Goal: Browse casually: Explore the website without a specific task or goal

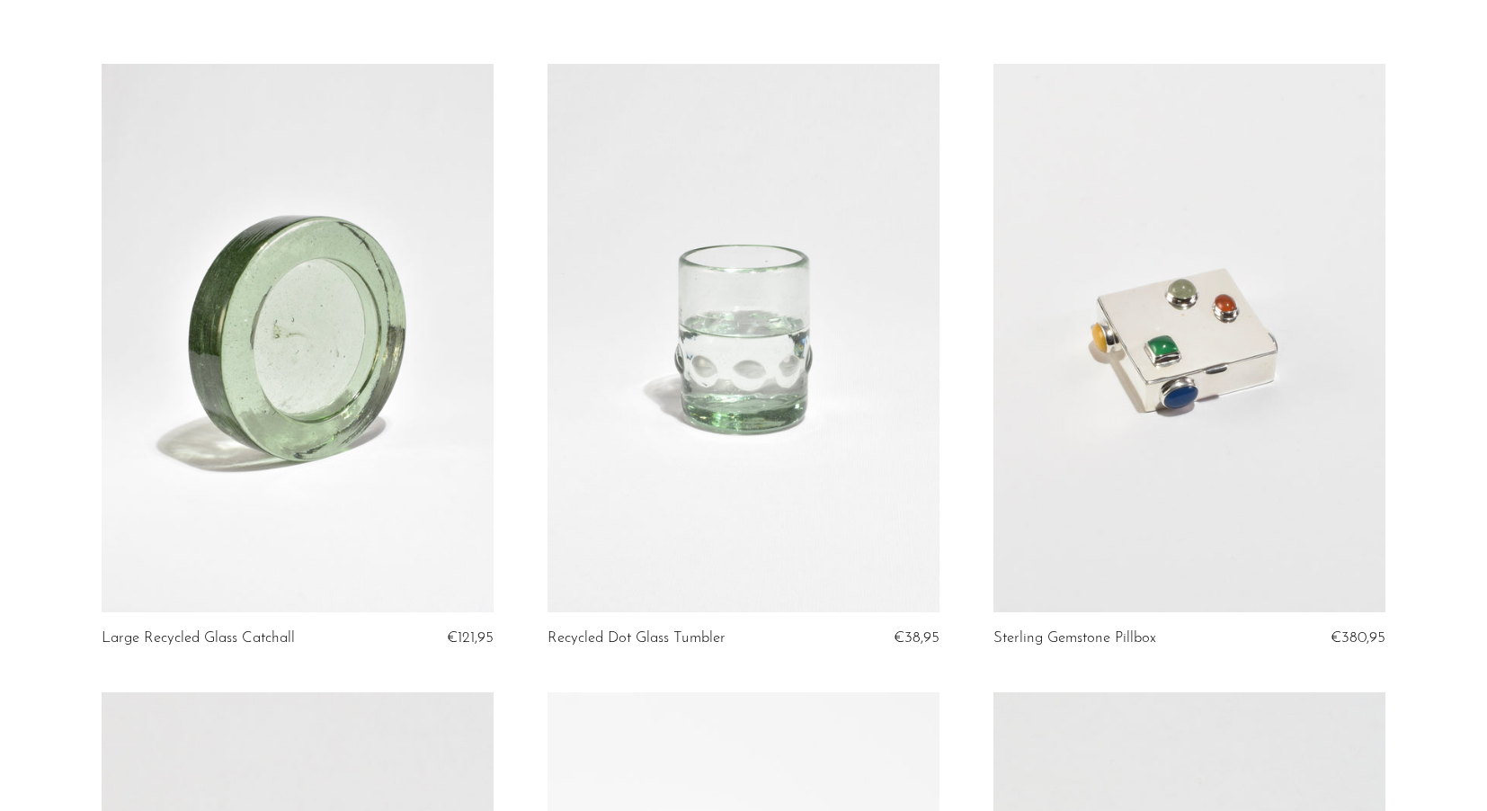
scroll to position [120, 0]
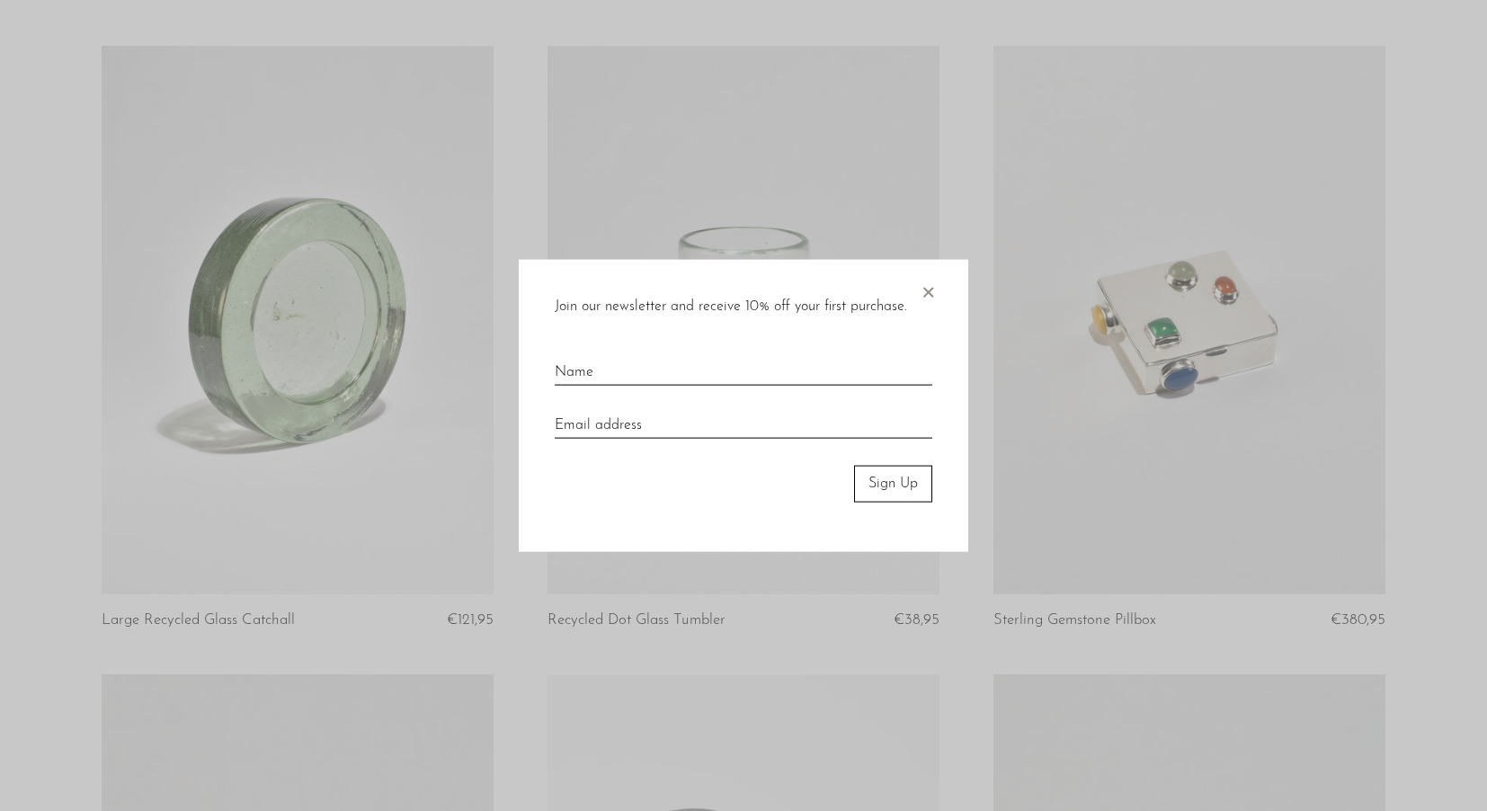
click at [932, 295] on span "×" at bounding box center [928, 289] width 18 height 58
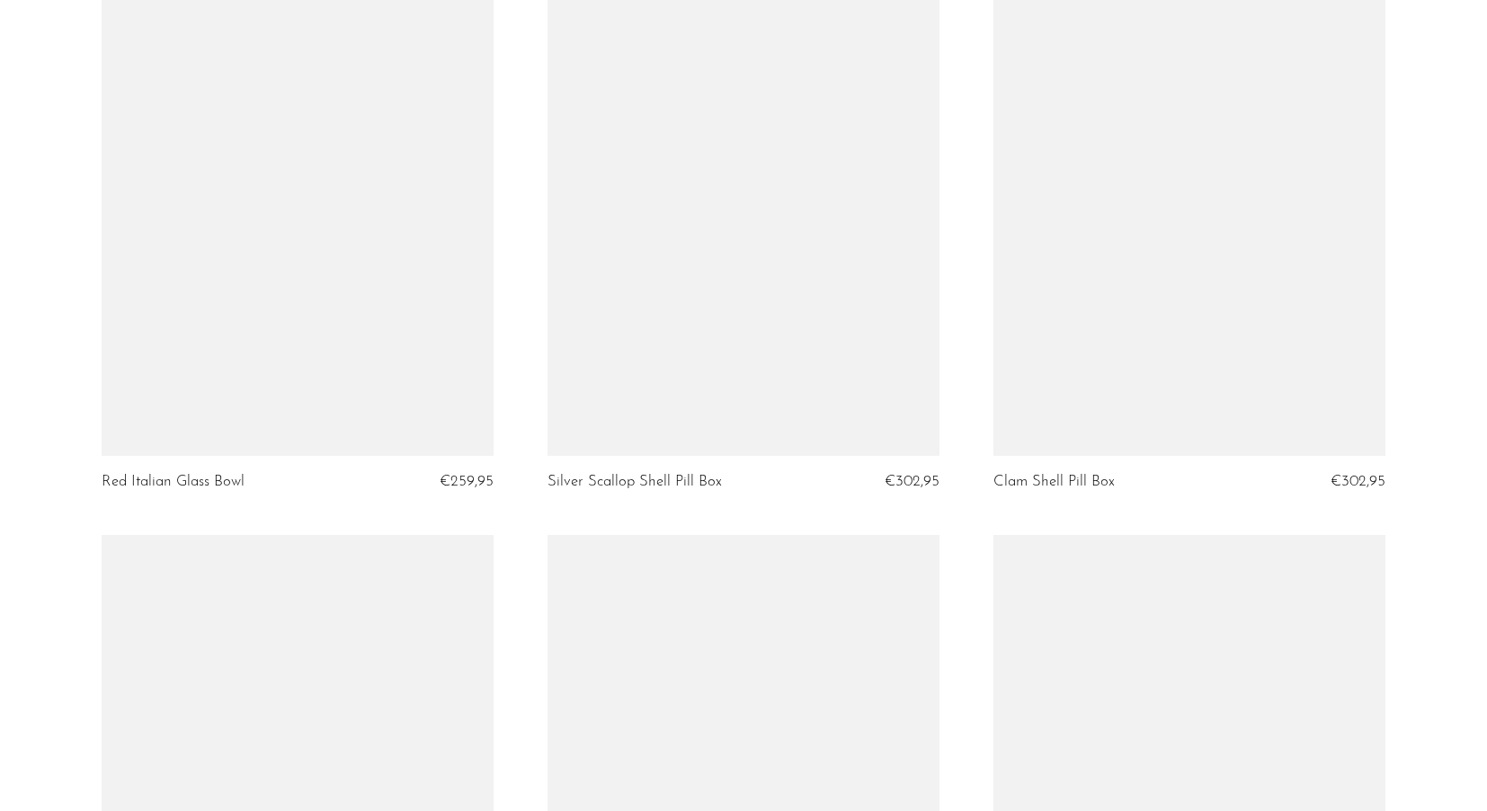
scroll to position [3403, 0]
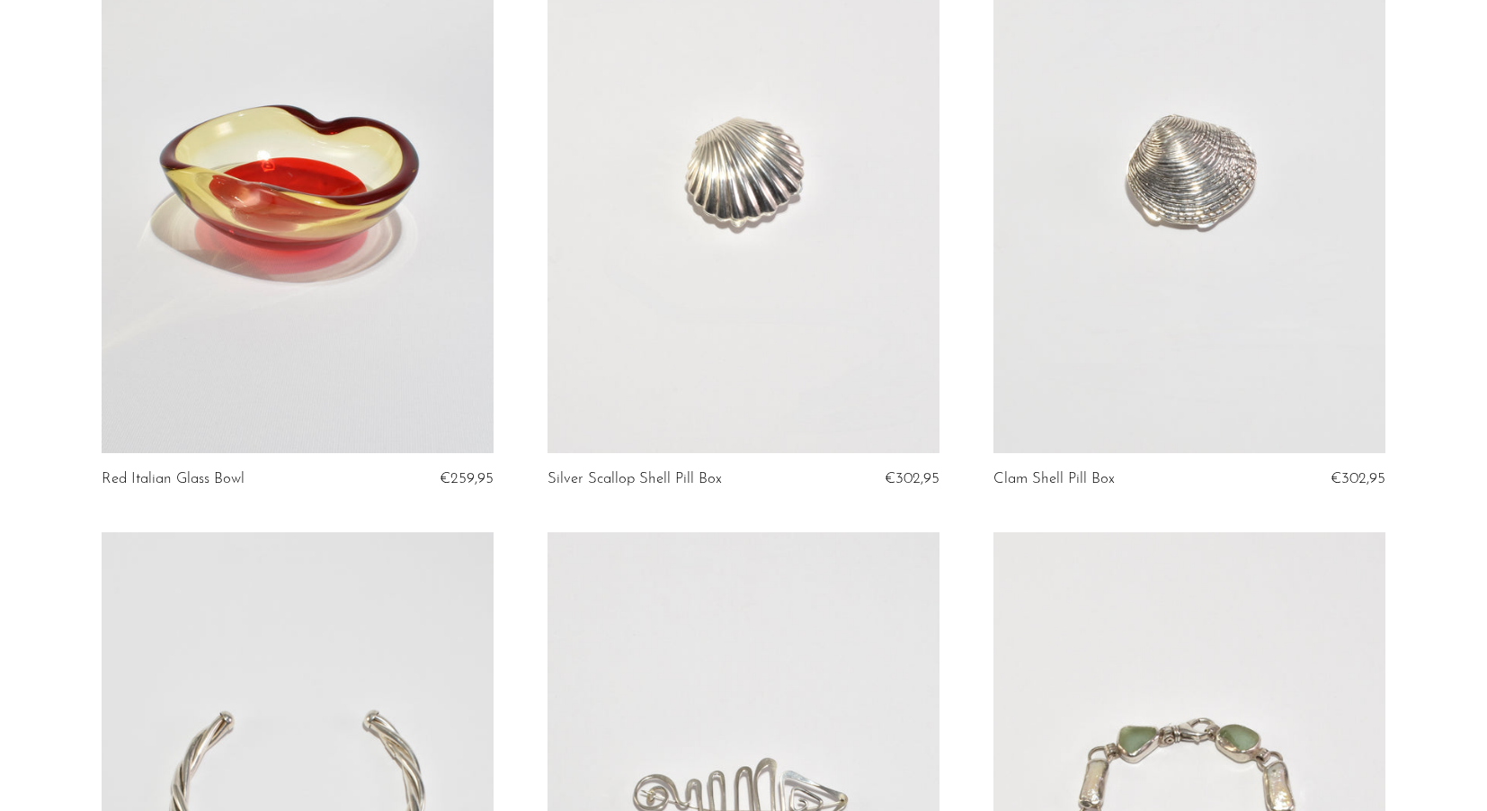
click at [875, 328] on link at bounding box center [743, 178] width 392 height 549
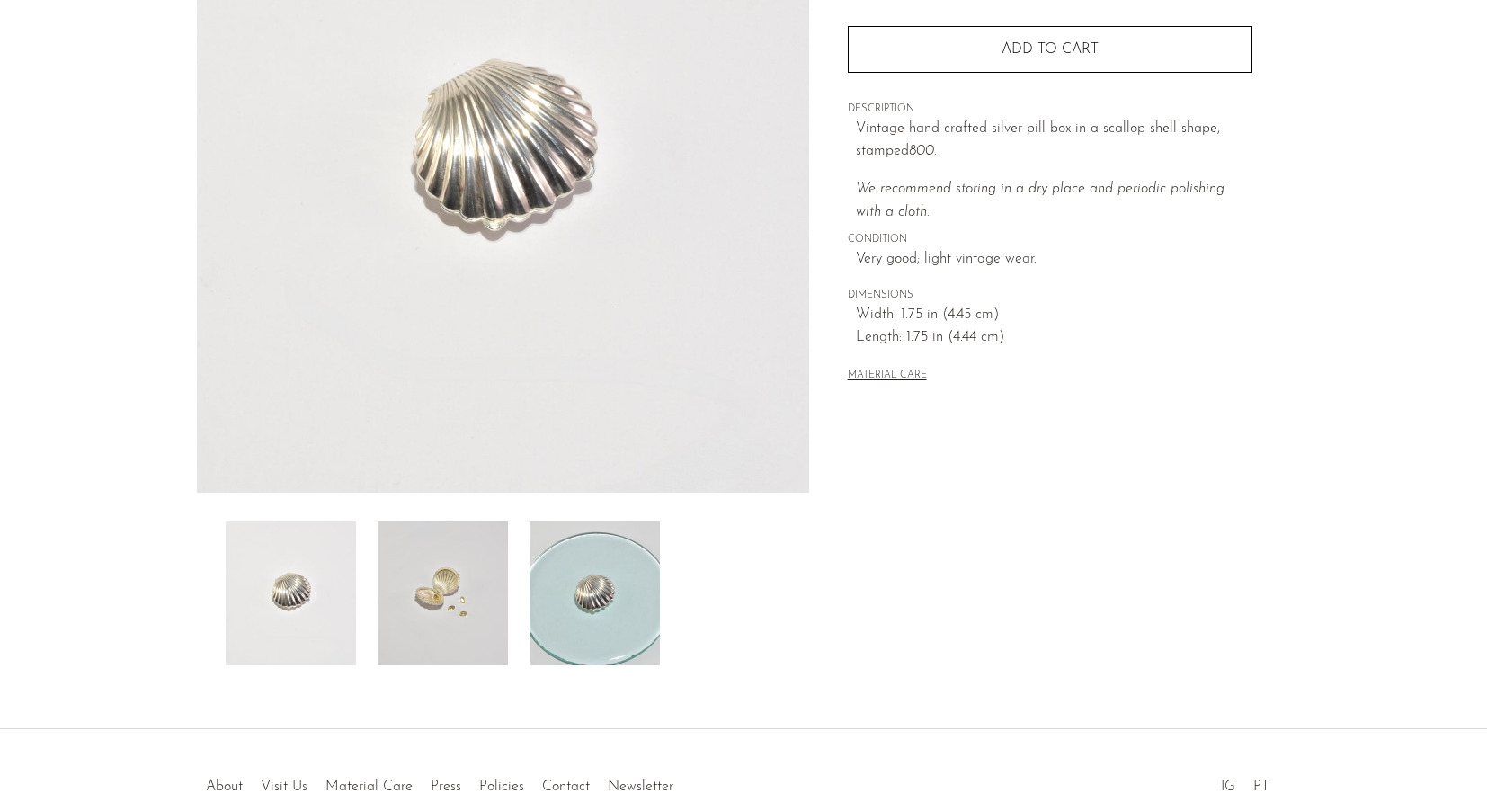
scroll to position [310, 0]
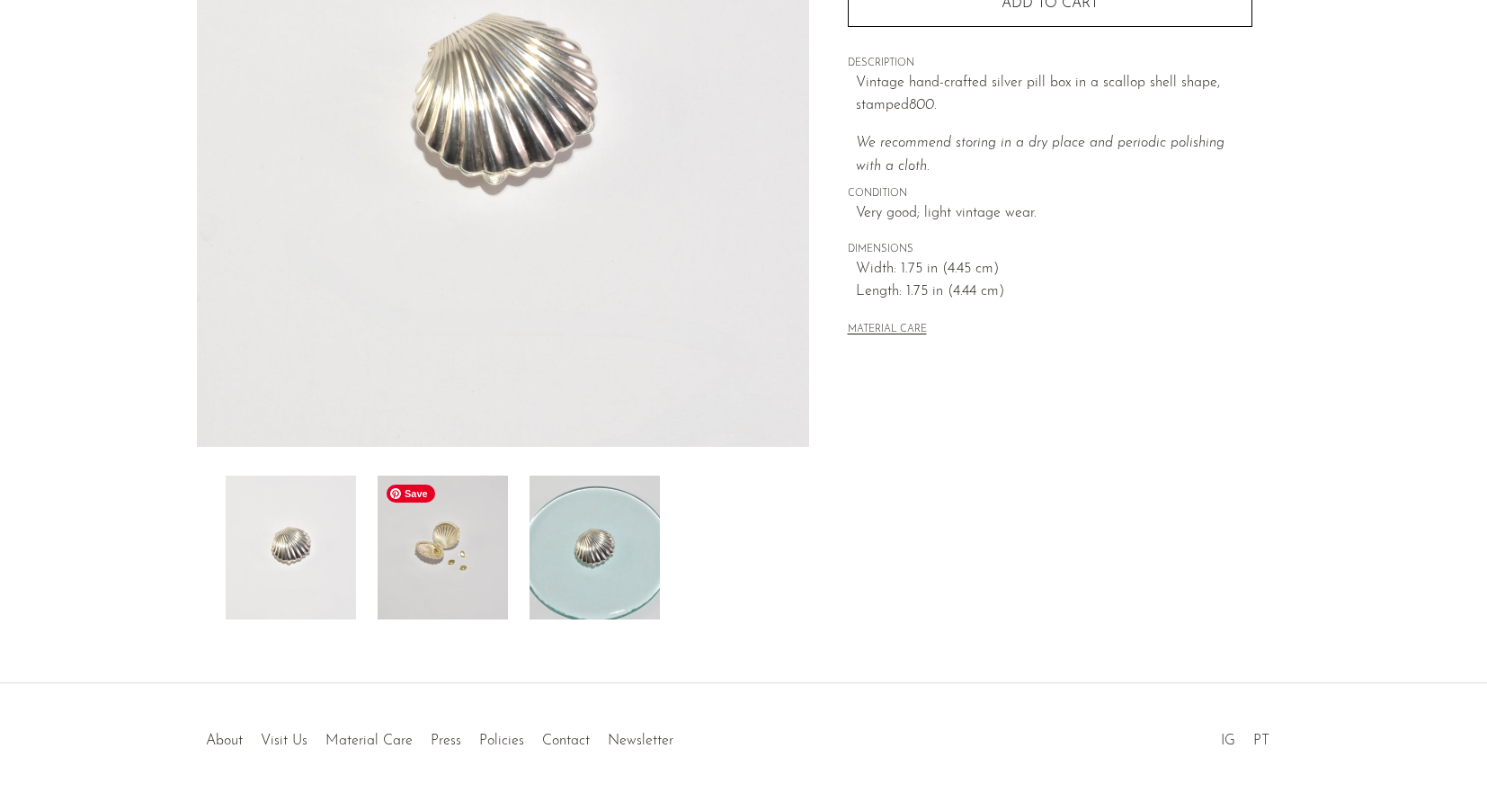
click at [440, 546] on img at bounding box center [442, 547] width 130 height 144
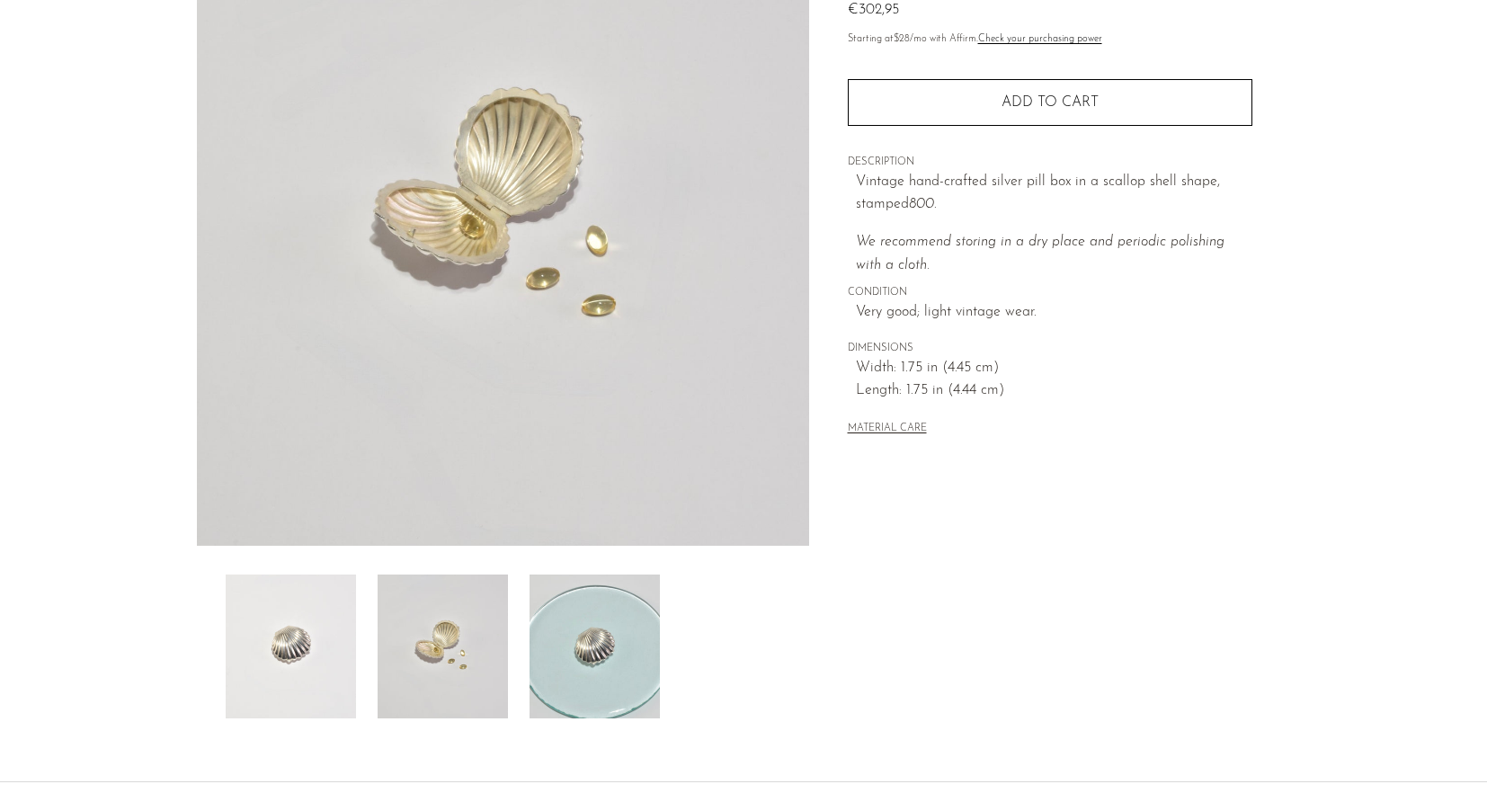
scroll to position [165, 0]
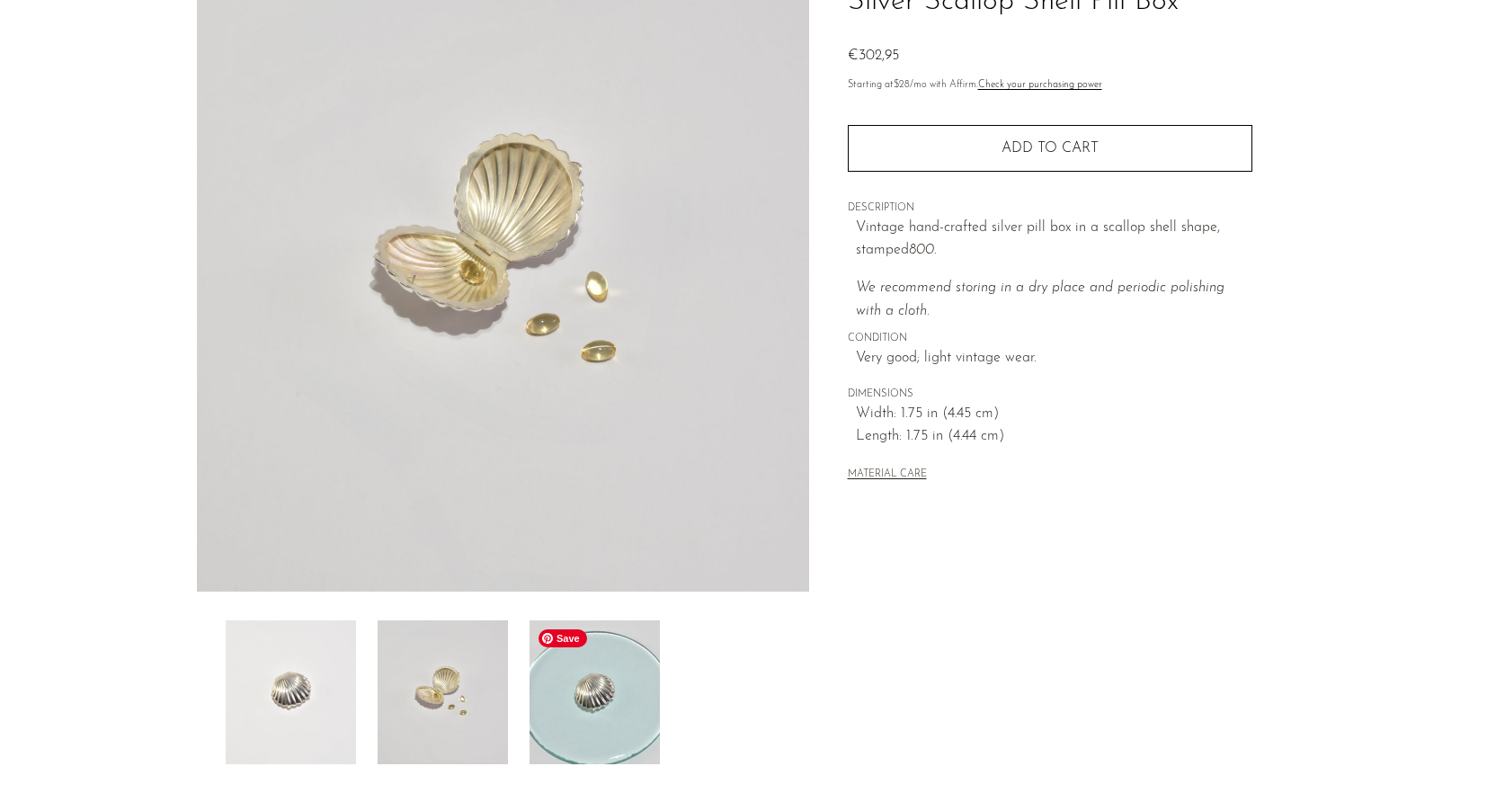
click at [619, 713] on img at bounding box center [594, 692] width 130 height 144
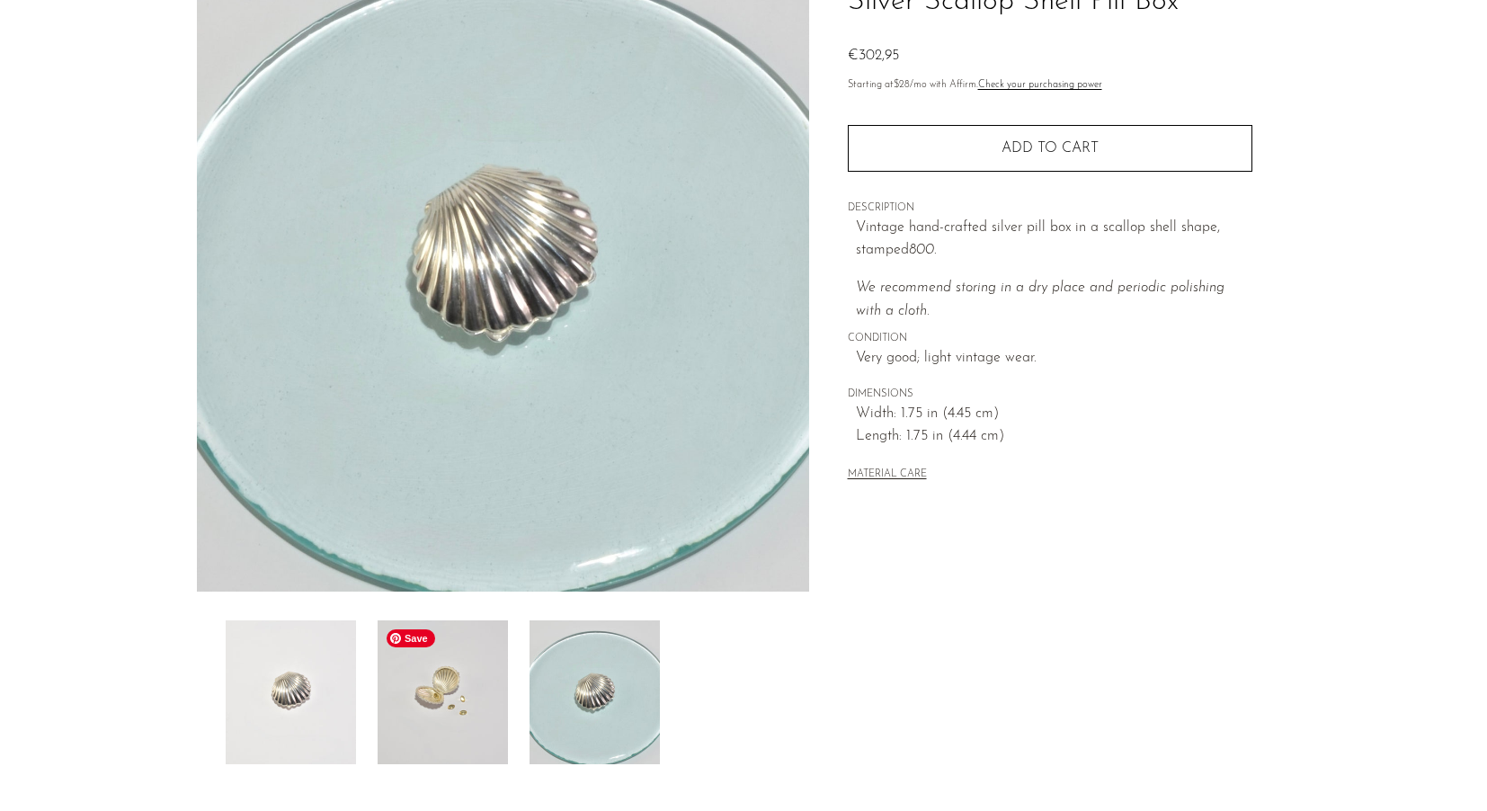
click at [461, 699] on img at bounding box center [442, 692] width 130 height 144
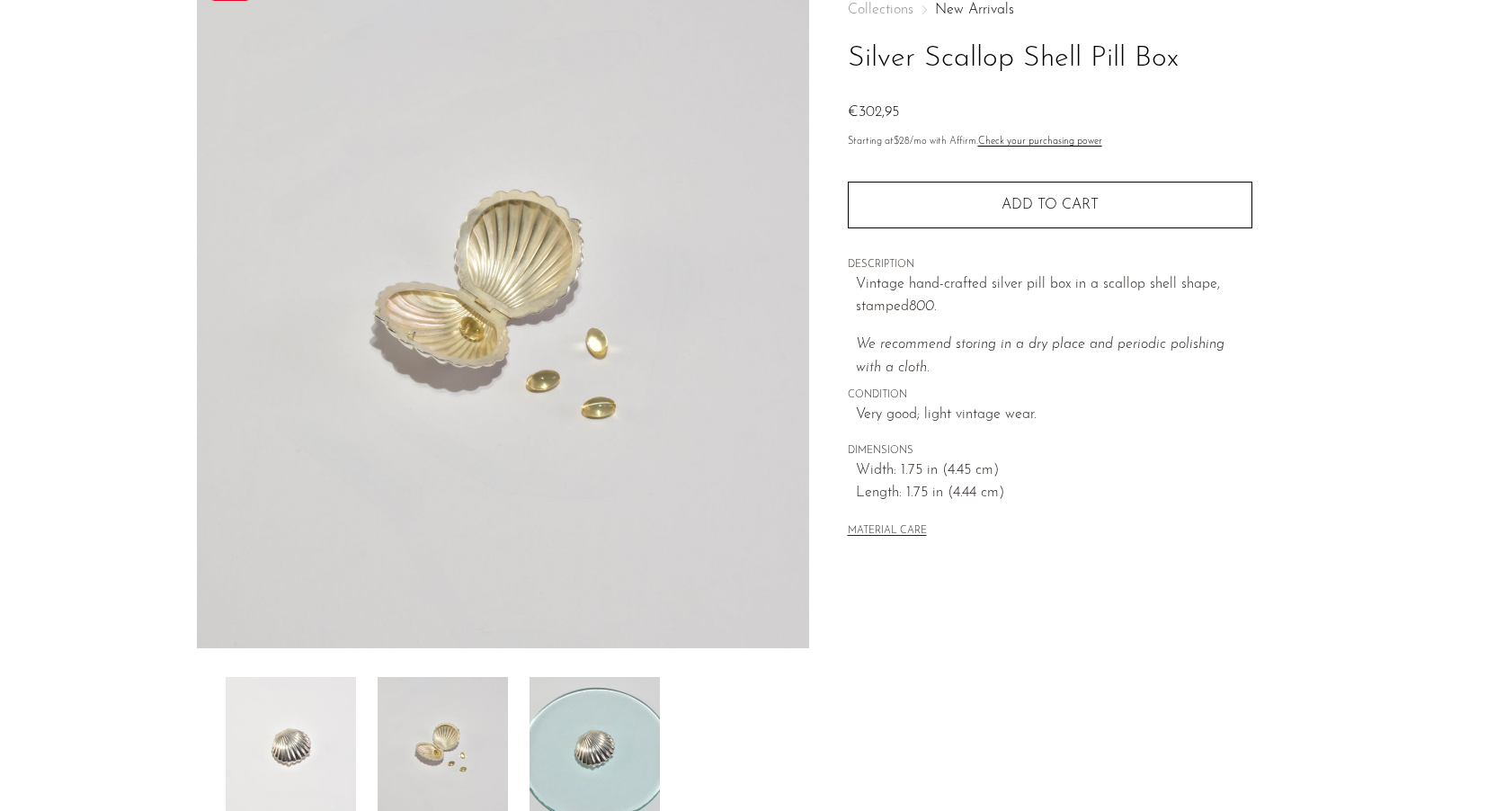
scroll to position [0, 0]
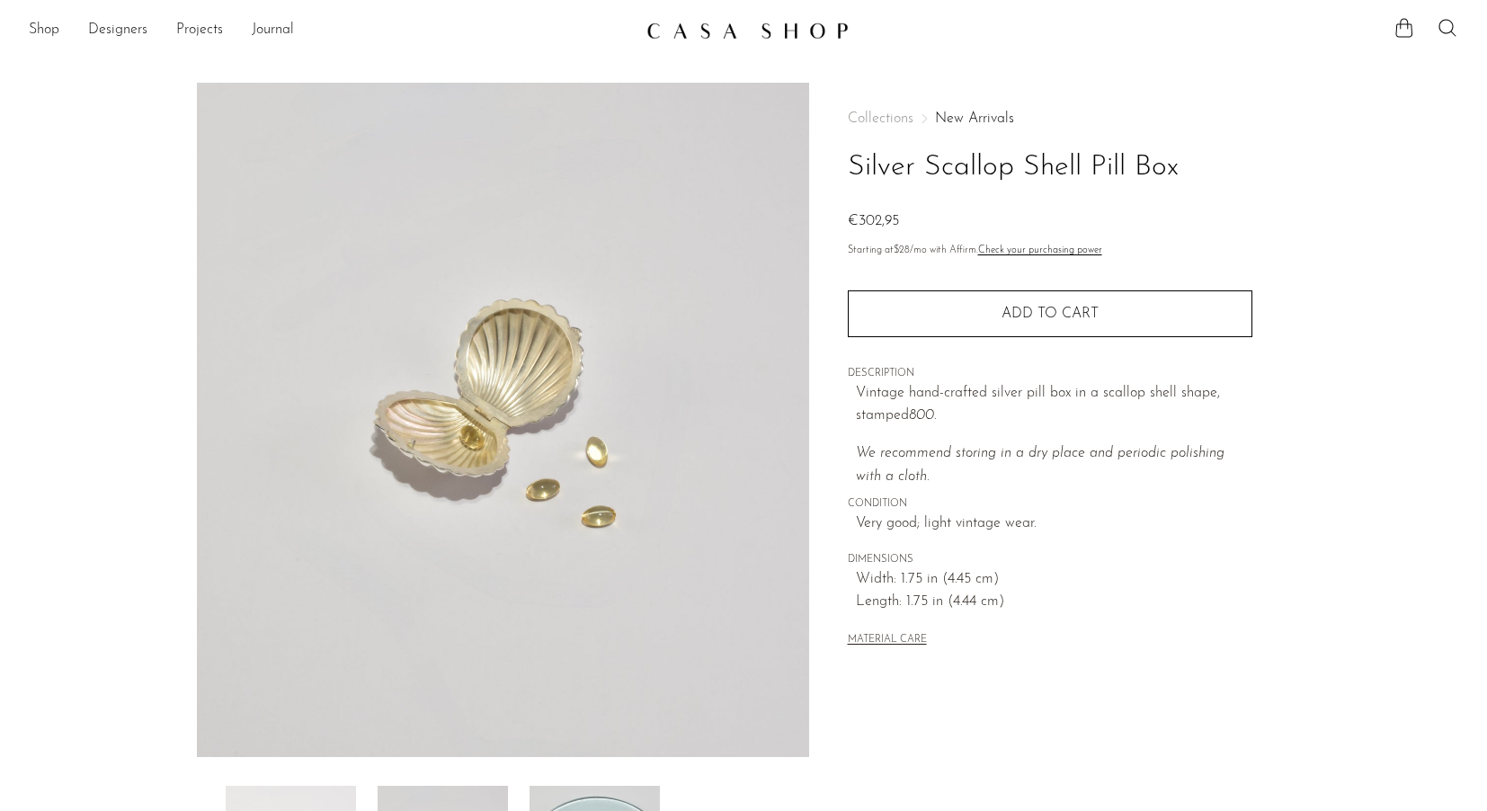
click at [715, 45] on link at bounding box center [743, 30] width 194 height 32
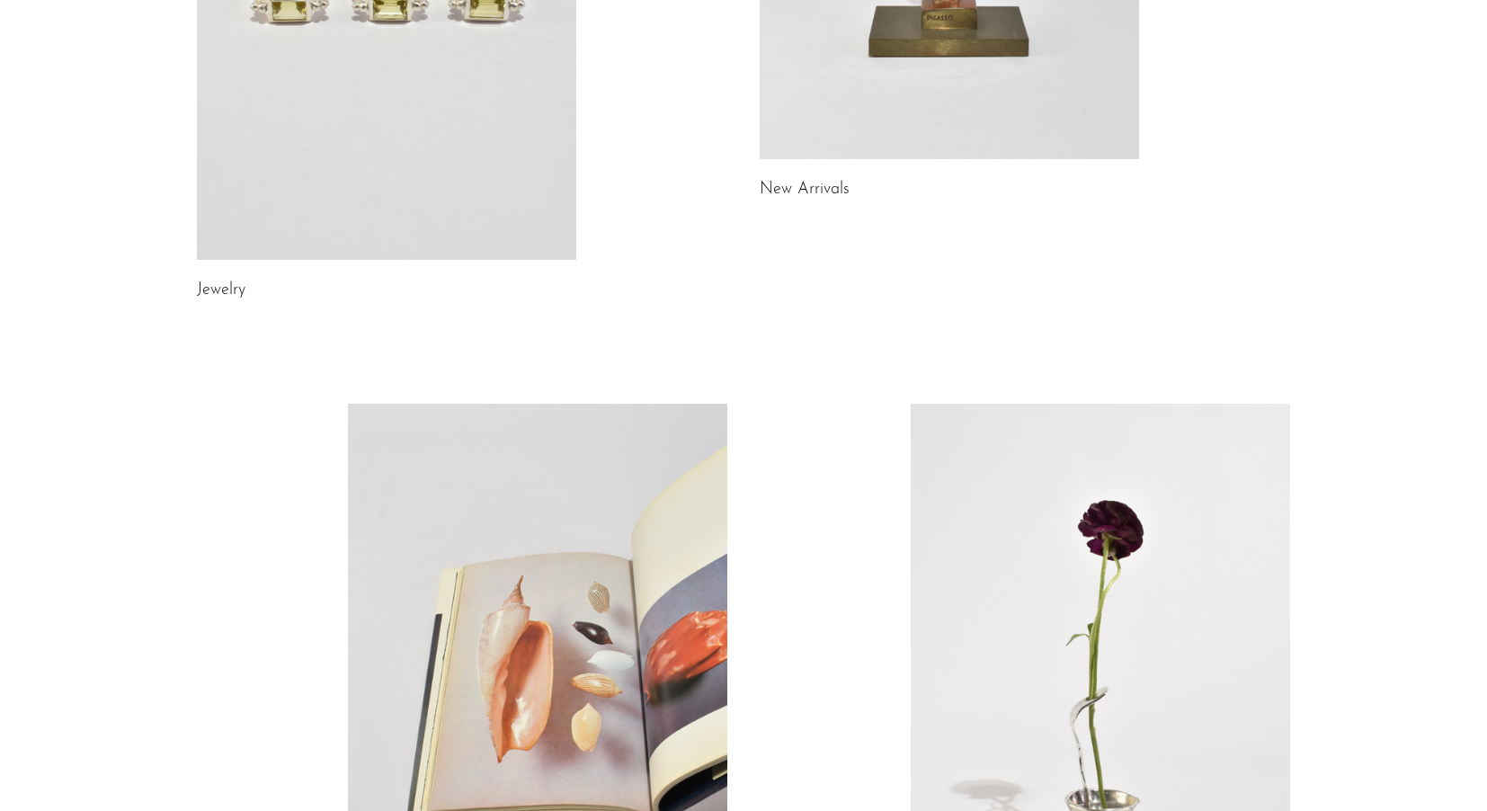
scroll to position [460, 0]
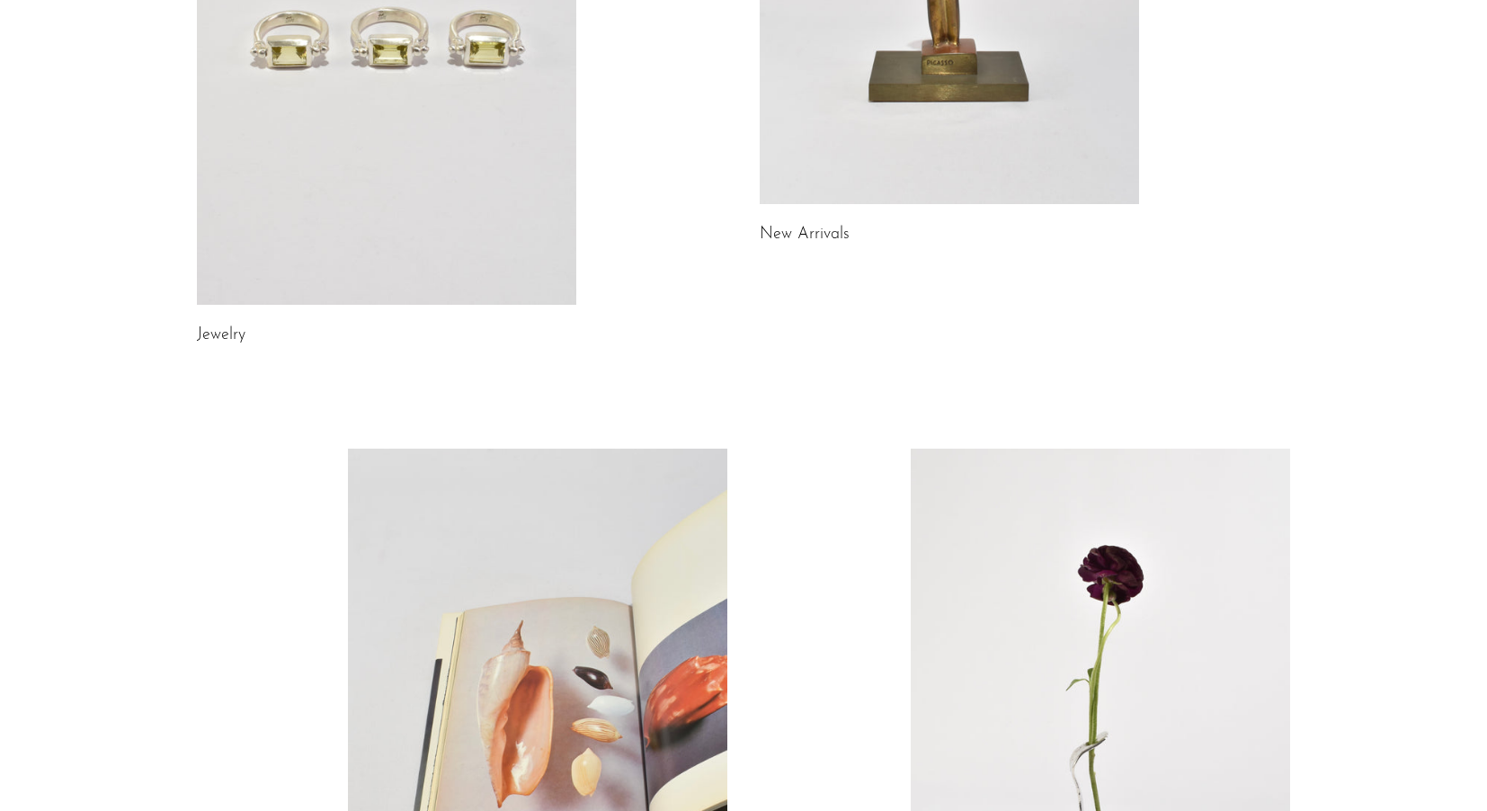
click at [452, 266] on link at bounding box center [386, 39] width 379 height 531
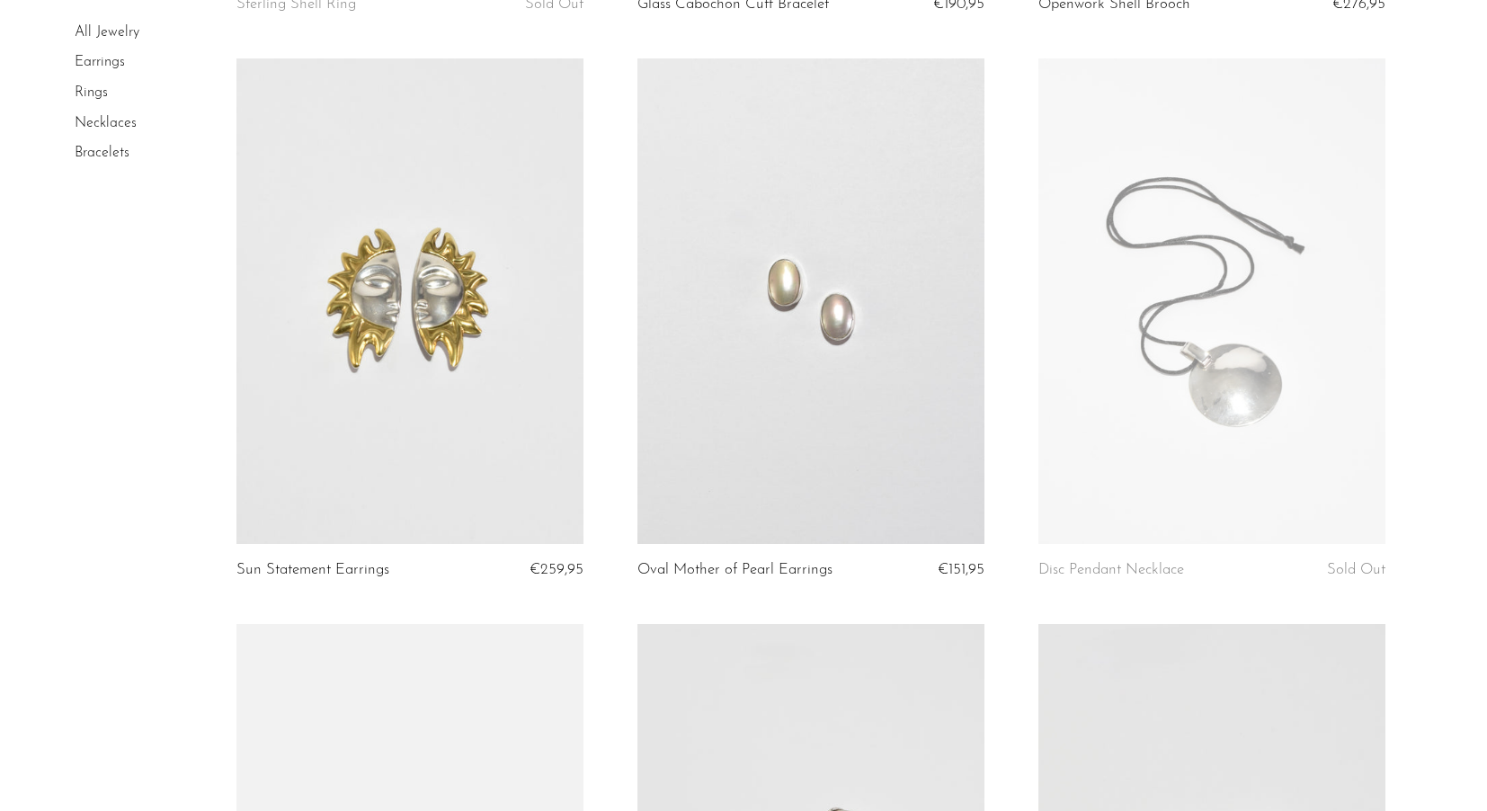
scroll to position [1244, 0]
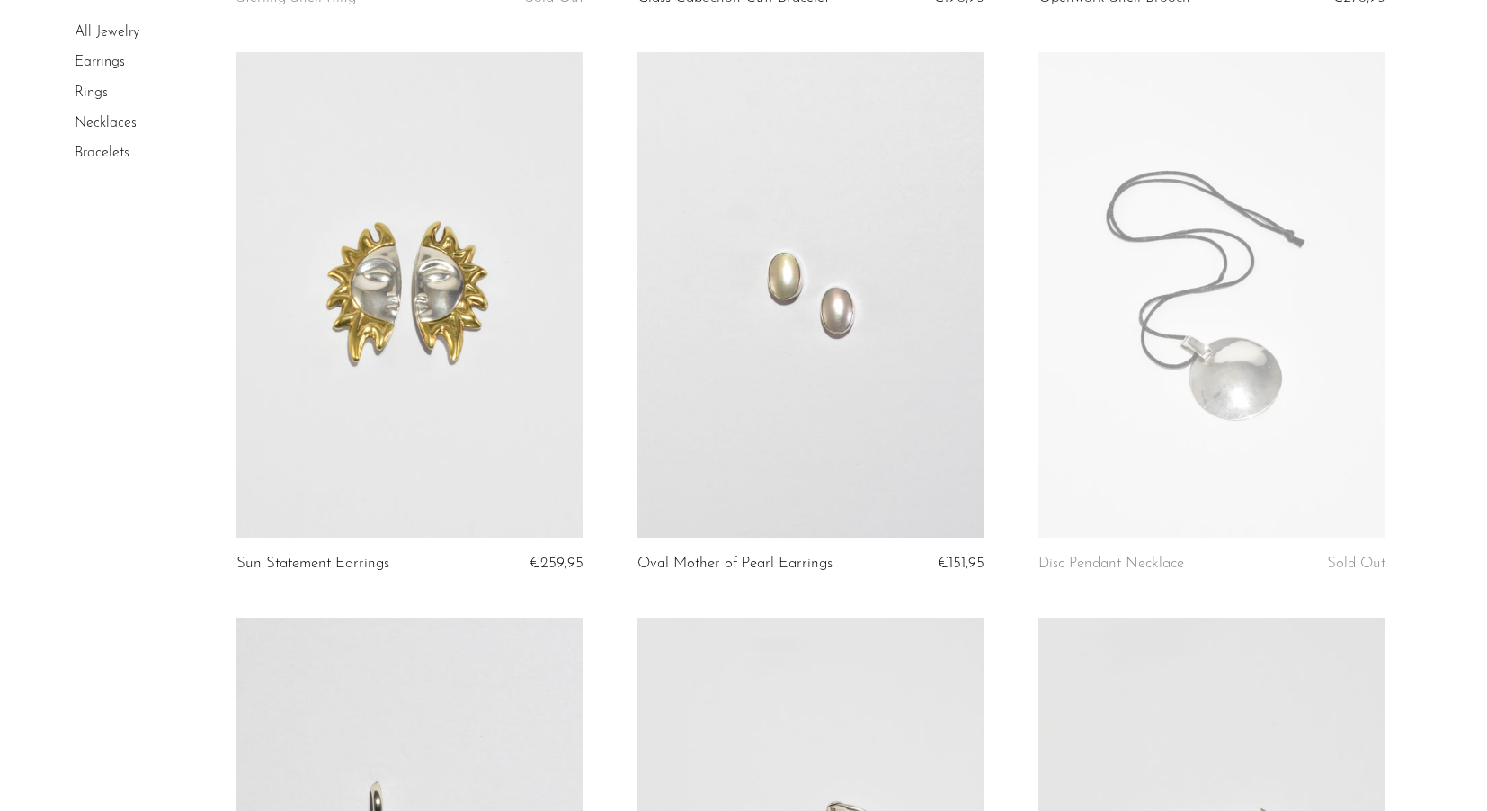
click at [920, 334] on link at bounding box center [810, 295] width 347 height 486
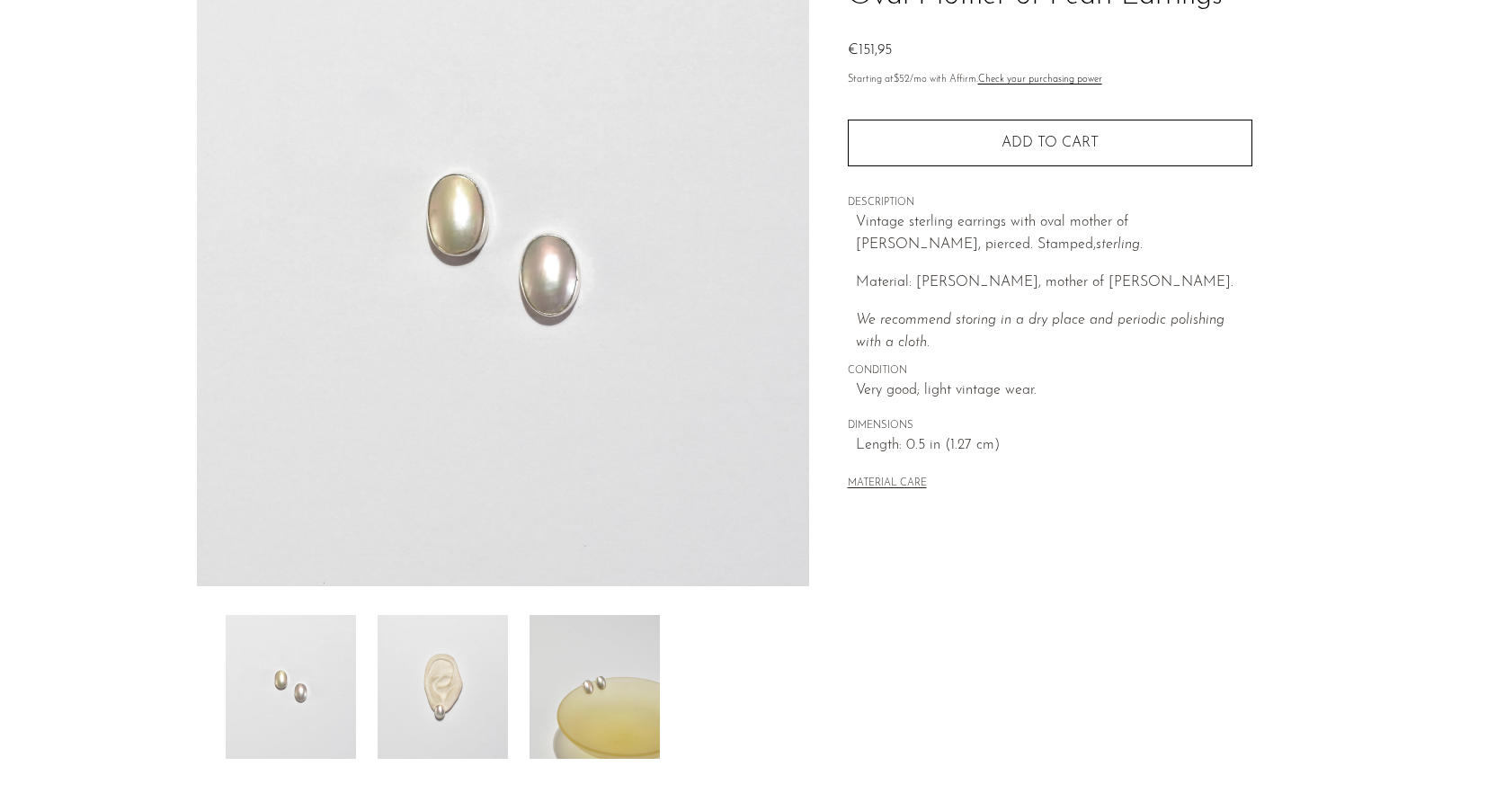
scroll to position [360, 0]
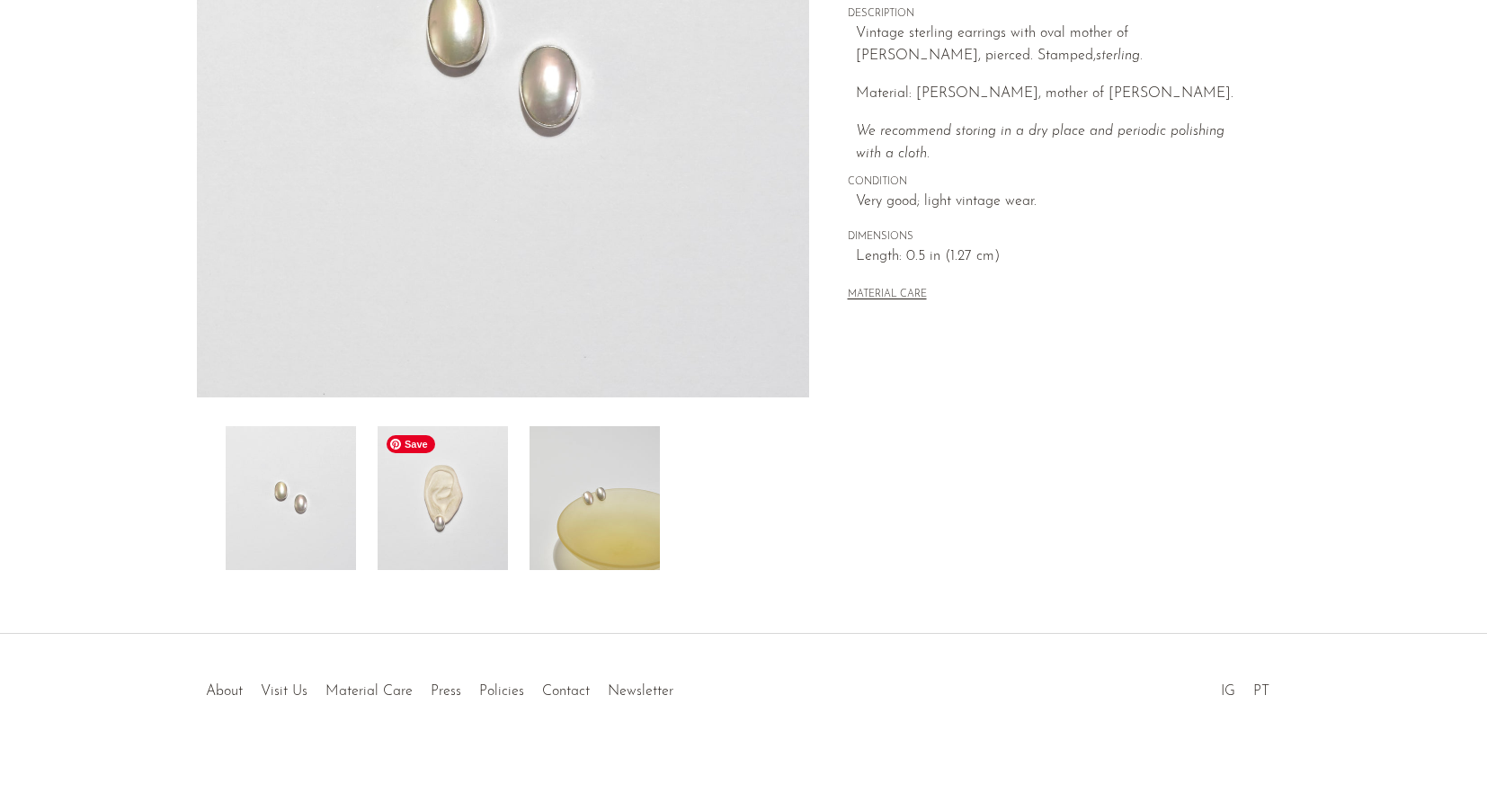
click at [448, 512] on img at bounding box center [442, 498] width 130 height 144
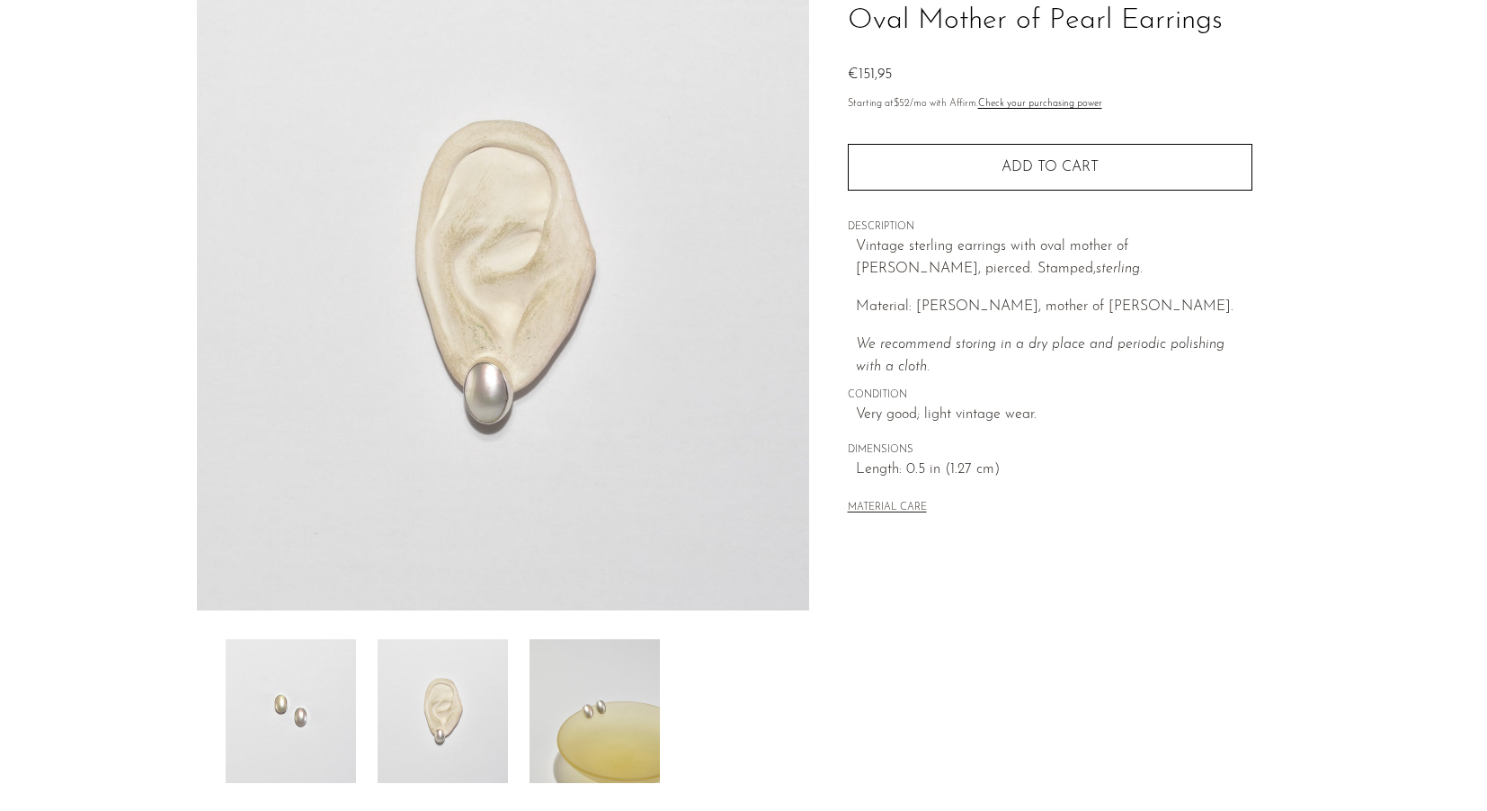
scroll to position [131, 0]
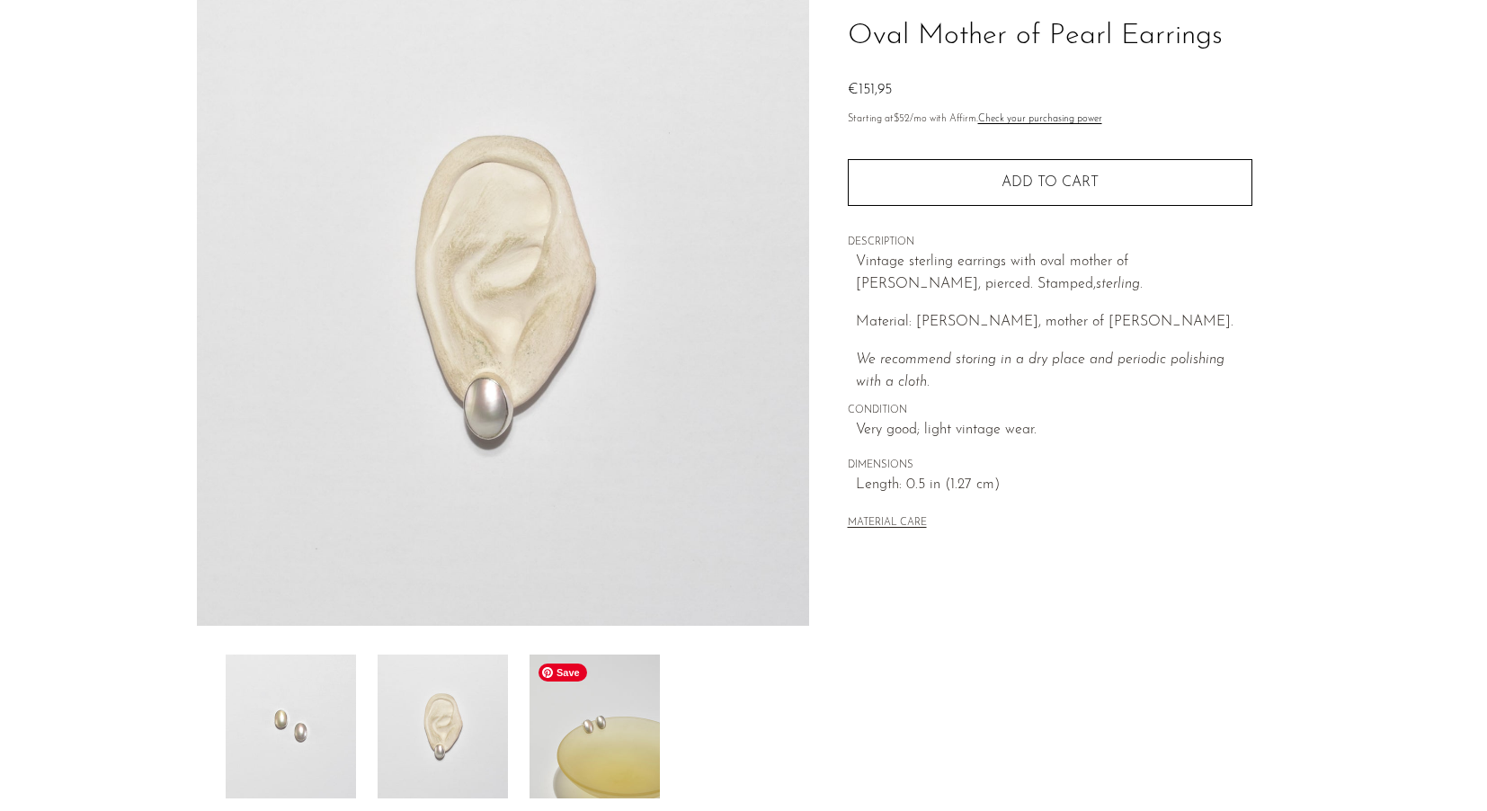
click at [581, 714] on img at bounding box center [594, 726] width 130 height 144
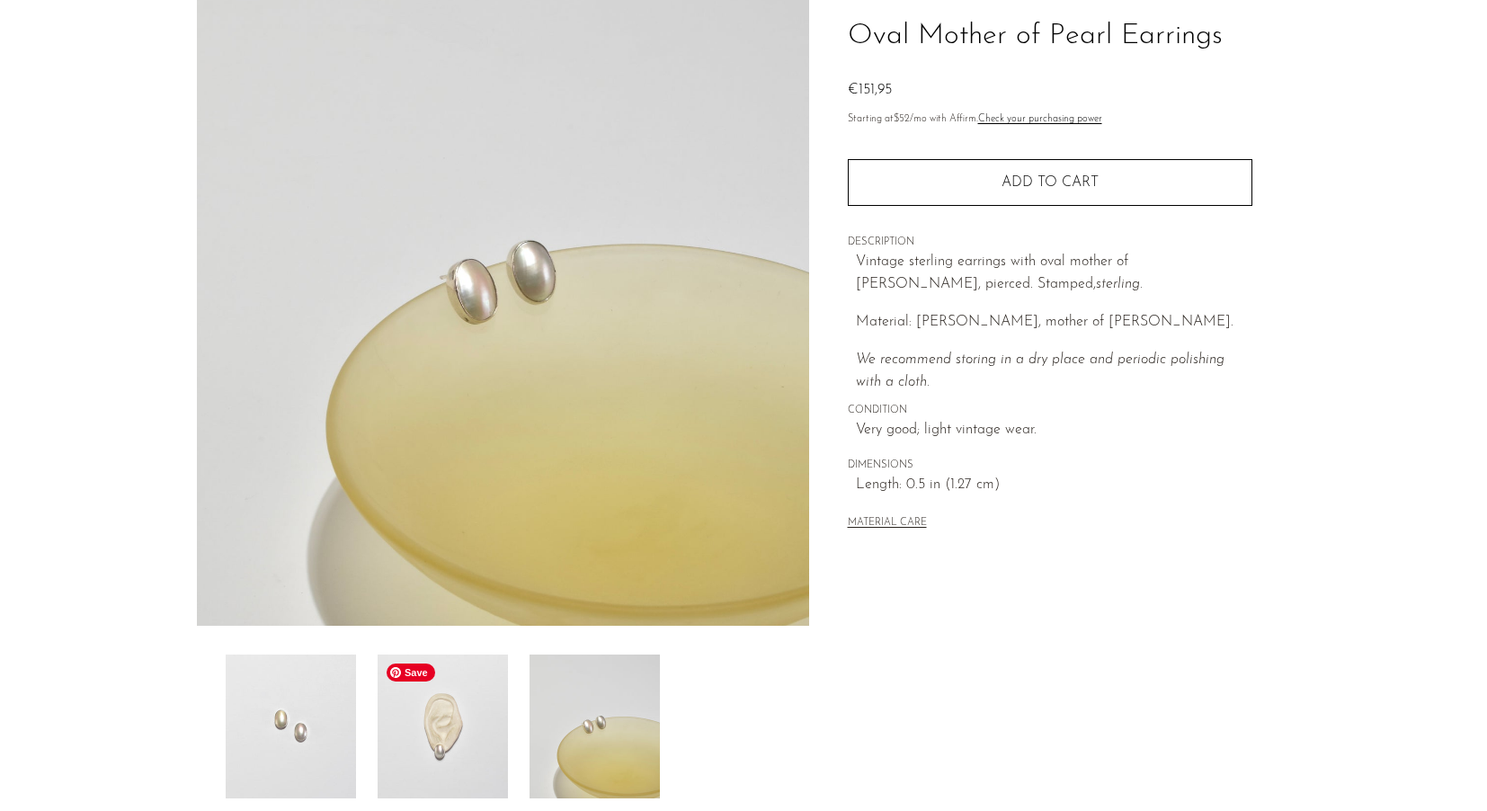
click at [485, 727] on img at bounding box center [442, 726] width 130 height 144
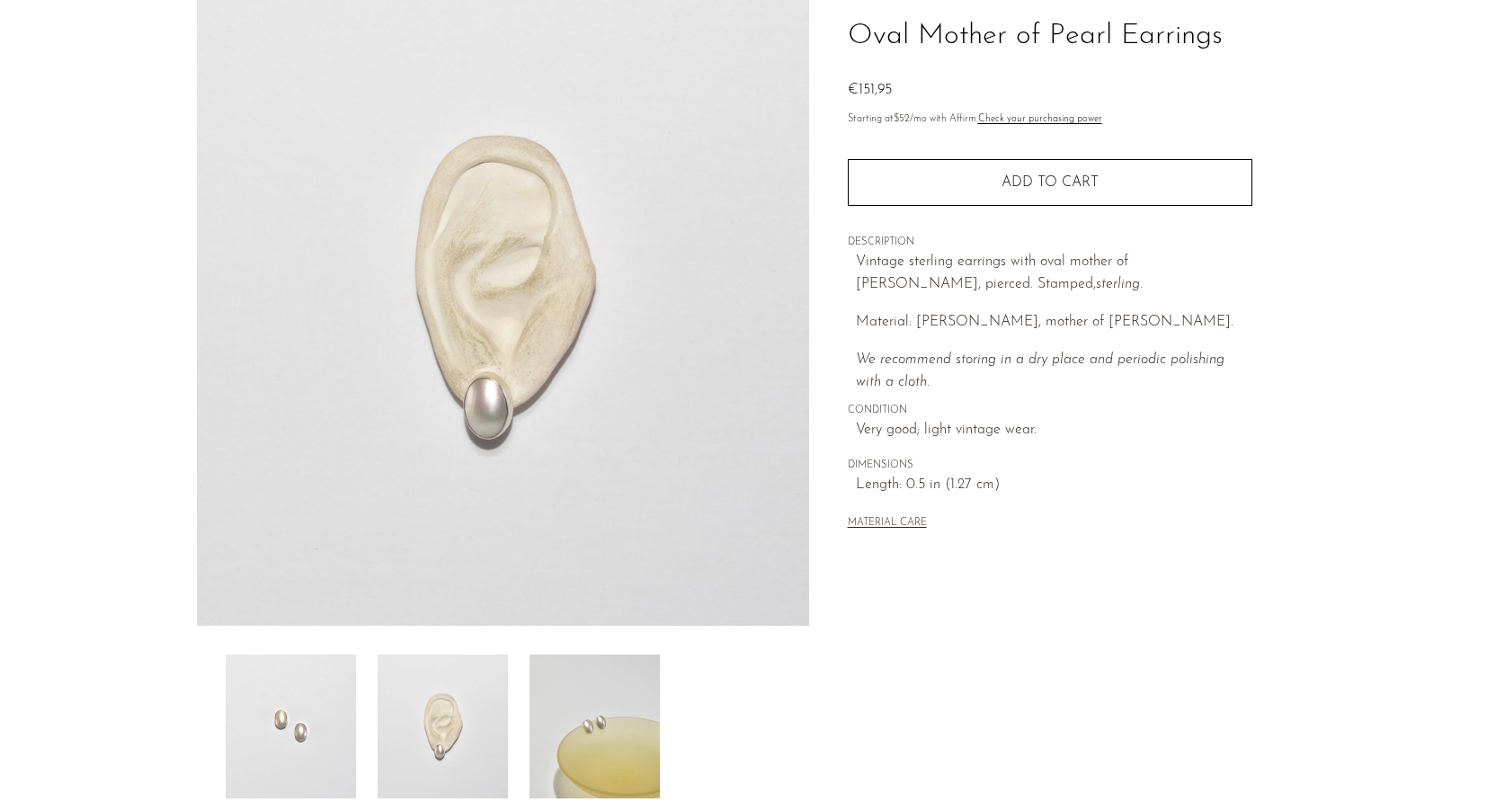
scroll to position [0, 0]
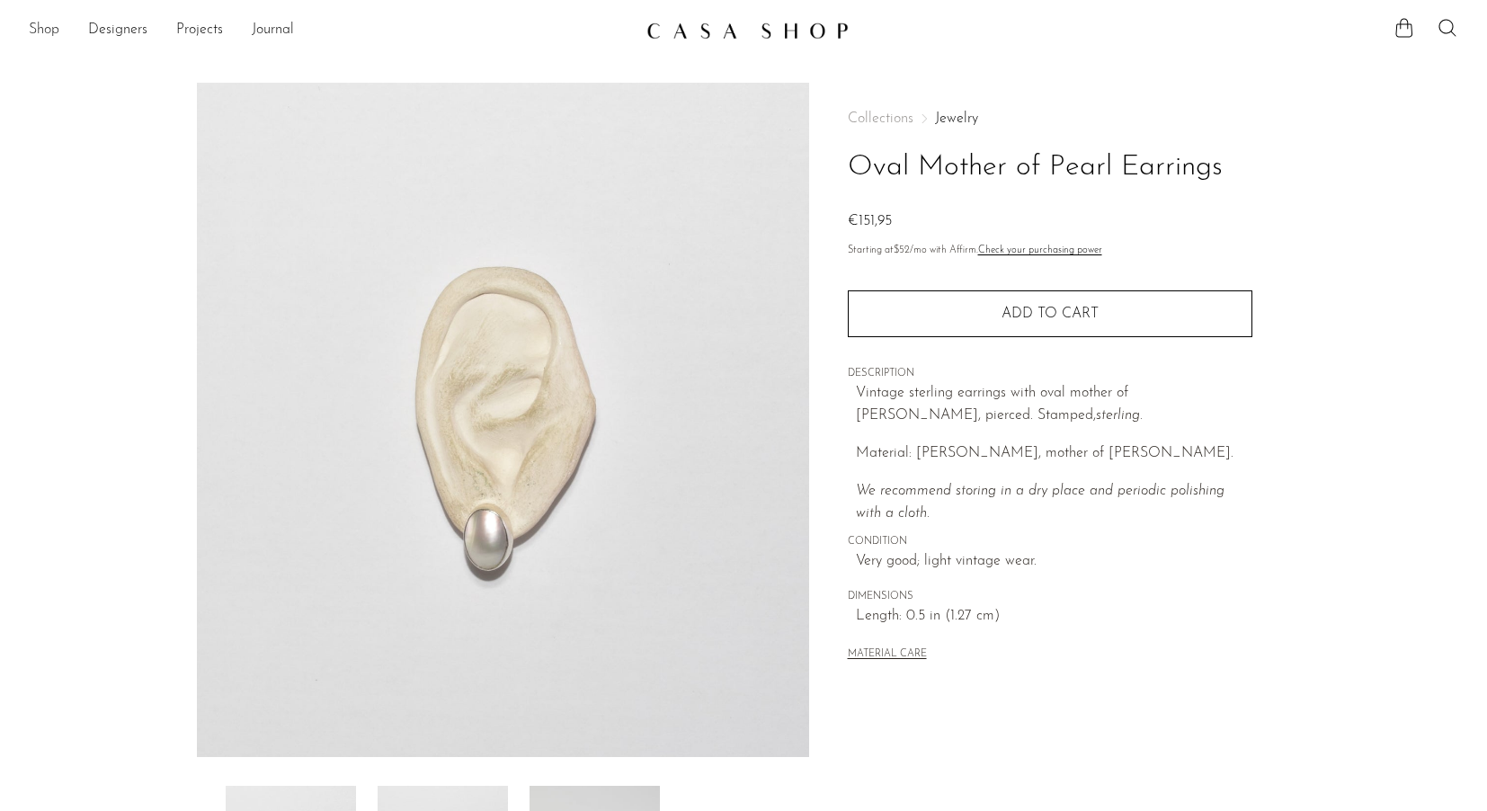
click at [42, 29] on link "Shop" at bounding box center [44, 30] width 31 height 23
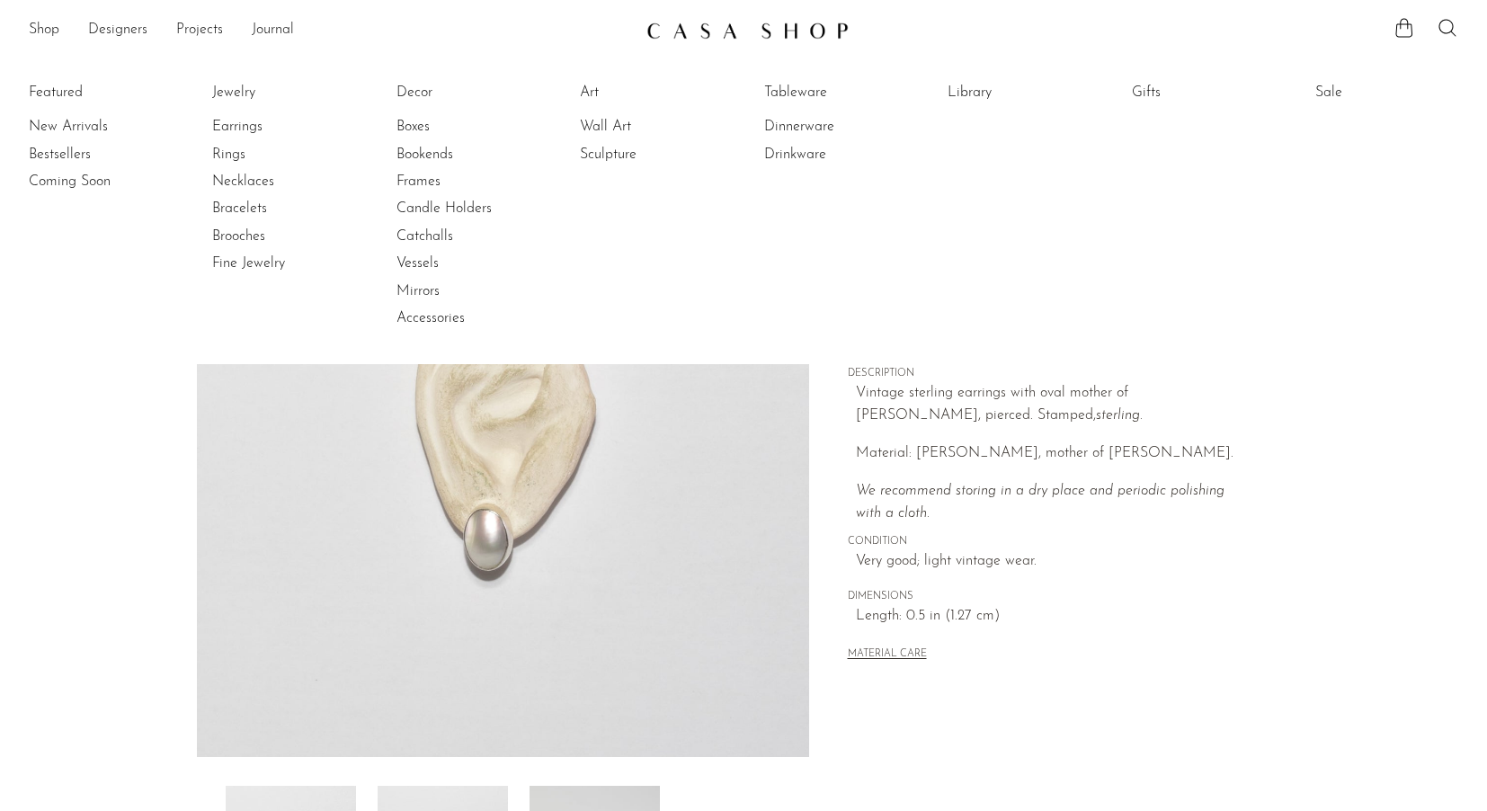
click at [102, 385] on section "Oval Mother of Pearl Earrings €151,95" at bounding box center [743, 506] width 1487 height 847
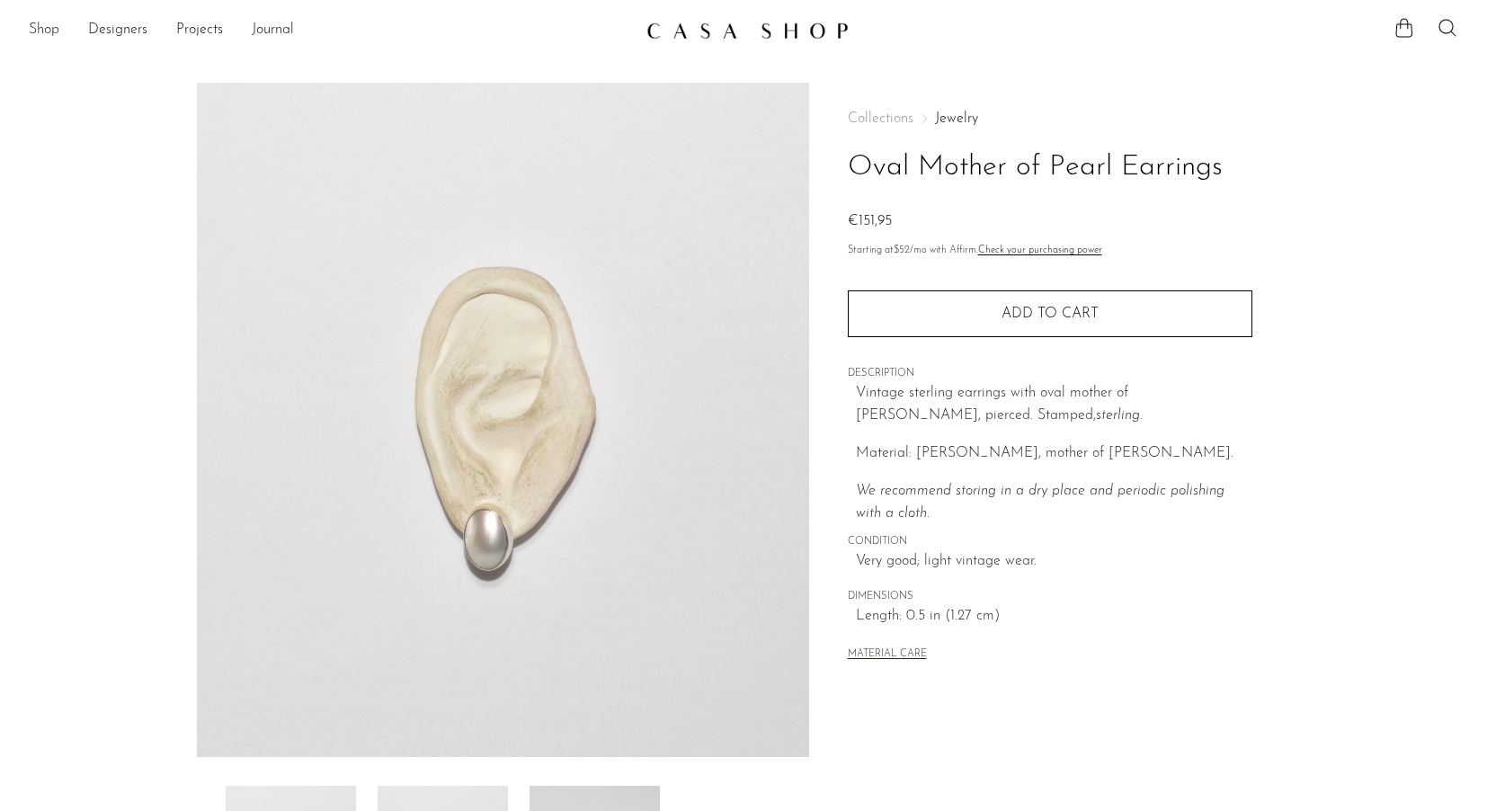
click at [36, 22] on link "Shop" at bounding box center [44, 30] width 31 height 23
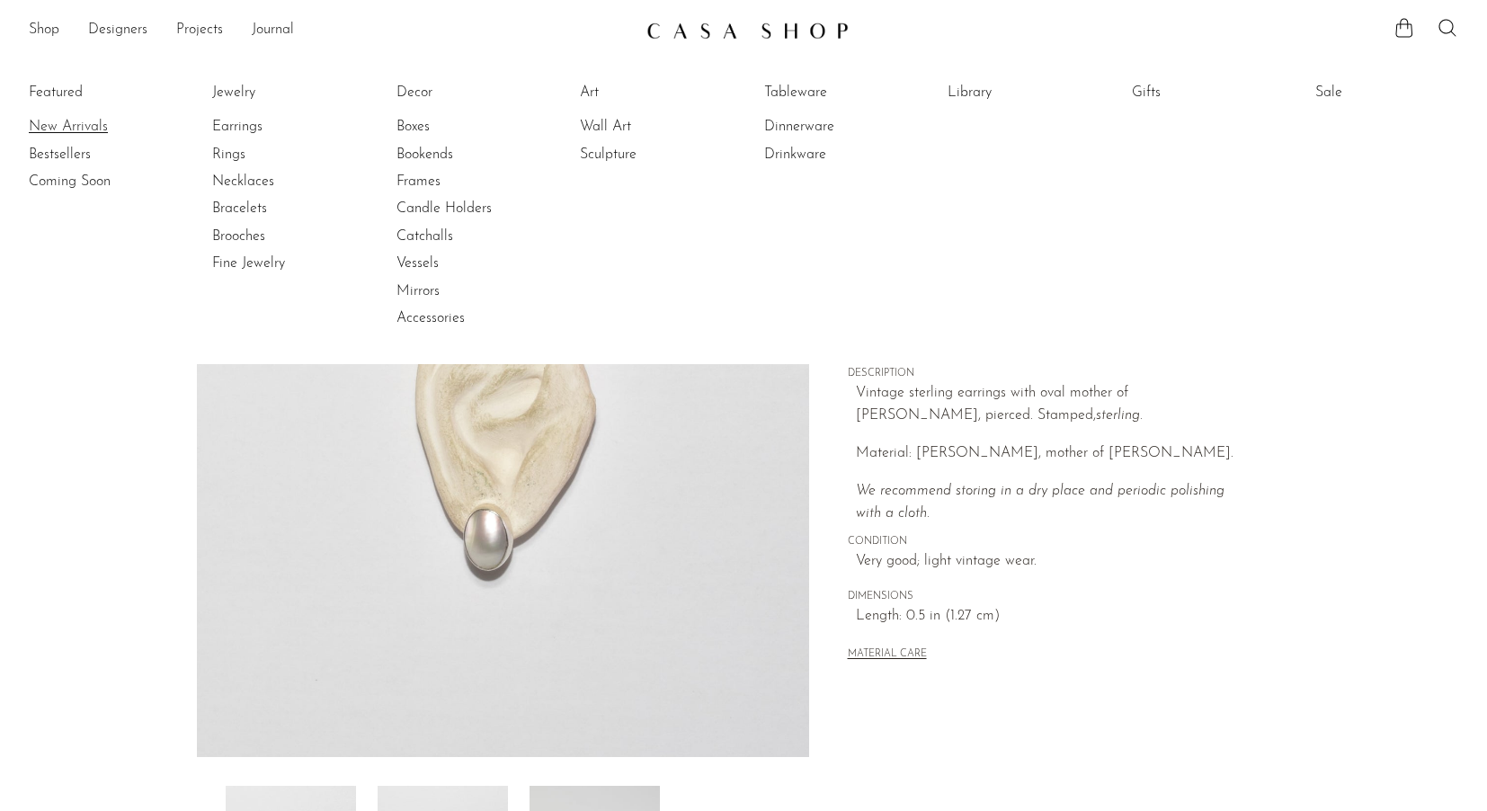
click at [78, 127] on link "New Arrivals" at bounding box center [96, 127] width 135 height 20
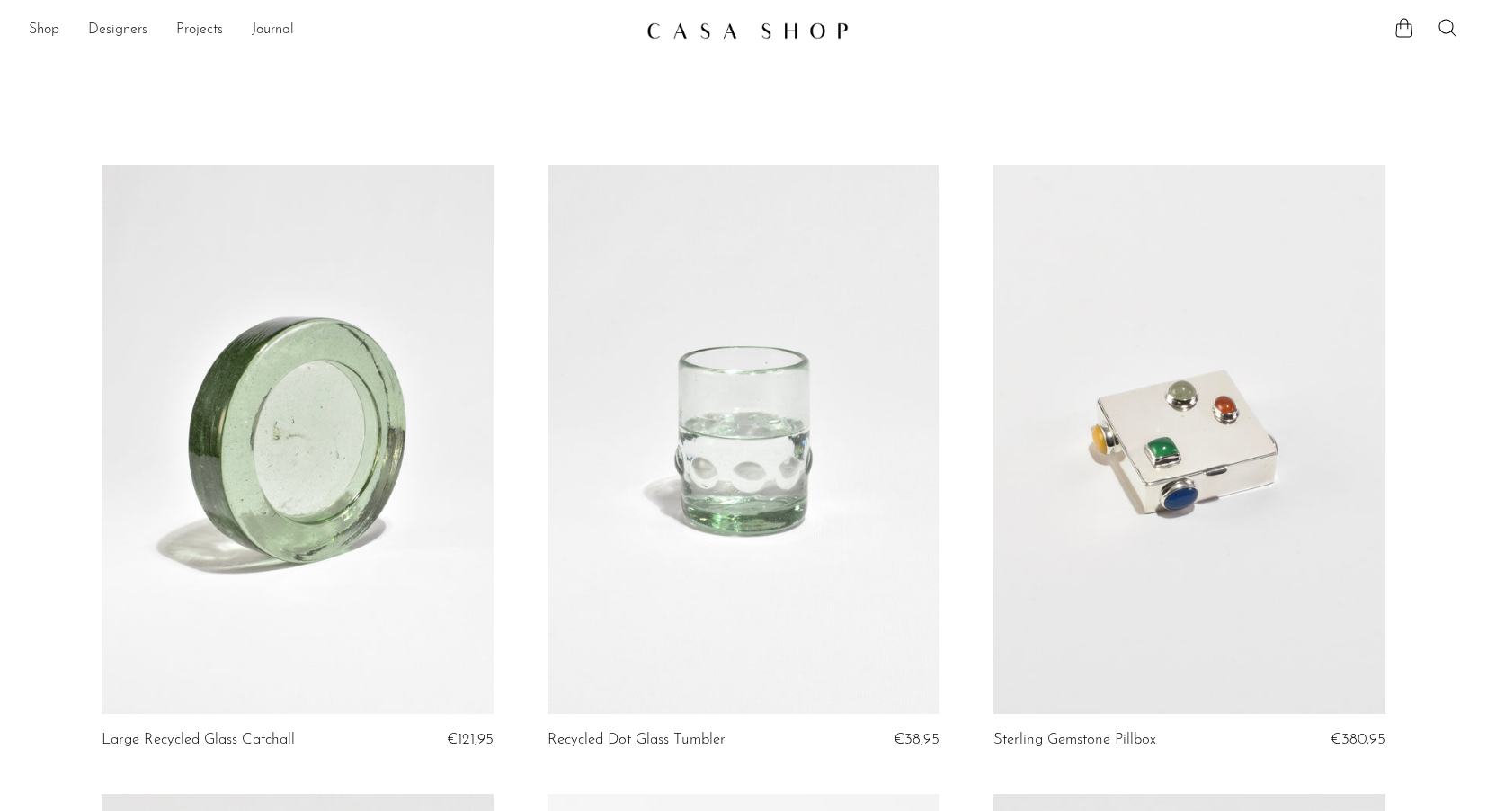
click at [1267, 405] on link at bounding box center [1189, 439] width 392 height 549
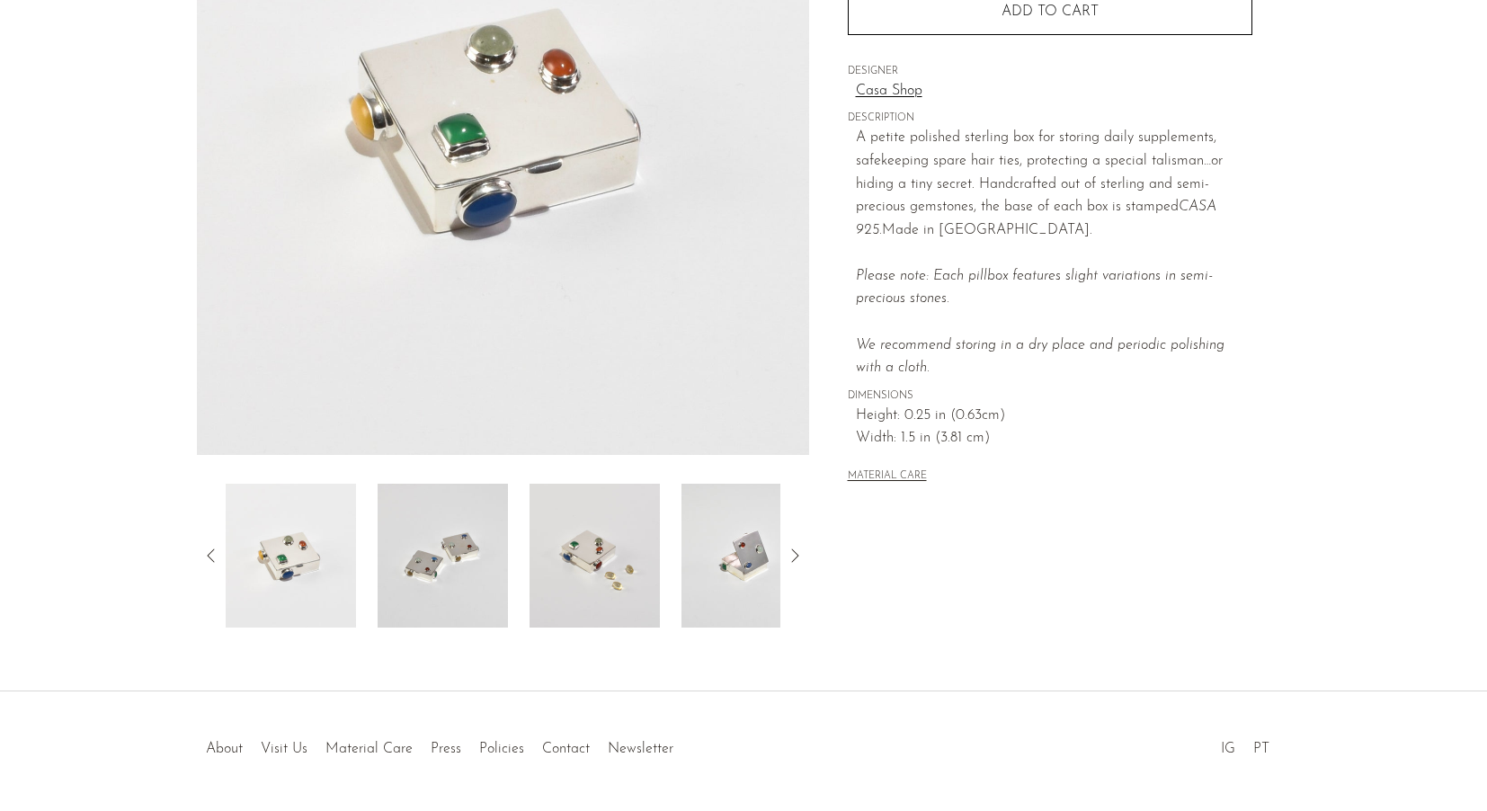
scroll to position [360, 0]
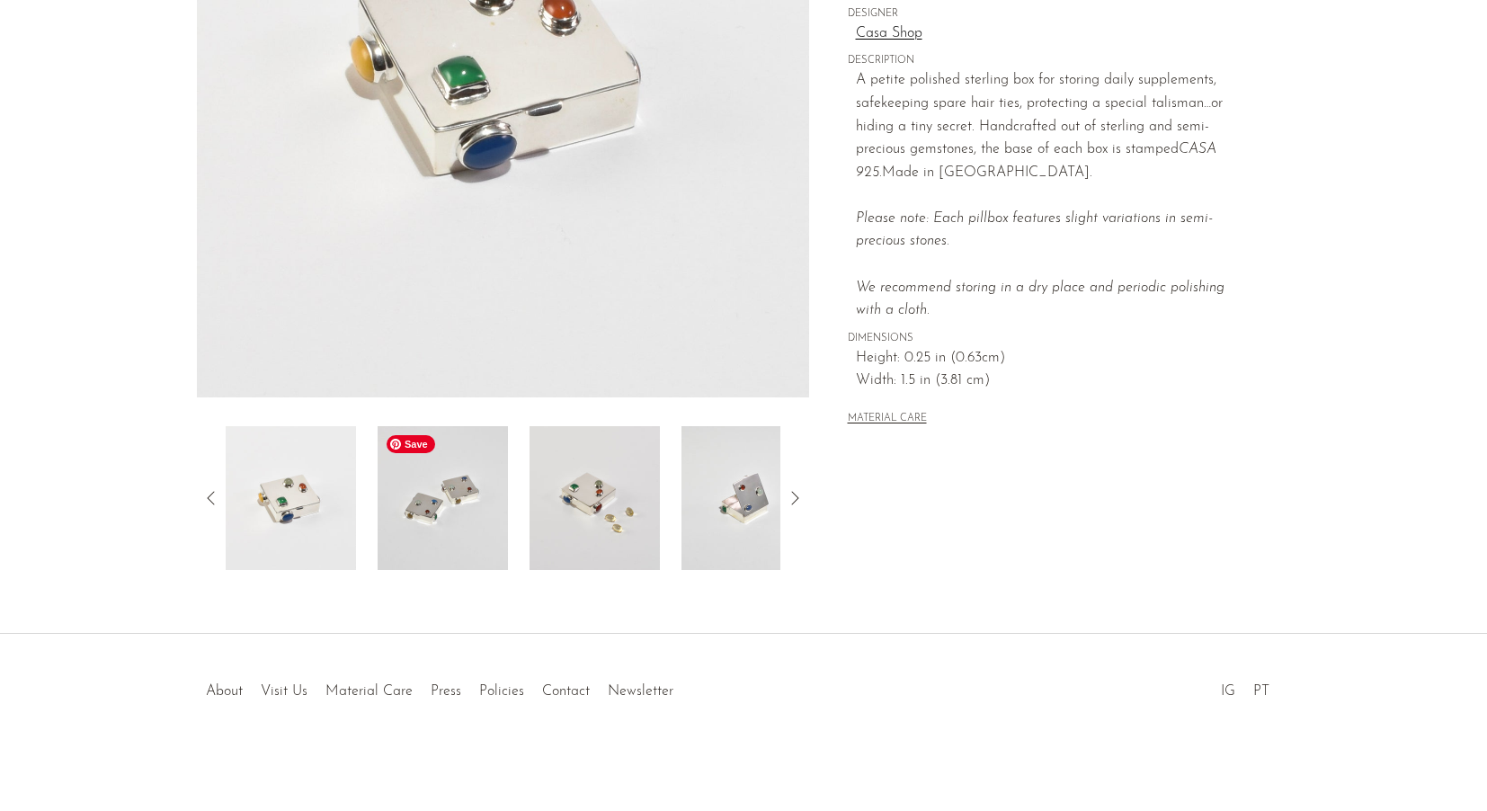
click at [471, 517] on img at bounding box center [442, 498] width 130 height 144
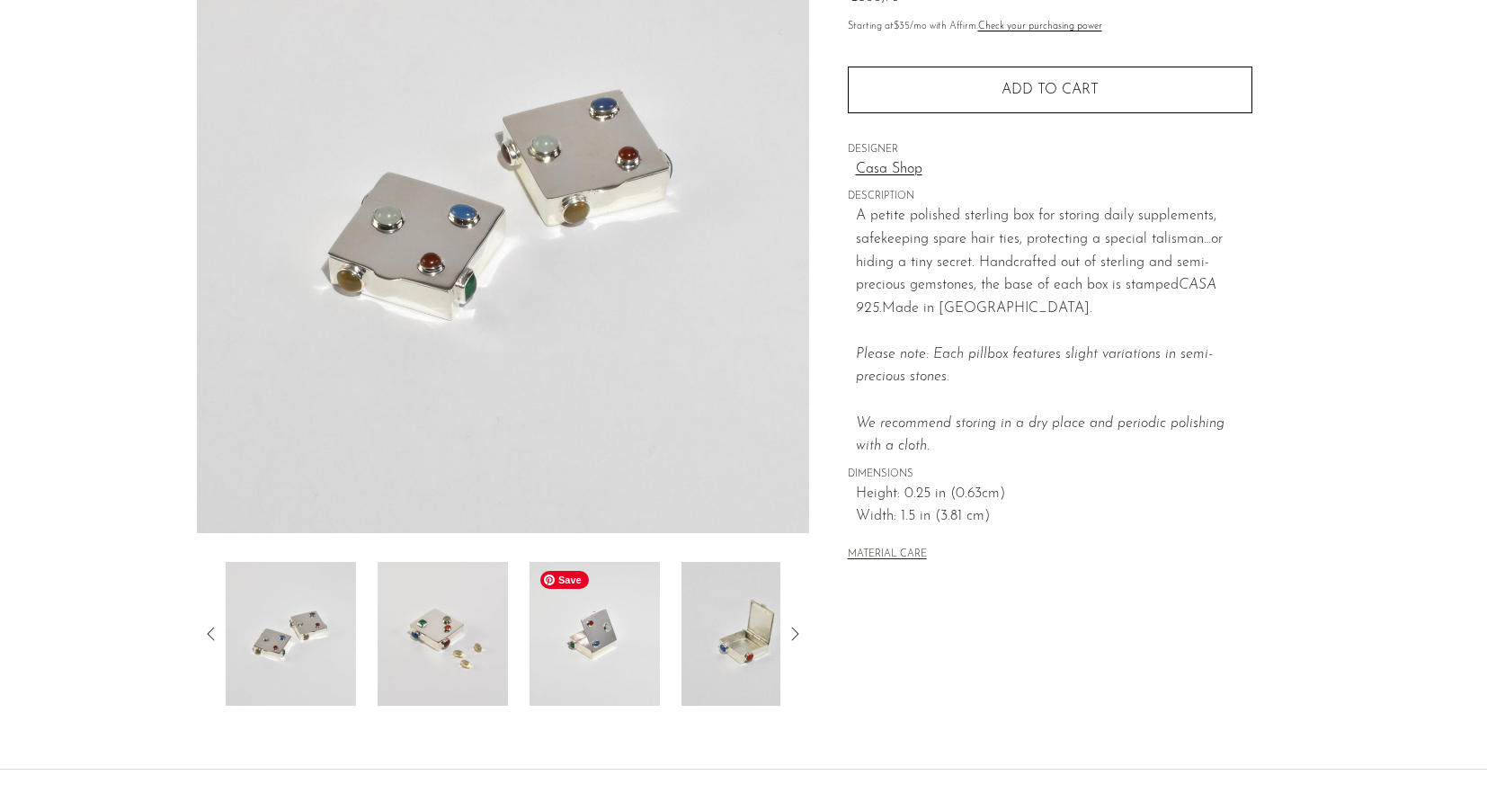
scroll to position [153, 0]
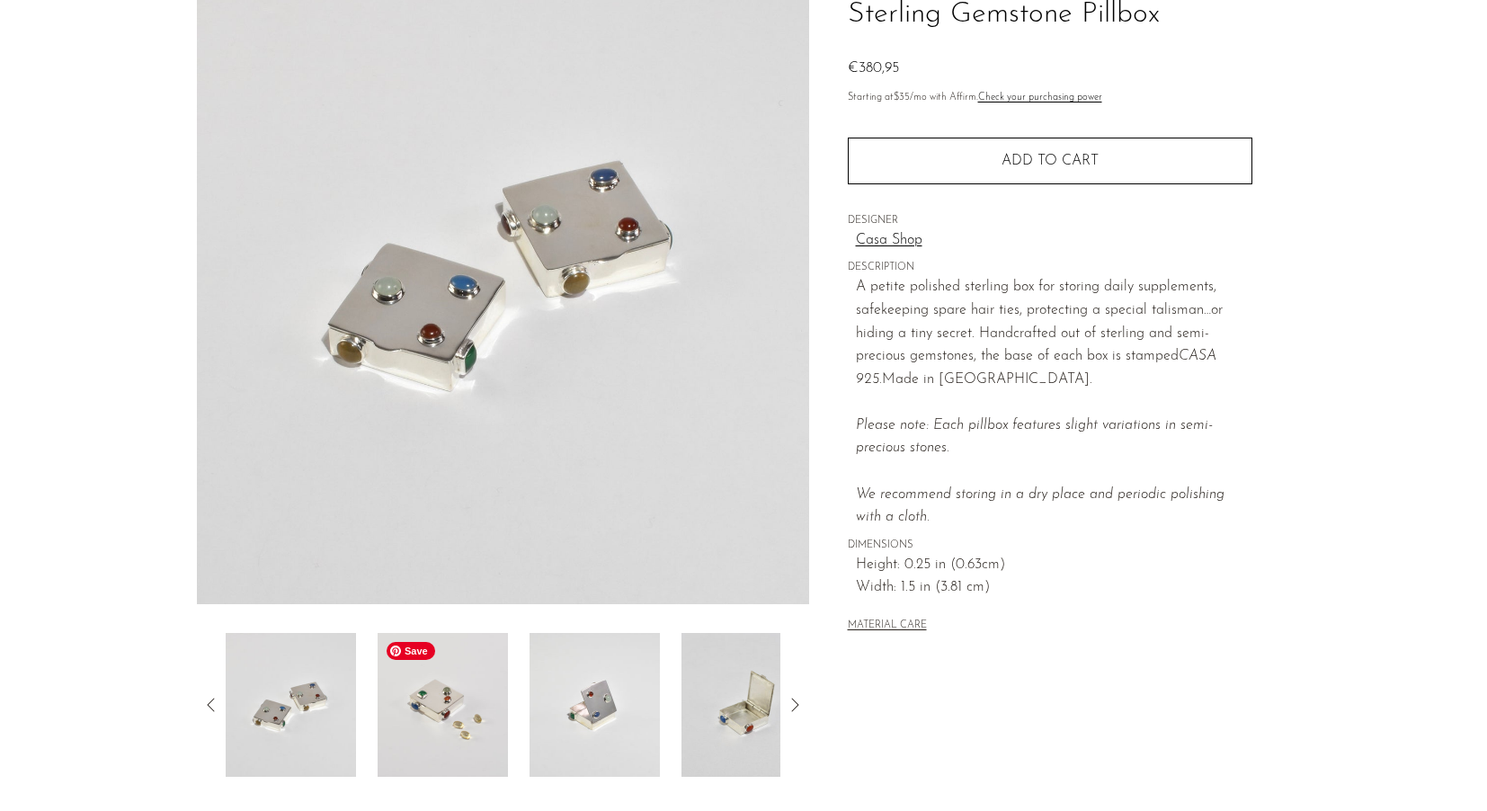
click at [493, 694] on img at bounding box center [442, 705] width 130 height 144
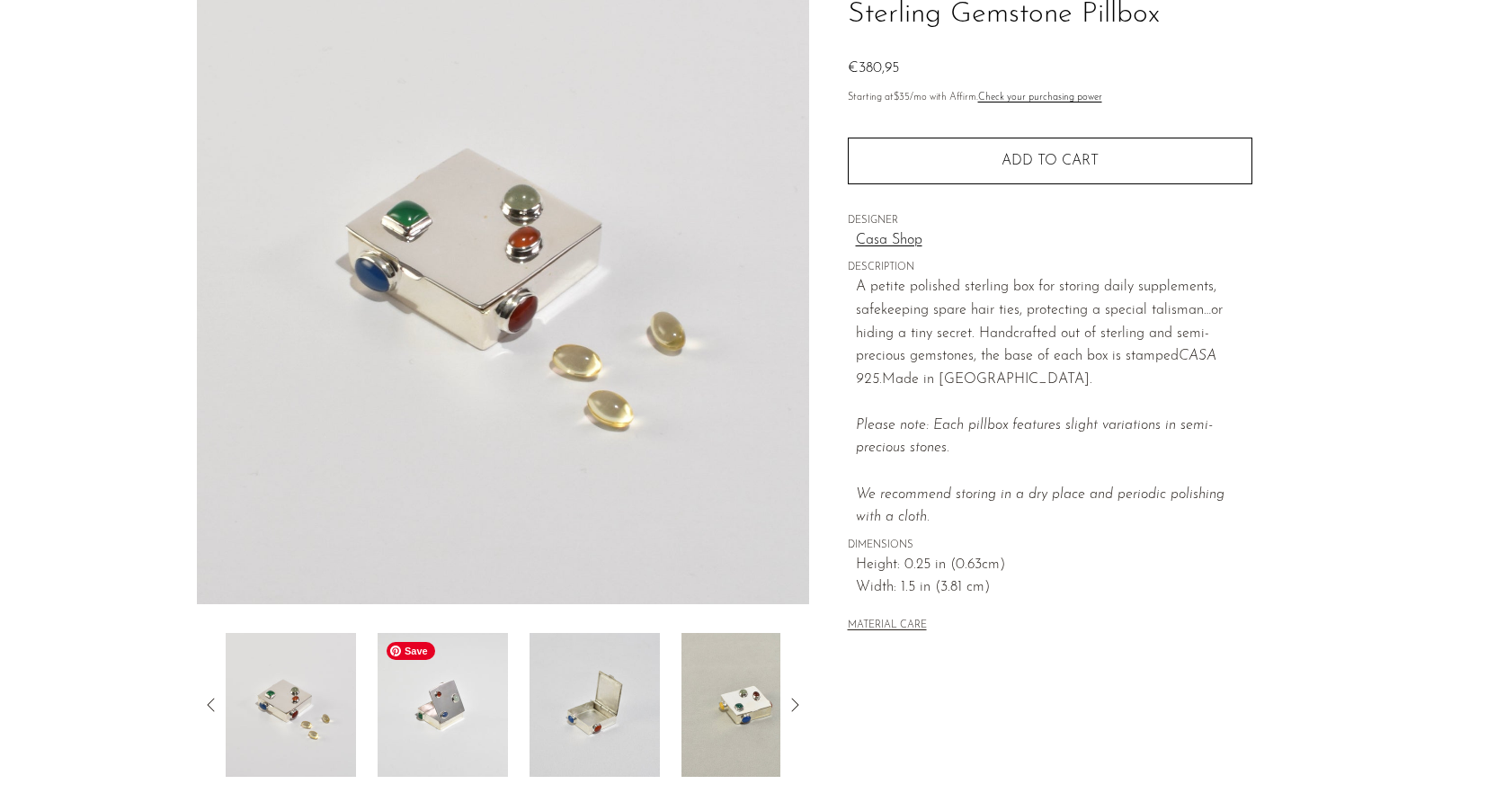
click at [477, 707] on img at bounding box center [442, 705] width 130 height 144
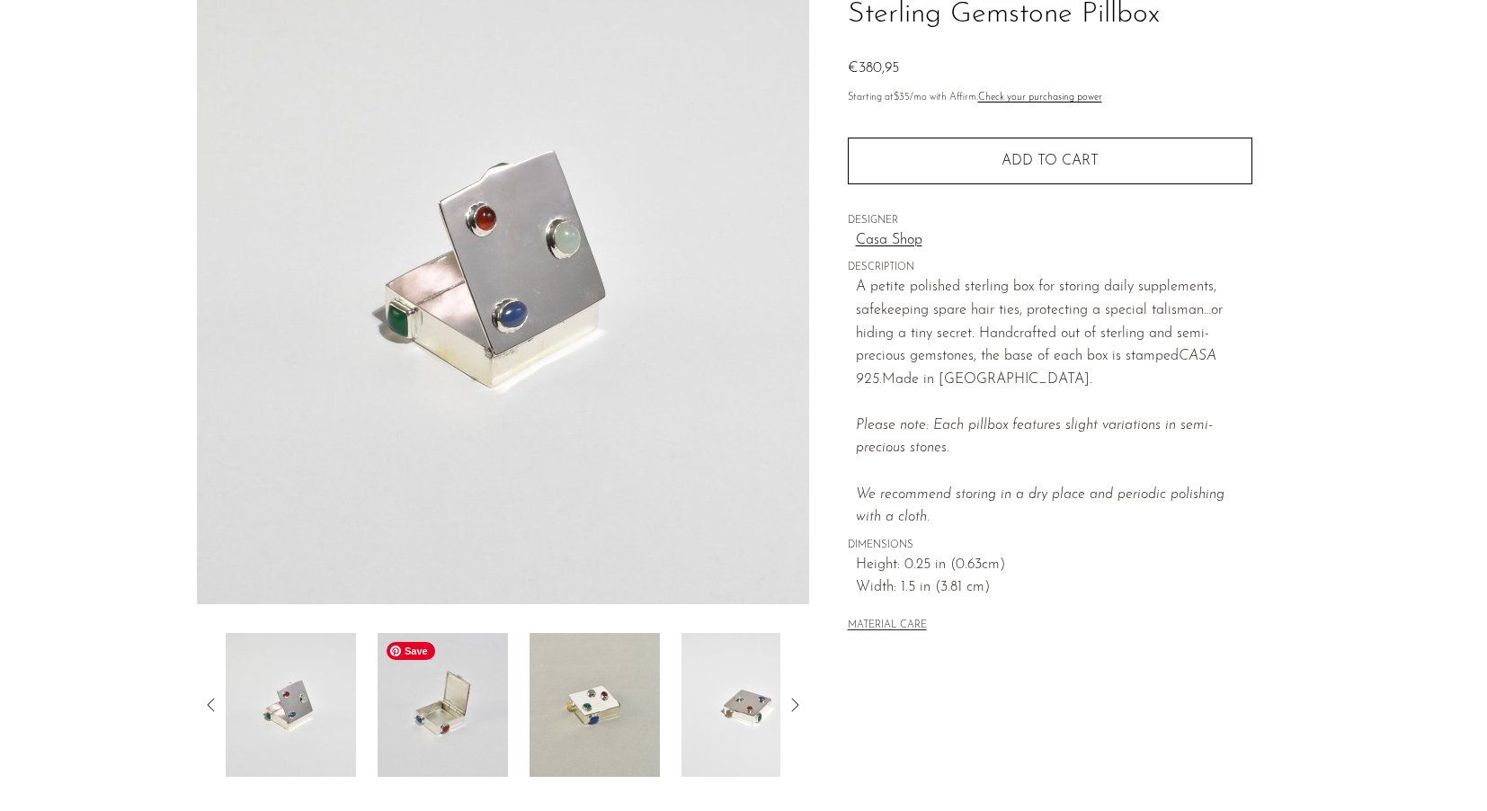
click at [449, 700] on img at bounding box center [442, 705] width 130 height 144
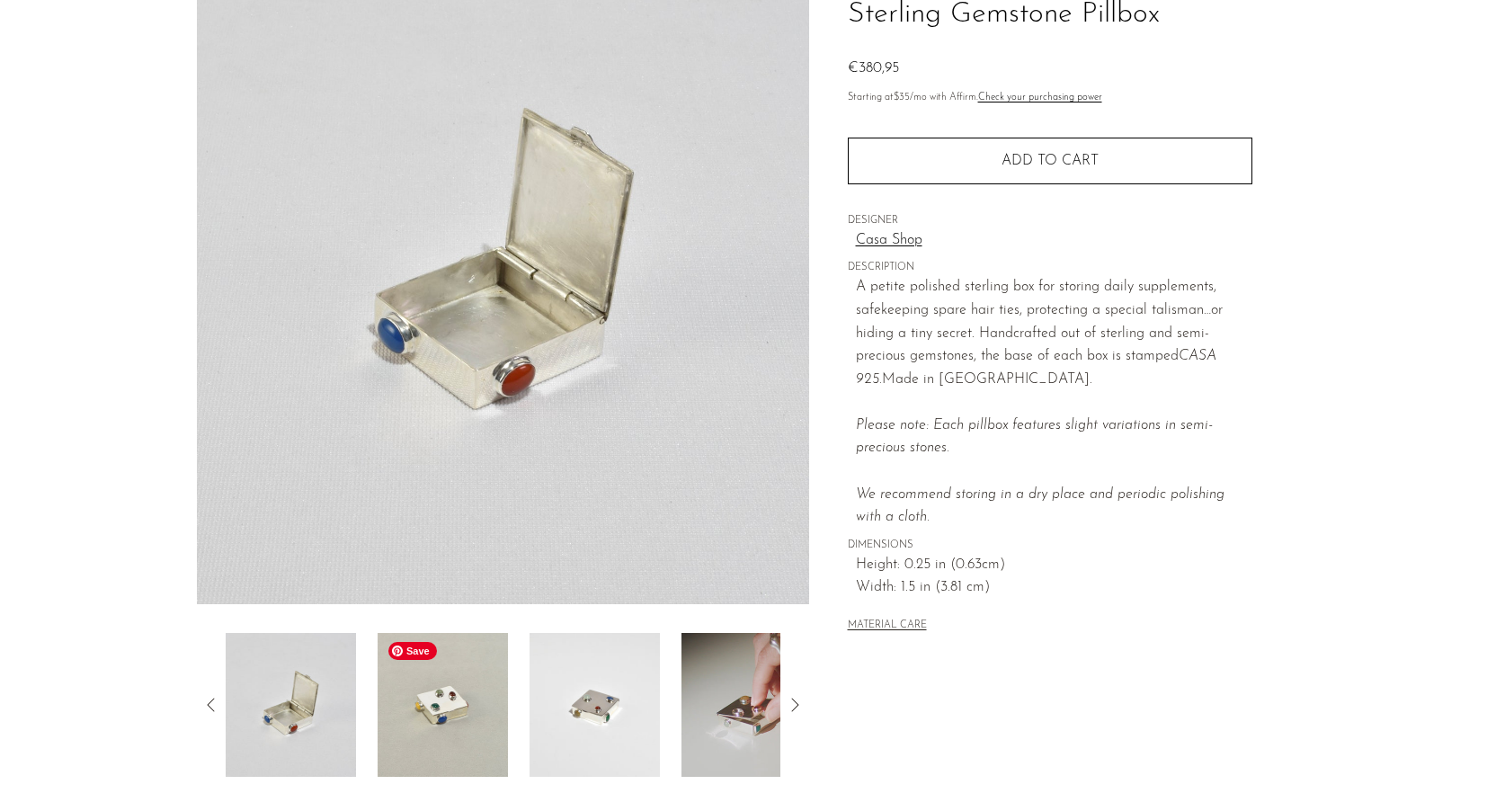
click at [455, 706] on img at bounding box center [442, 705] width 130 height 144
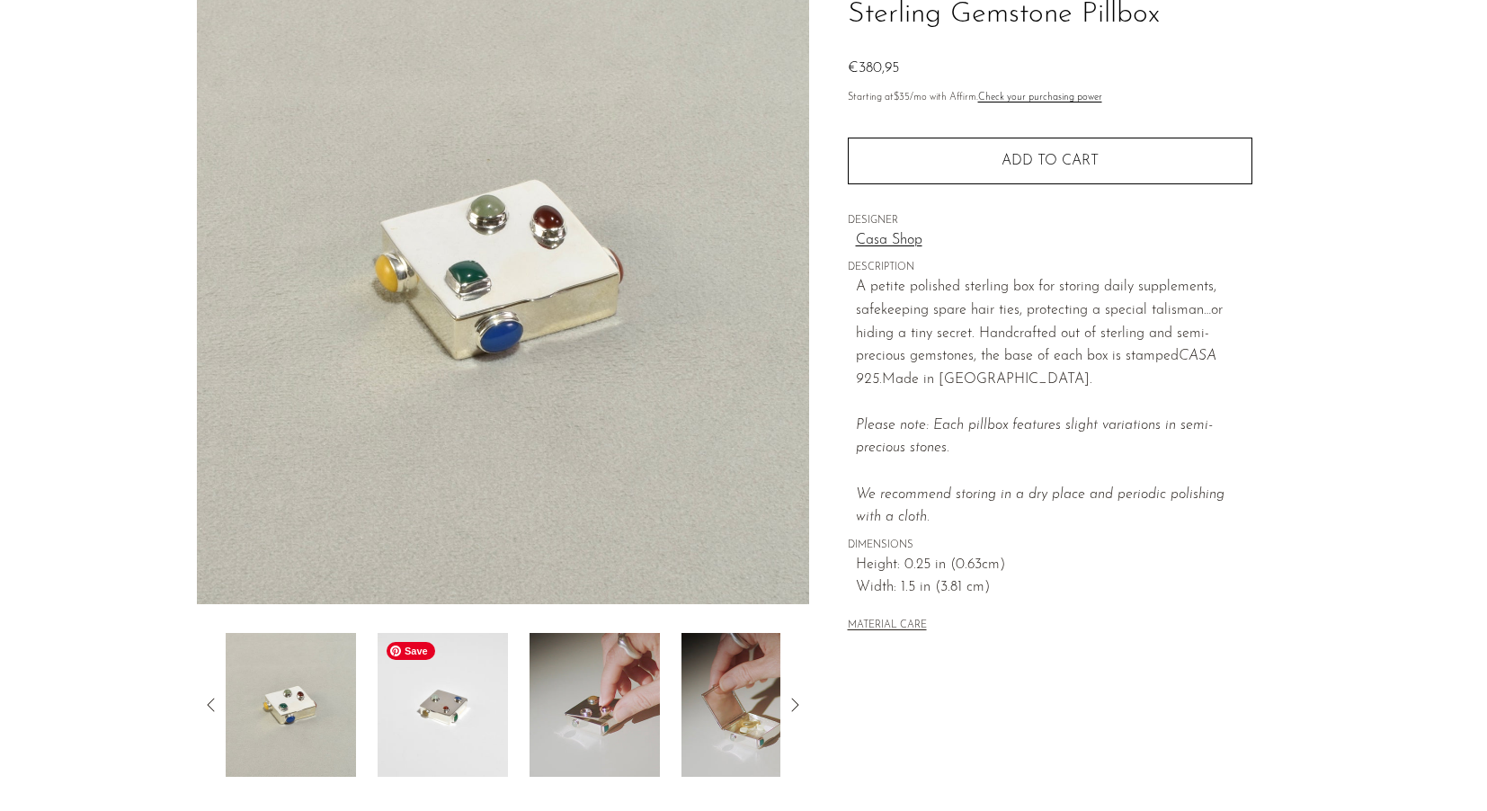
click at [488, 713] on img at bounding box center [442, 705] width 130 height 144
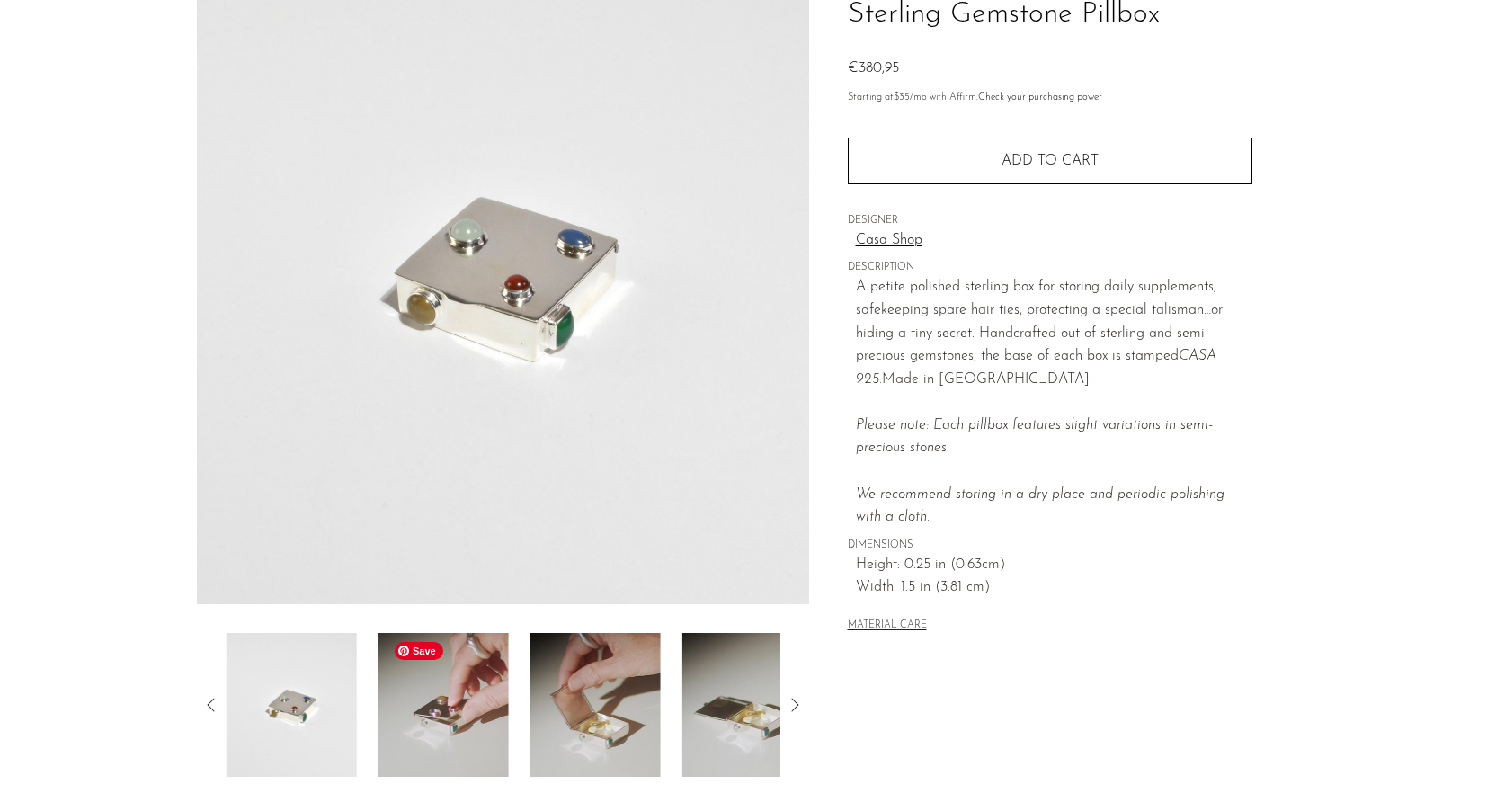
click at [530, 706] on img at bounding box center [595, 705] width 130 height 144
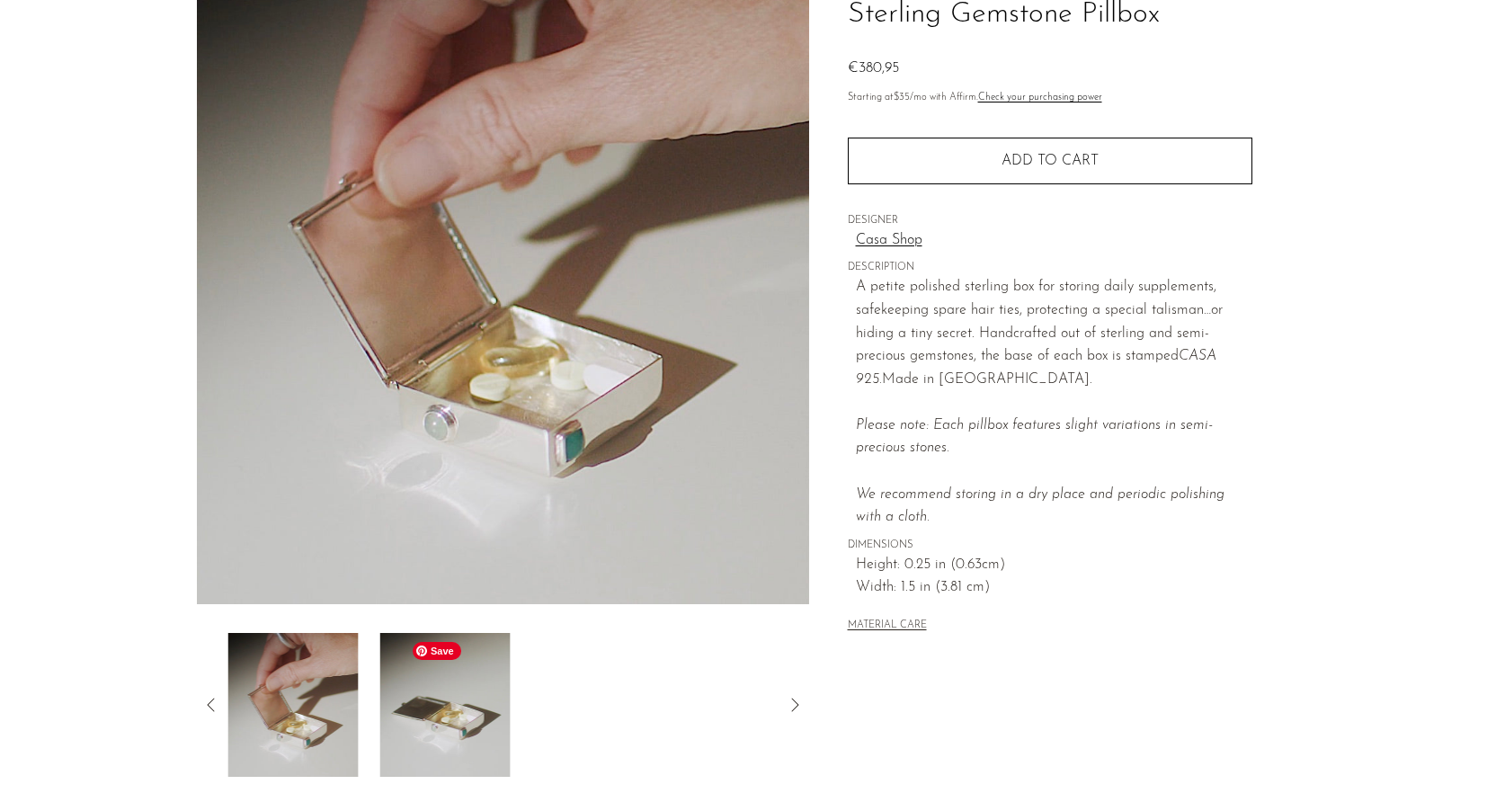
click at [558, 709] on div at bounding box center [503, 705] width 555 height 144
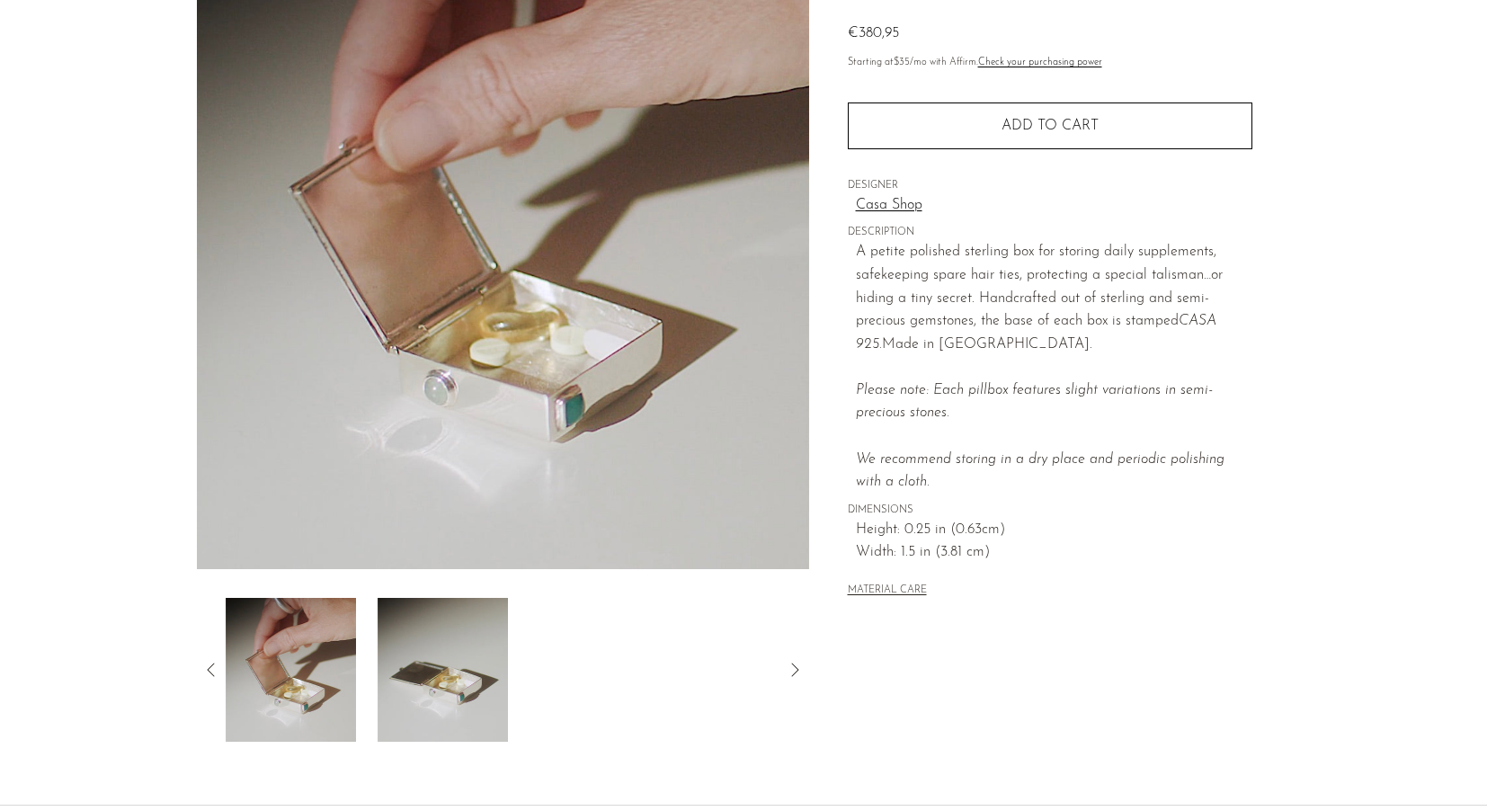
scroll to position [201, 0]
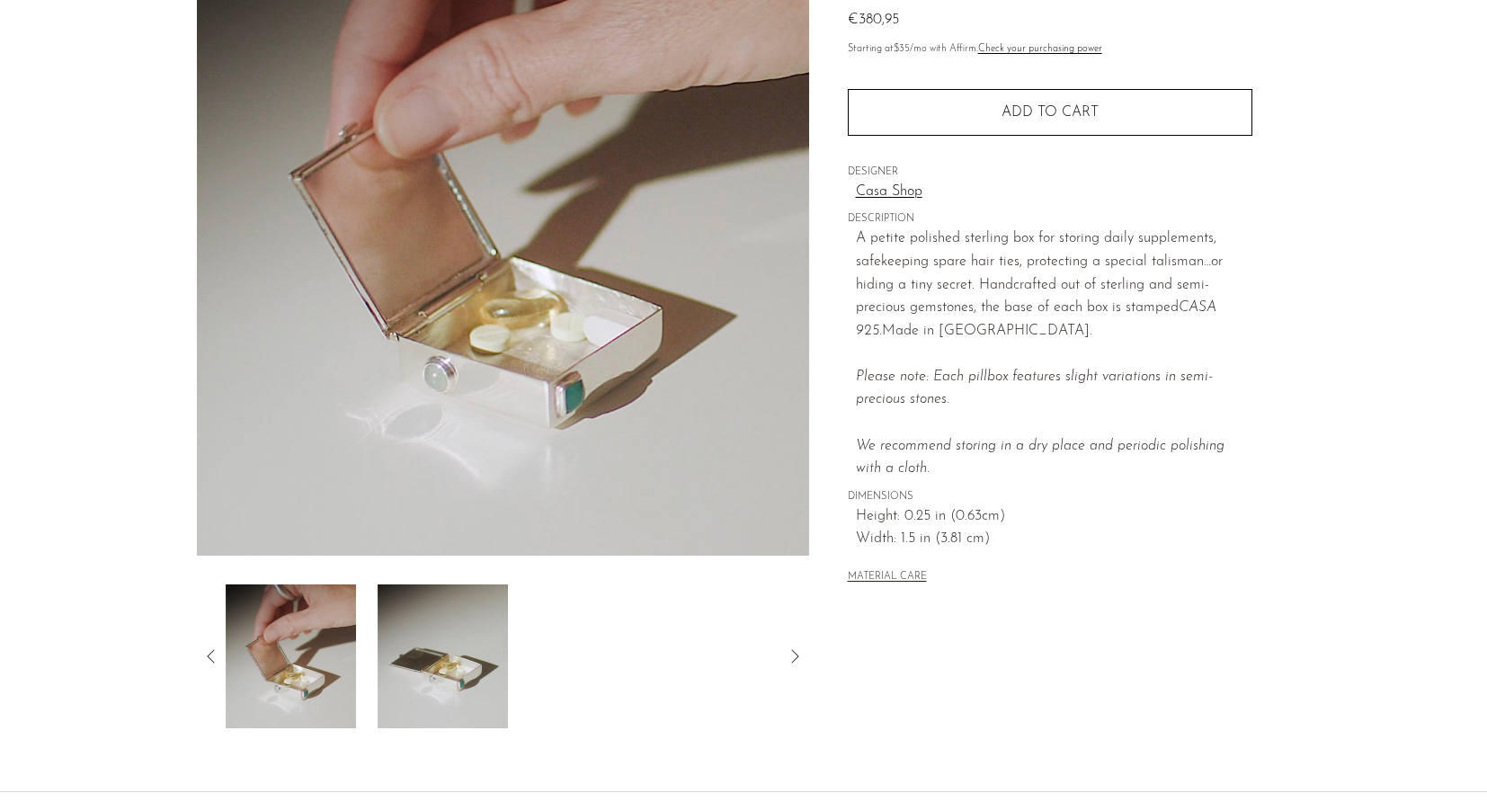
click at [469, 710] on img at bounding box center [442, 656] width 130 height 144
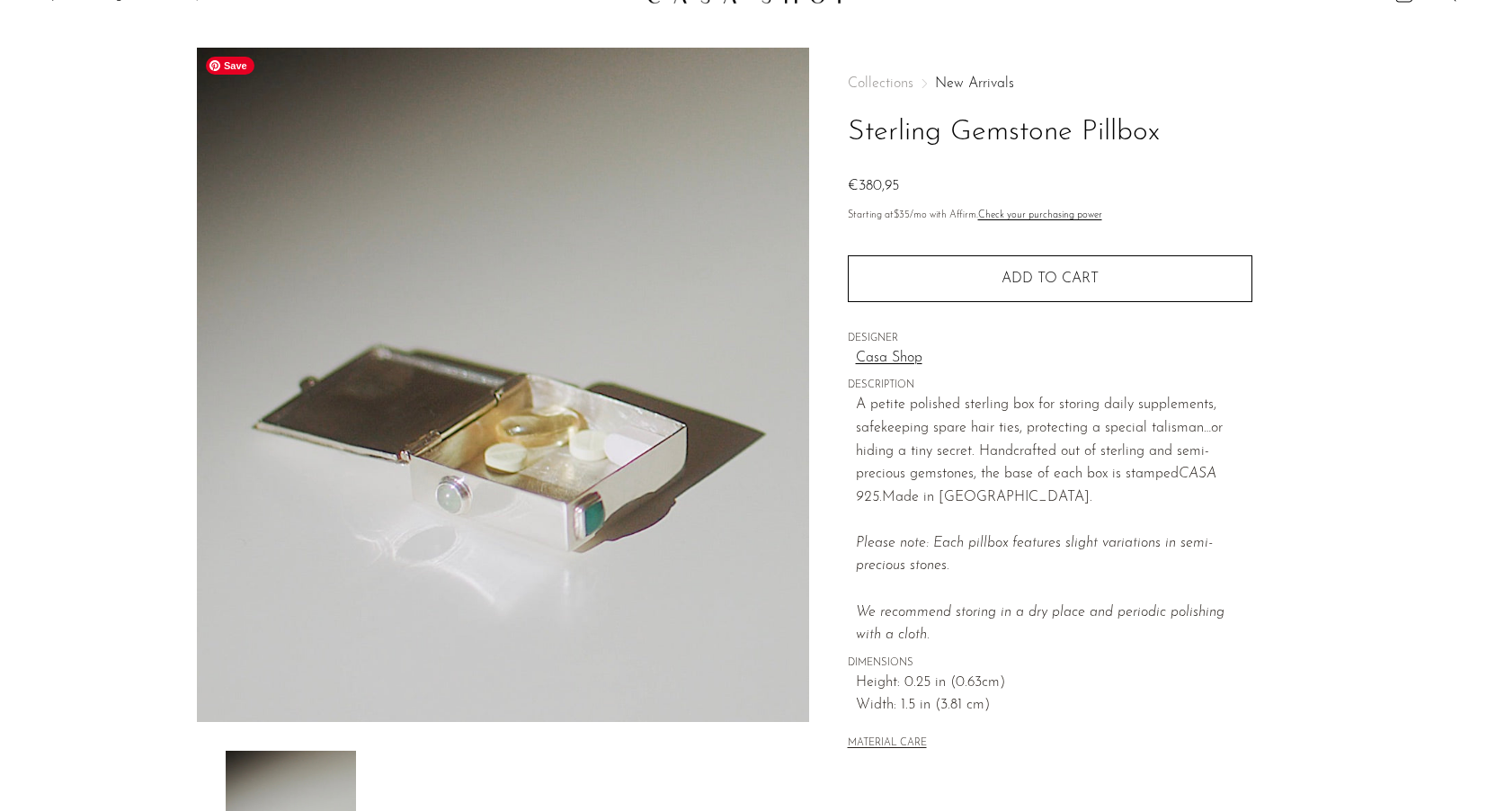
scroll to position [0, 0]
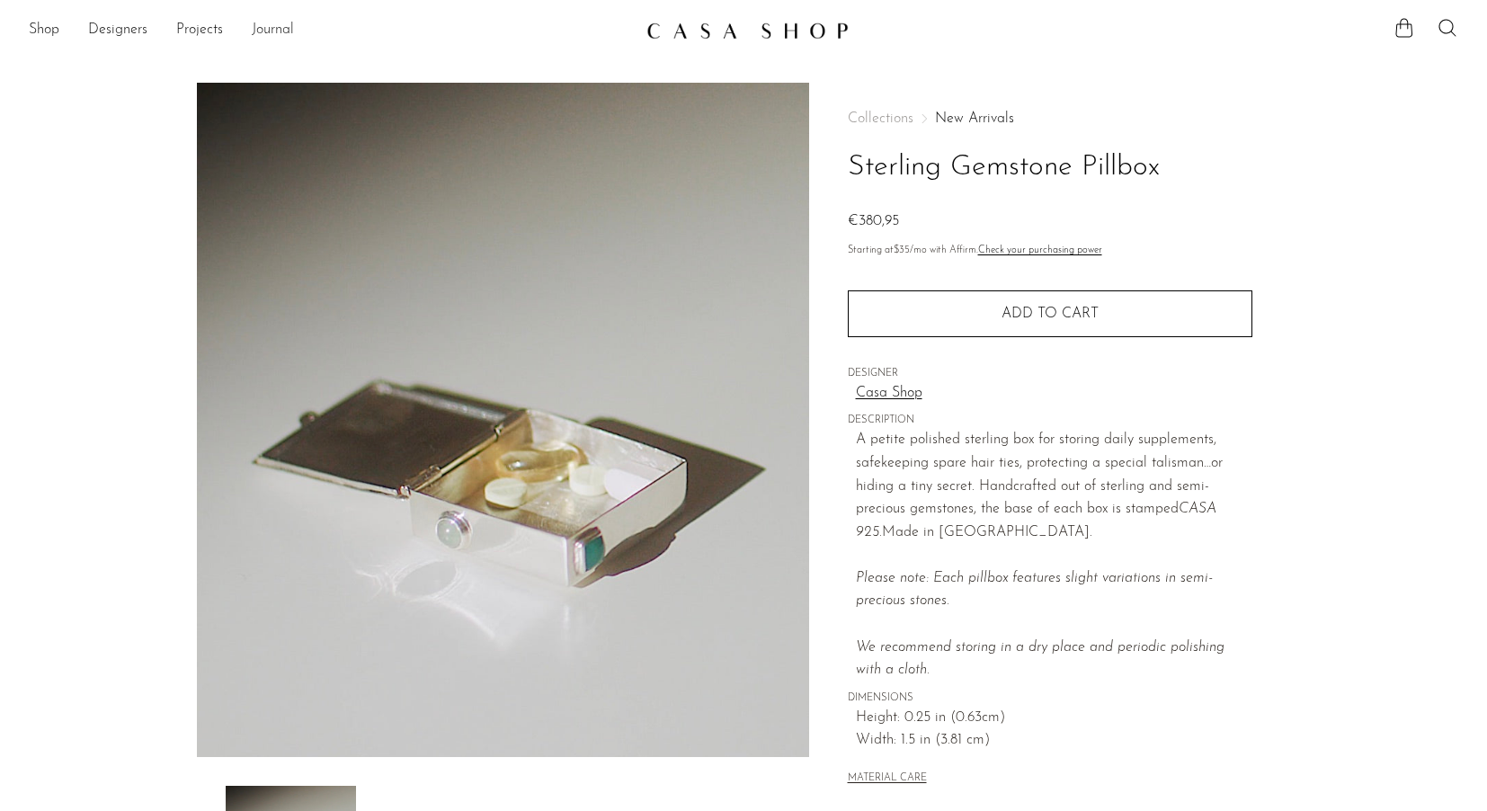
click at [255, 27] on link "Journal" at bounding box center [273, 30] width 42 height 23
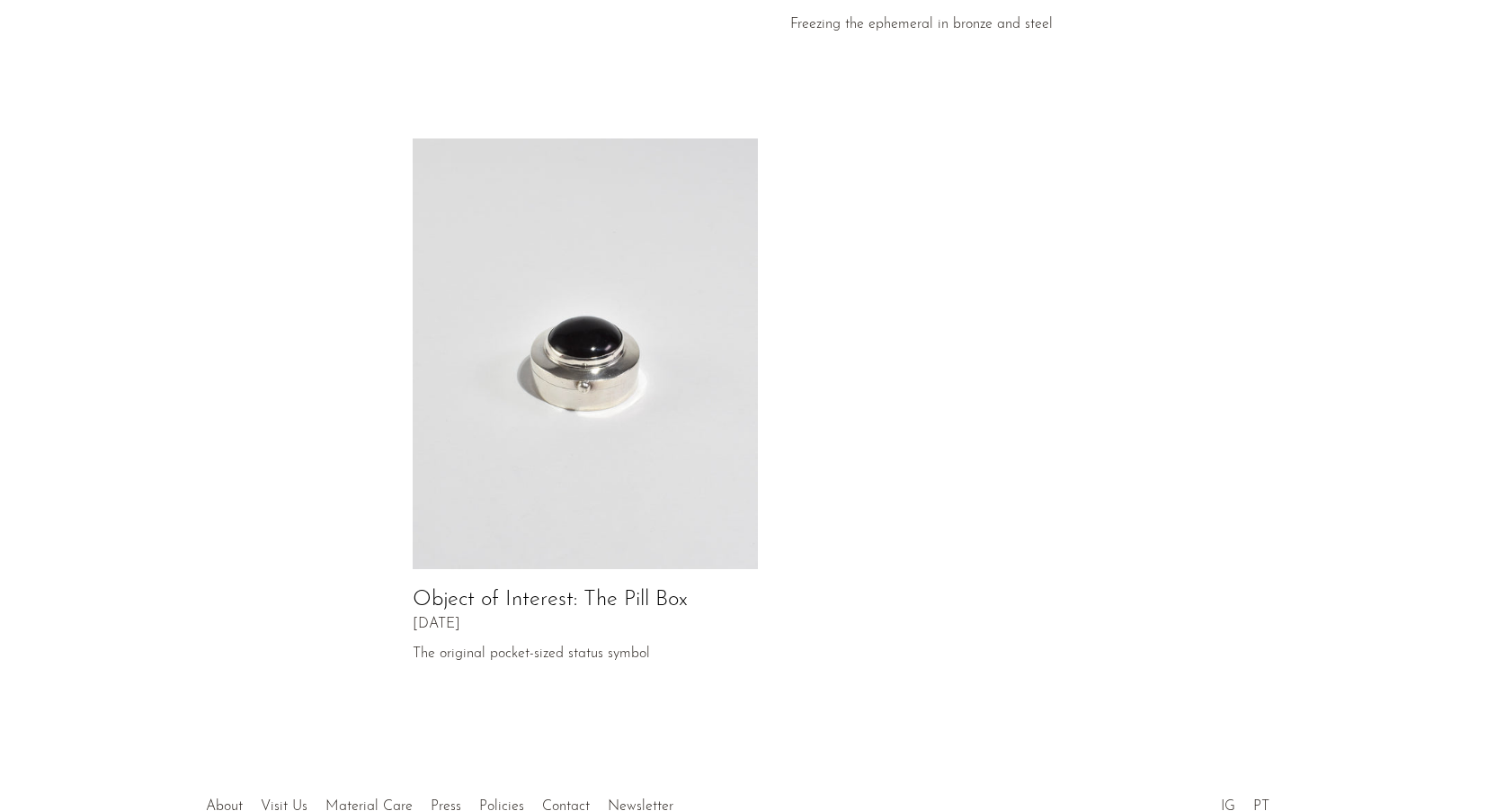
scroll to position [812, 0]
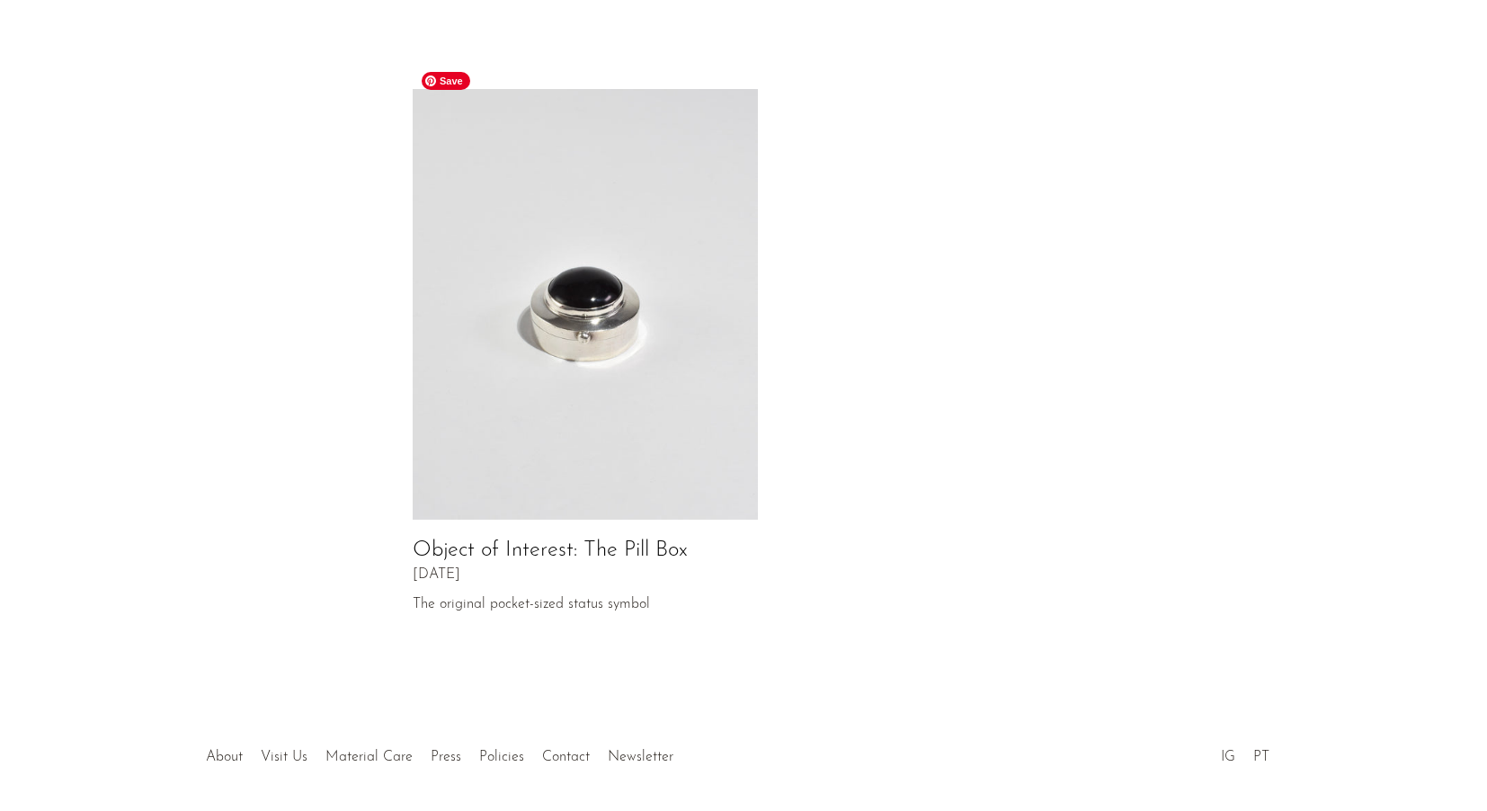
click at [648, 315] on img at bounding box center [585, 304] width 345 height 431
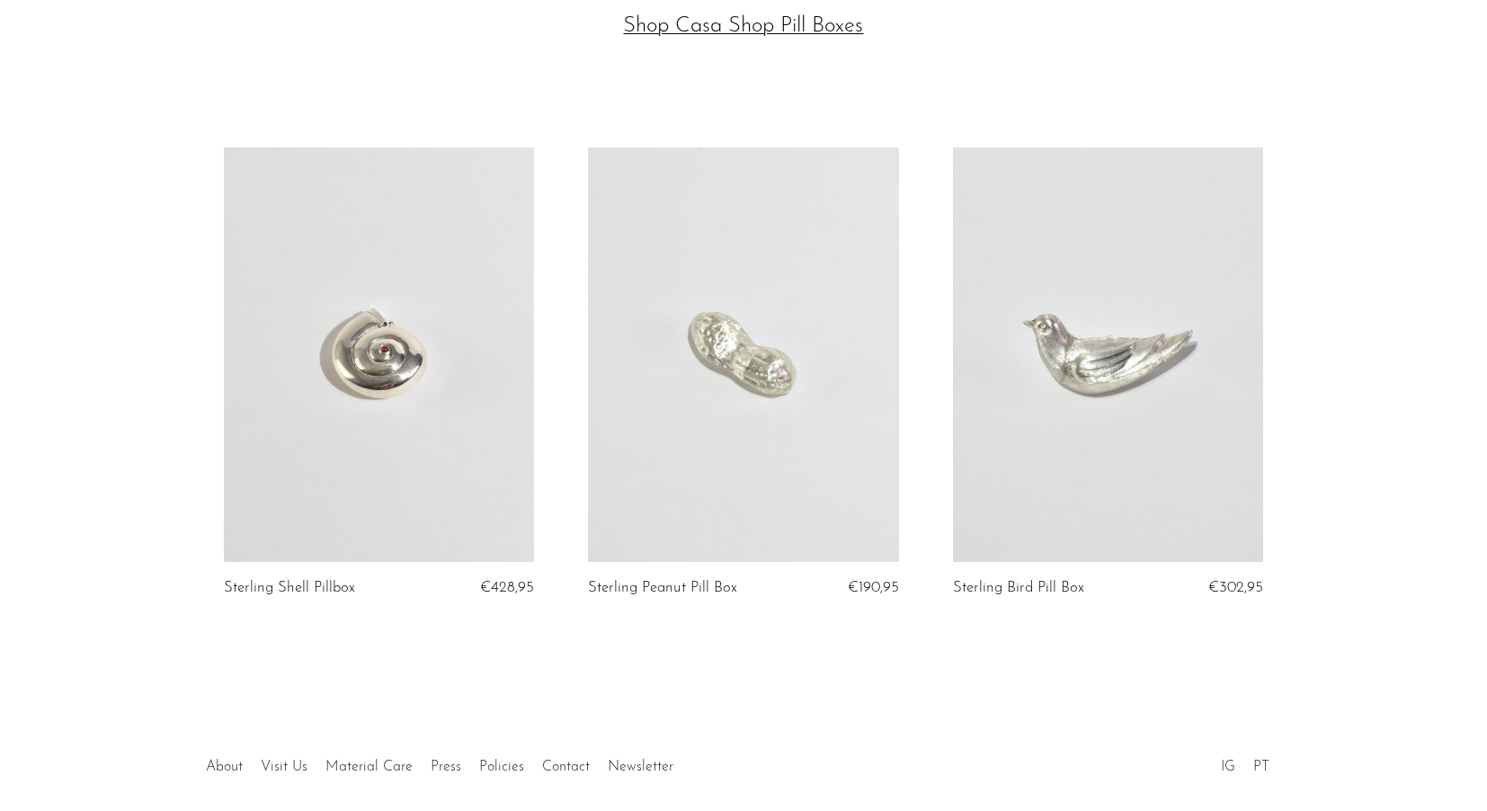
scroll to position [4335, 0]
click at [813, 377] on link at bounding box center [743, 352] width 310 height 413
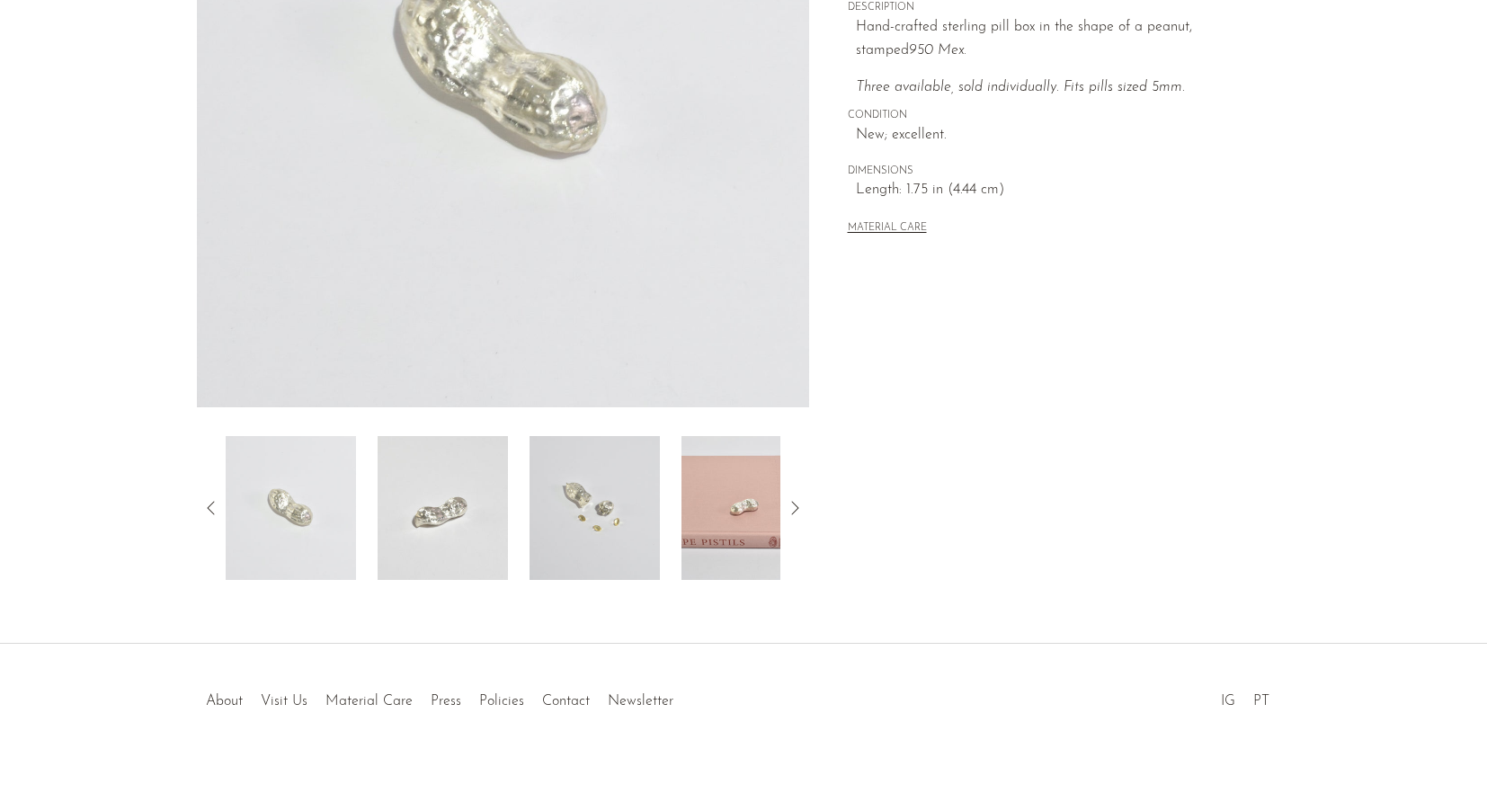
scroll to position [360, 0]
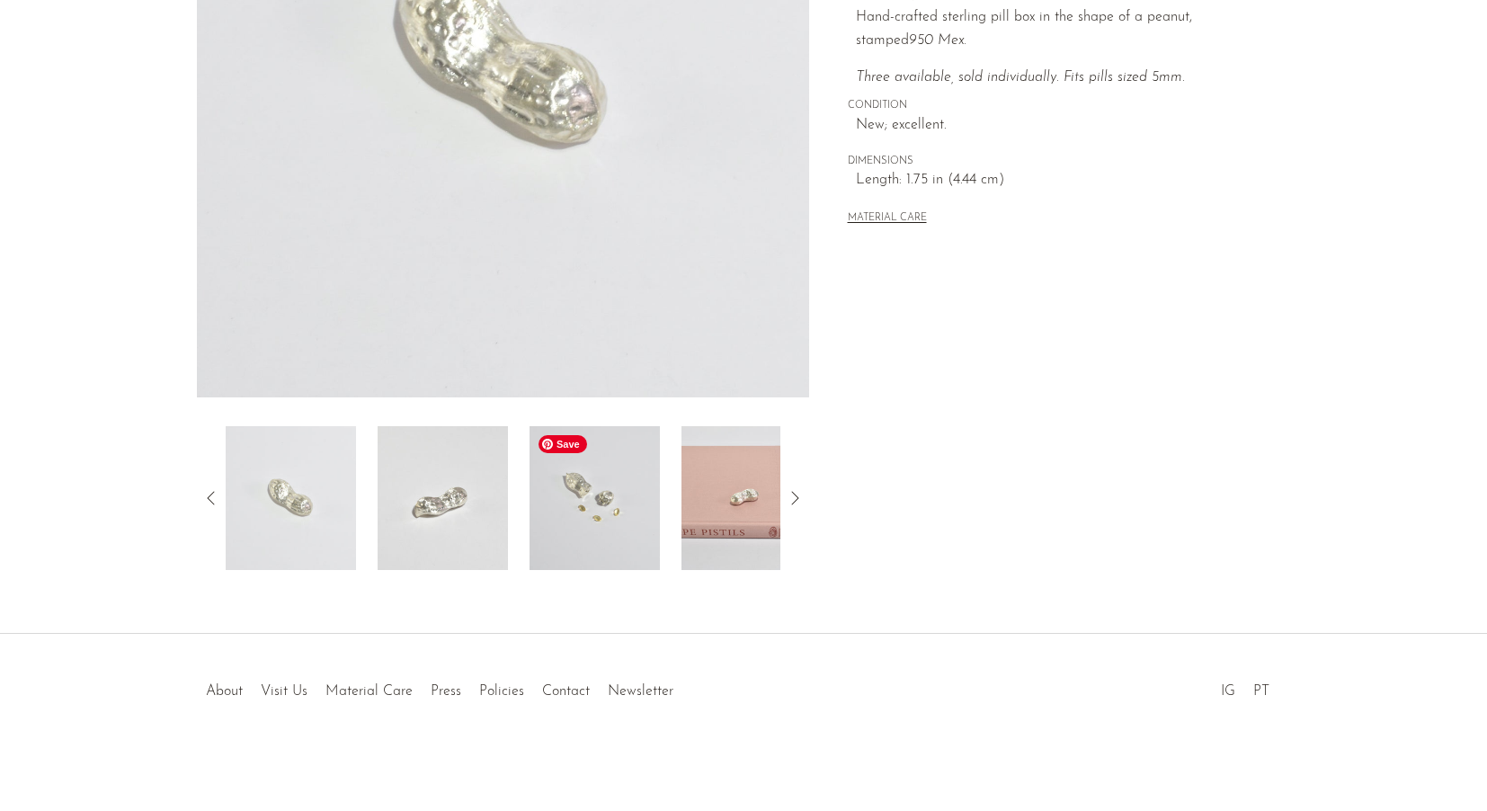
click at [577, 495] on img at bounding box center [594, 498] width 130 height 144
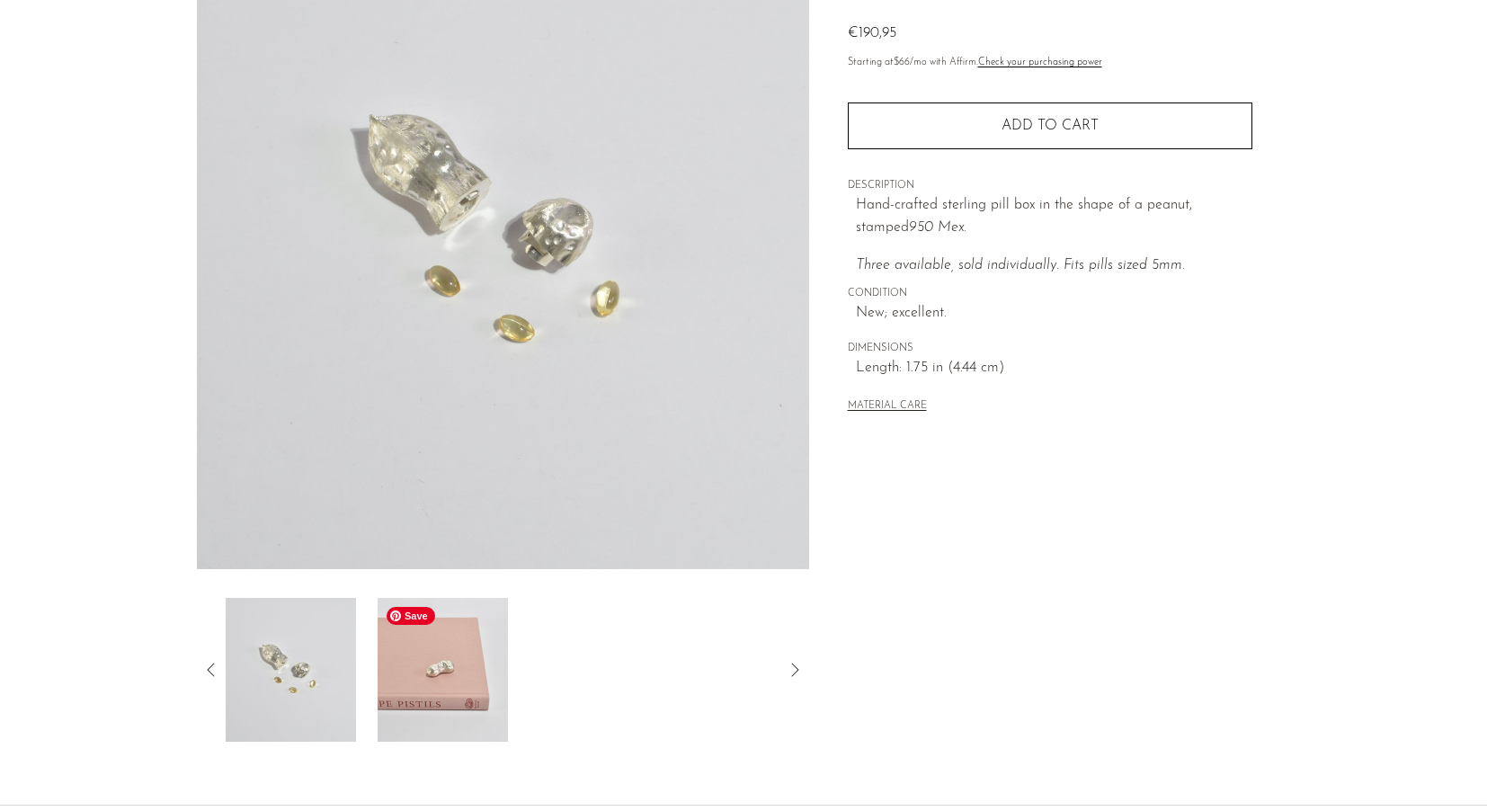
scroll to position [200, 0]
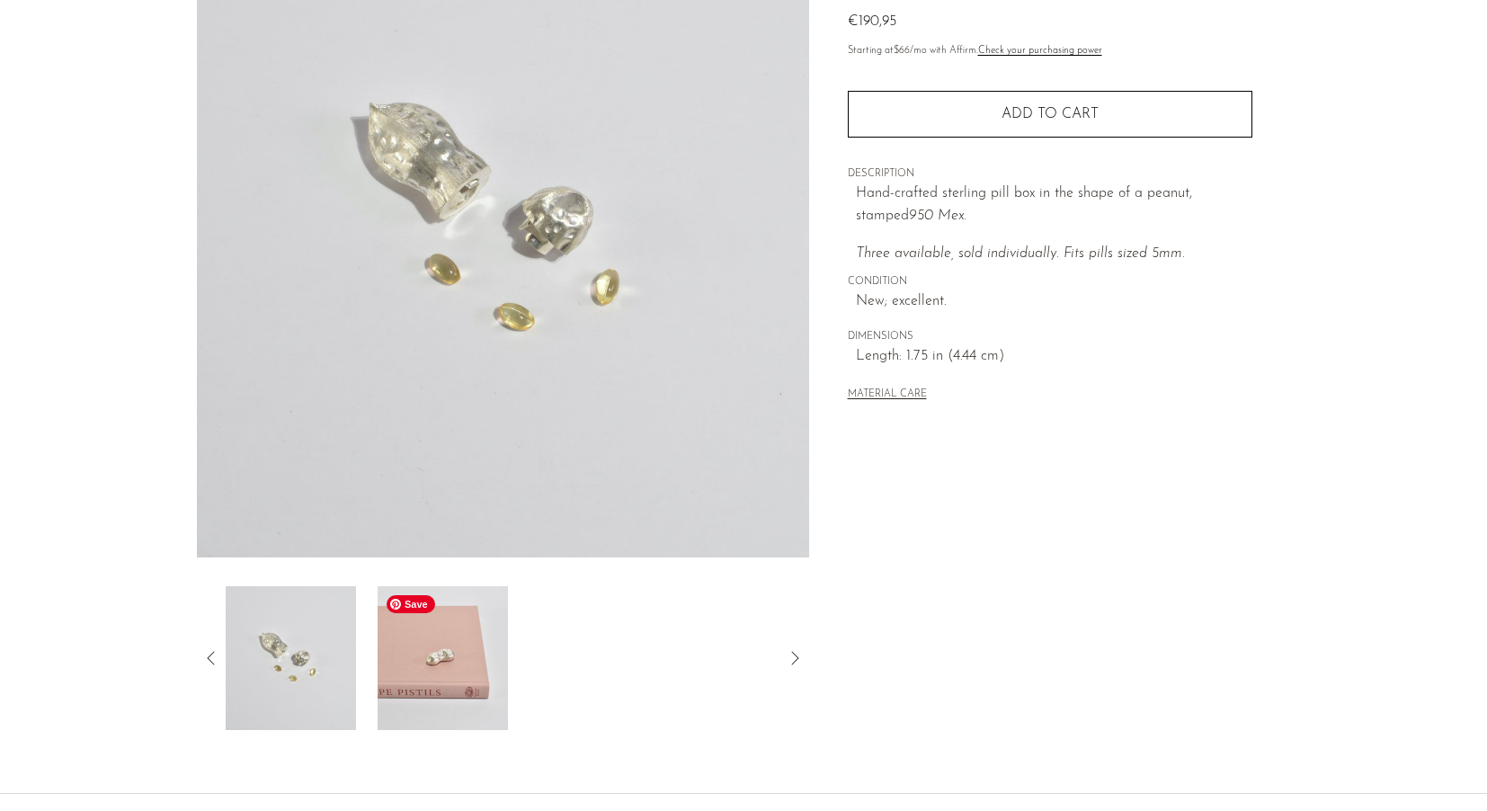
click at [406, 673] on img at bounding box center [442, 658] width 130 height 144
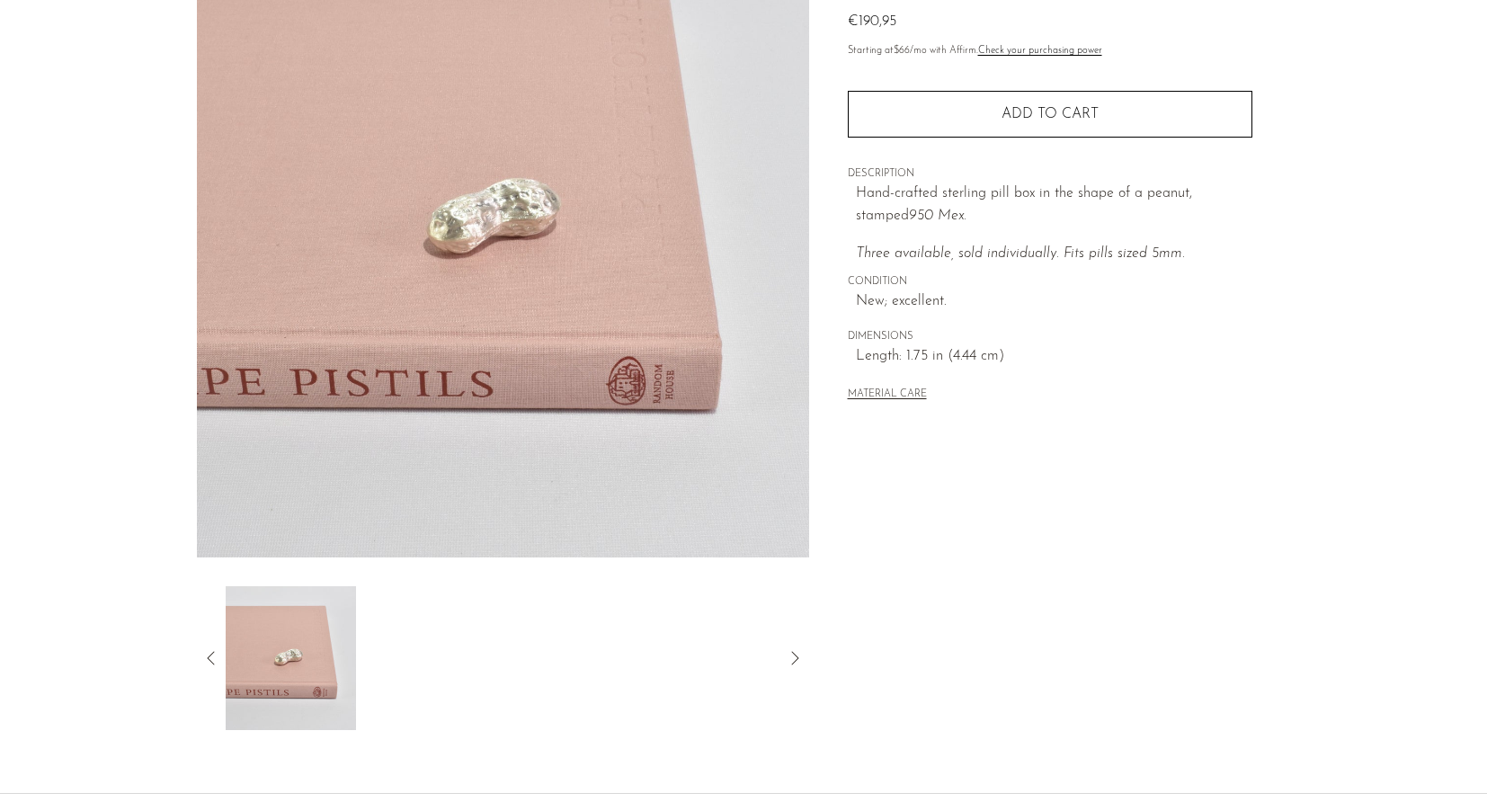
click at [794, 659] on icon at bounding box center [795, 658] width 22 height 22
click at [224, 661] on div at bounding box center [503, 658] width 612 height 144
click at [196, 653] on article "Sterling Peanut Pill Box €190,95" at bounding box center [743, 306] width 1150 height 847
click at [200, 653] on icon at bounding box center [211, 658] width 22 height 22
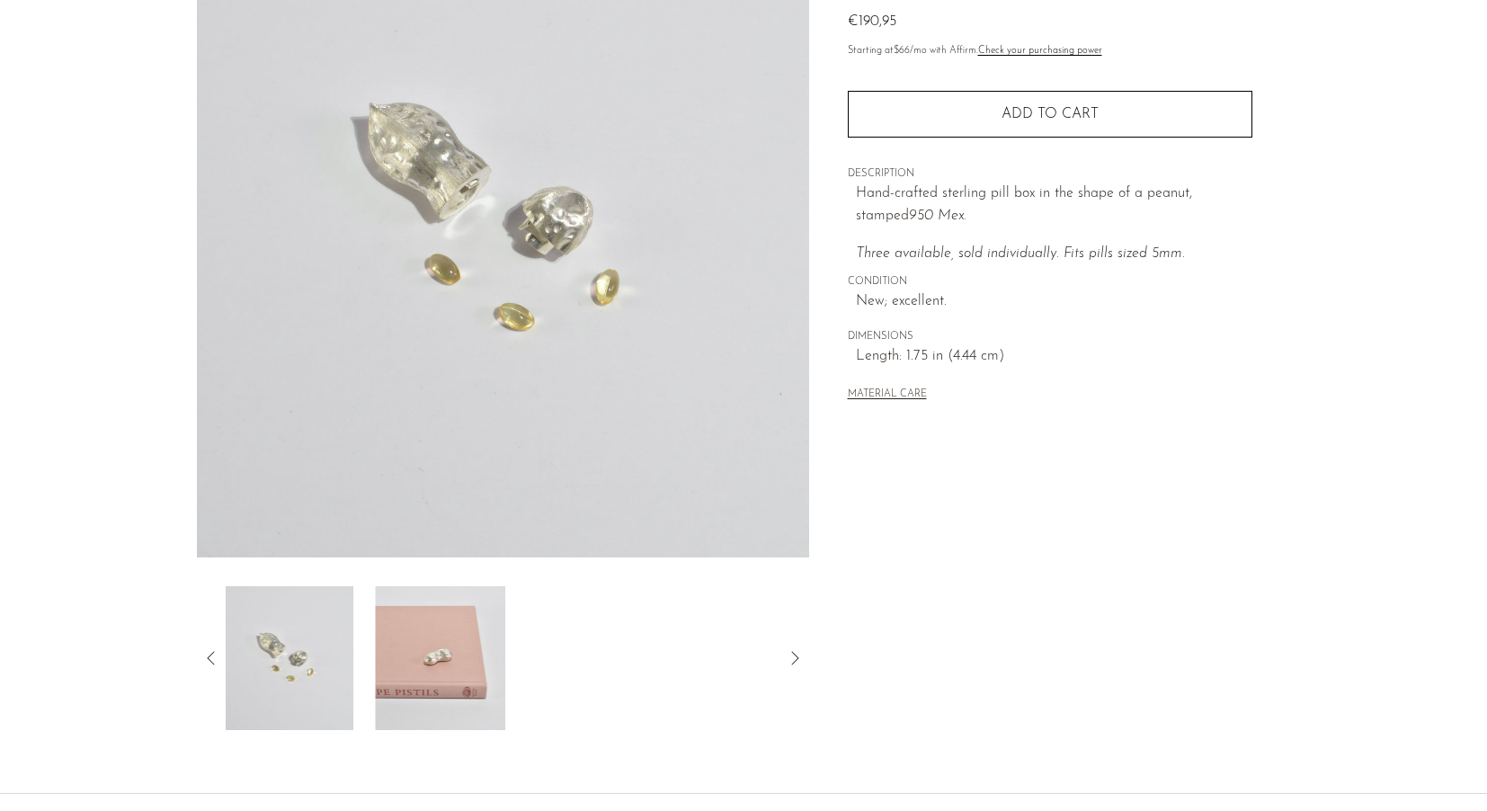
click at [209, 655] on icon at bounding box center [210, 657] width 7 height 13
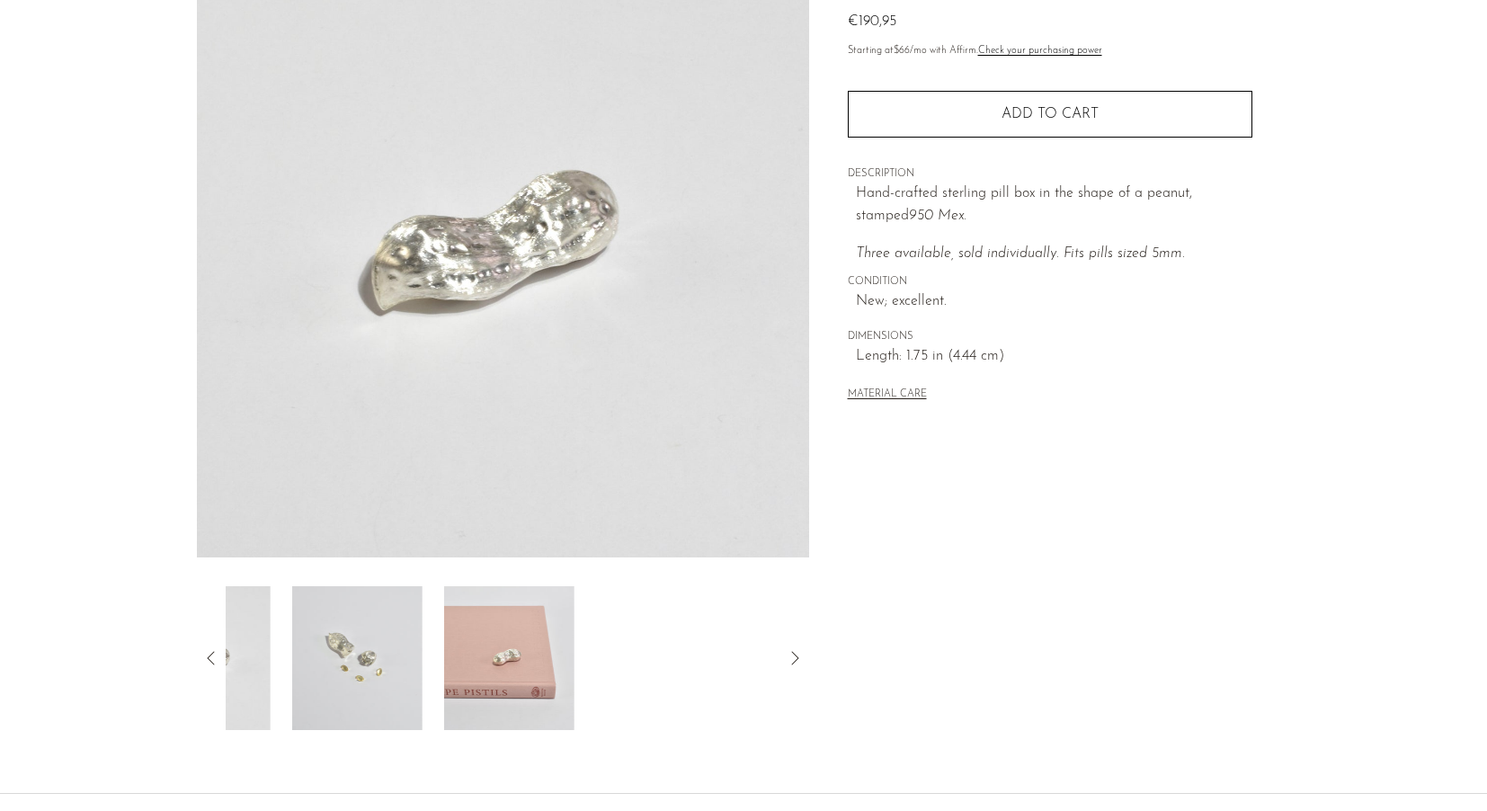
click at [209, 655] on icon at bounding box center [210, 657] width 7 height 13
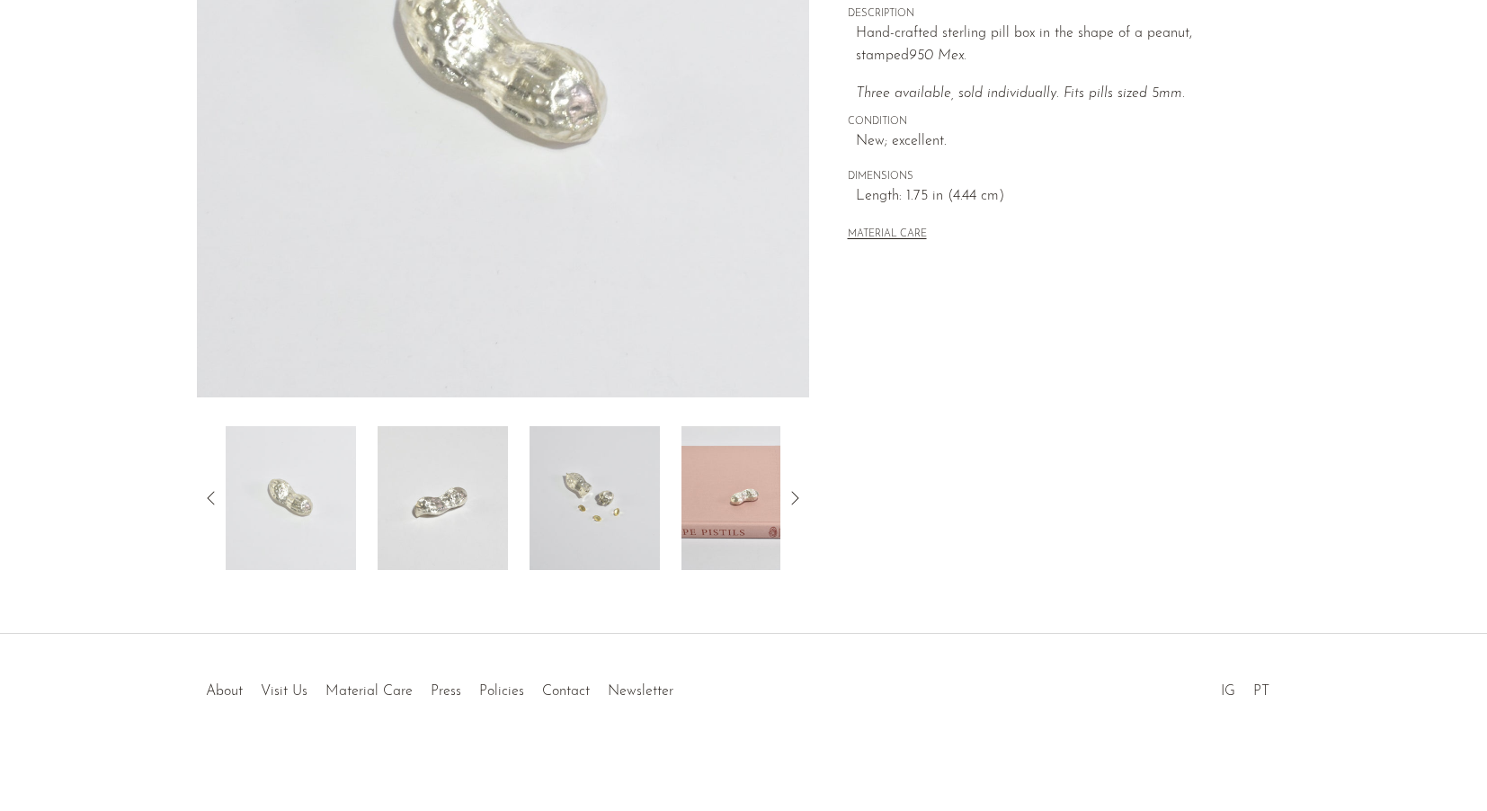
scroll to position [0, 0]
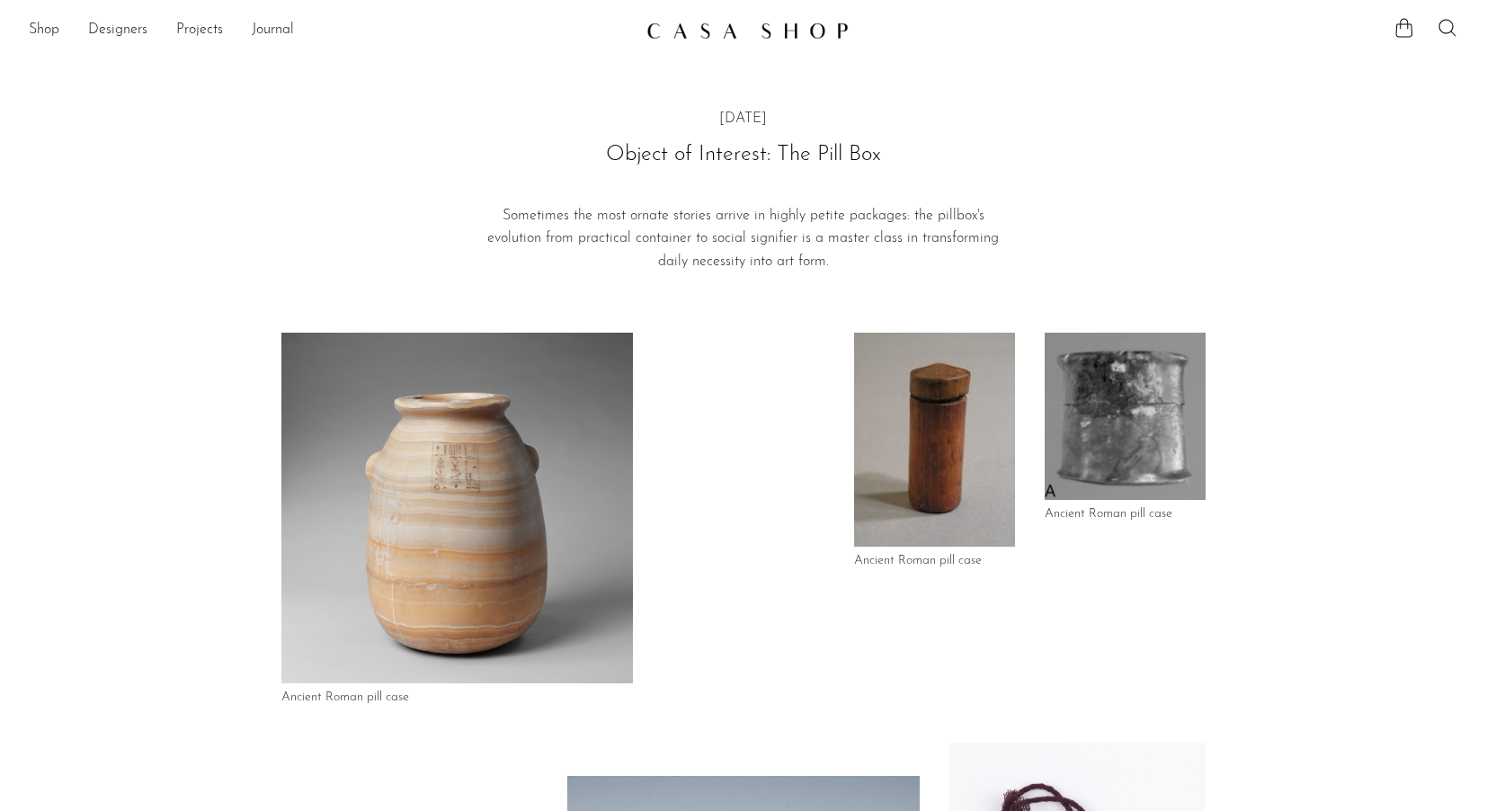
scroll to position [4335, 0]
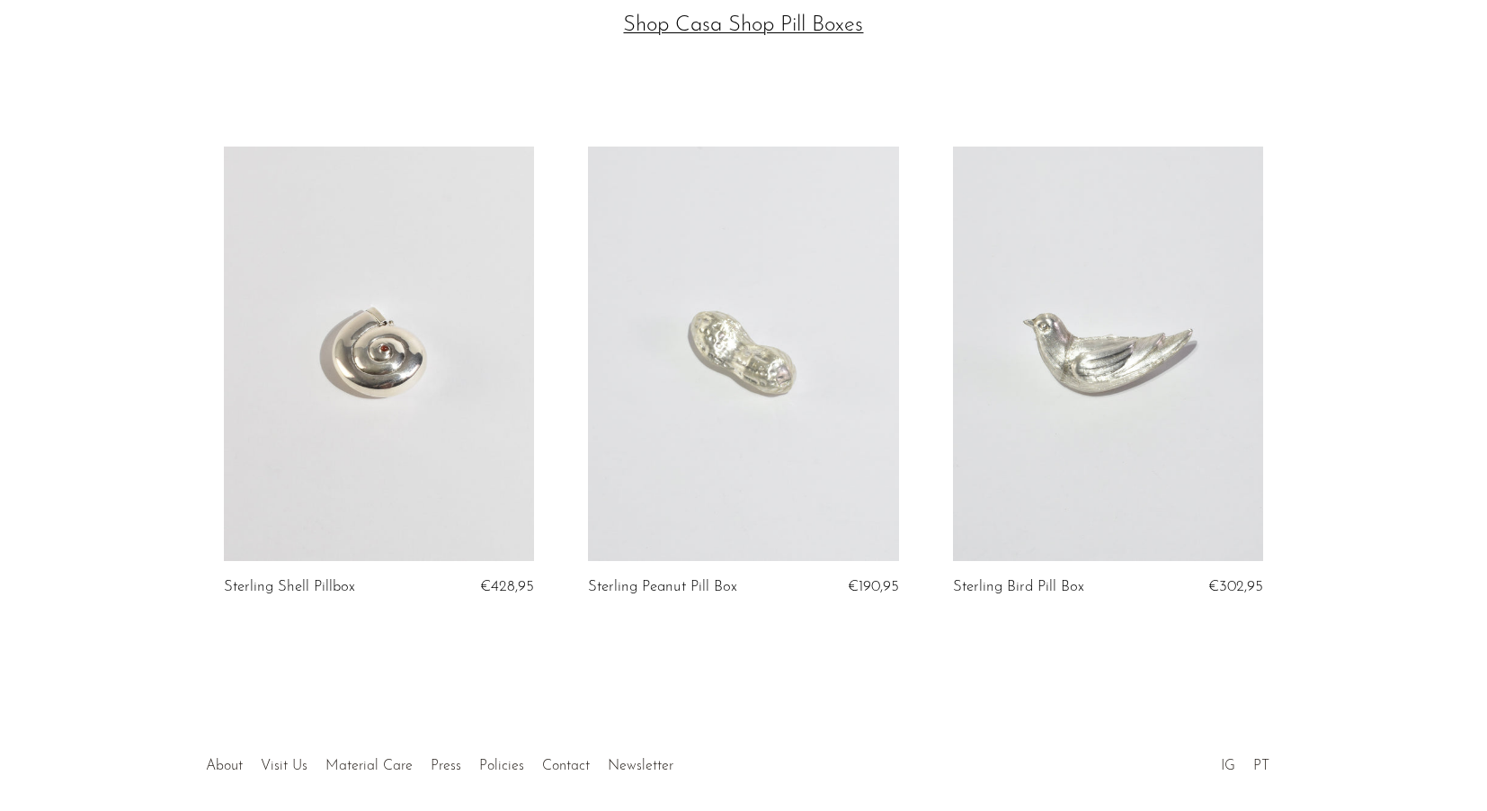
click at [1114, 259] on link at bounding box center [1108, 352] width 310 height 413
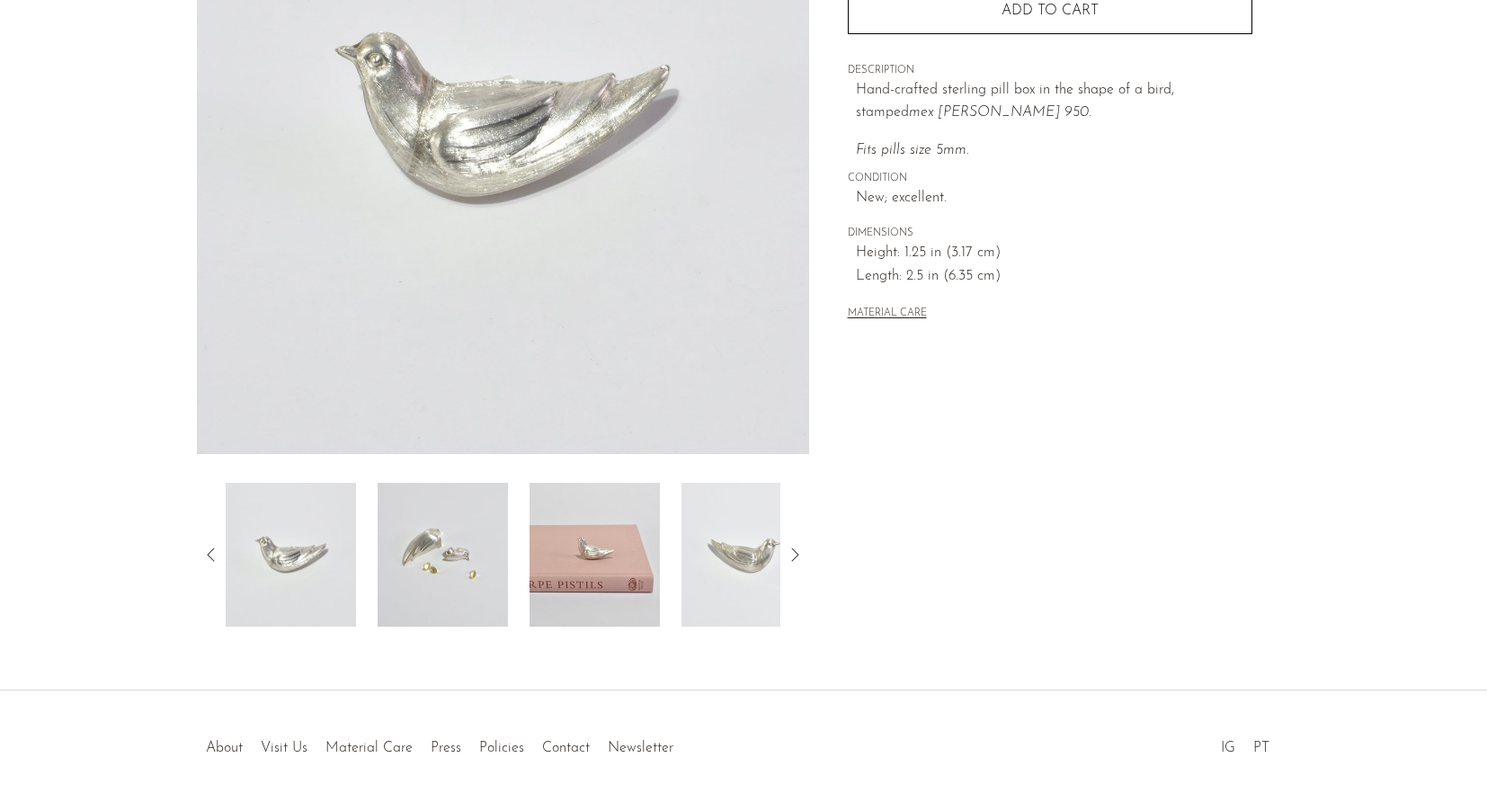
scroll to position [315, 0]
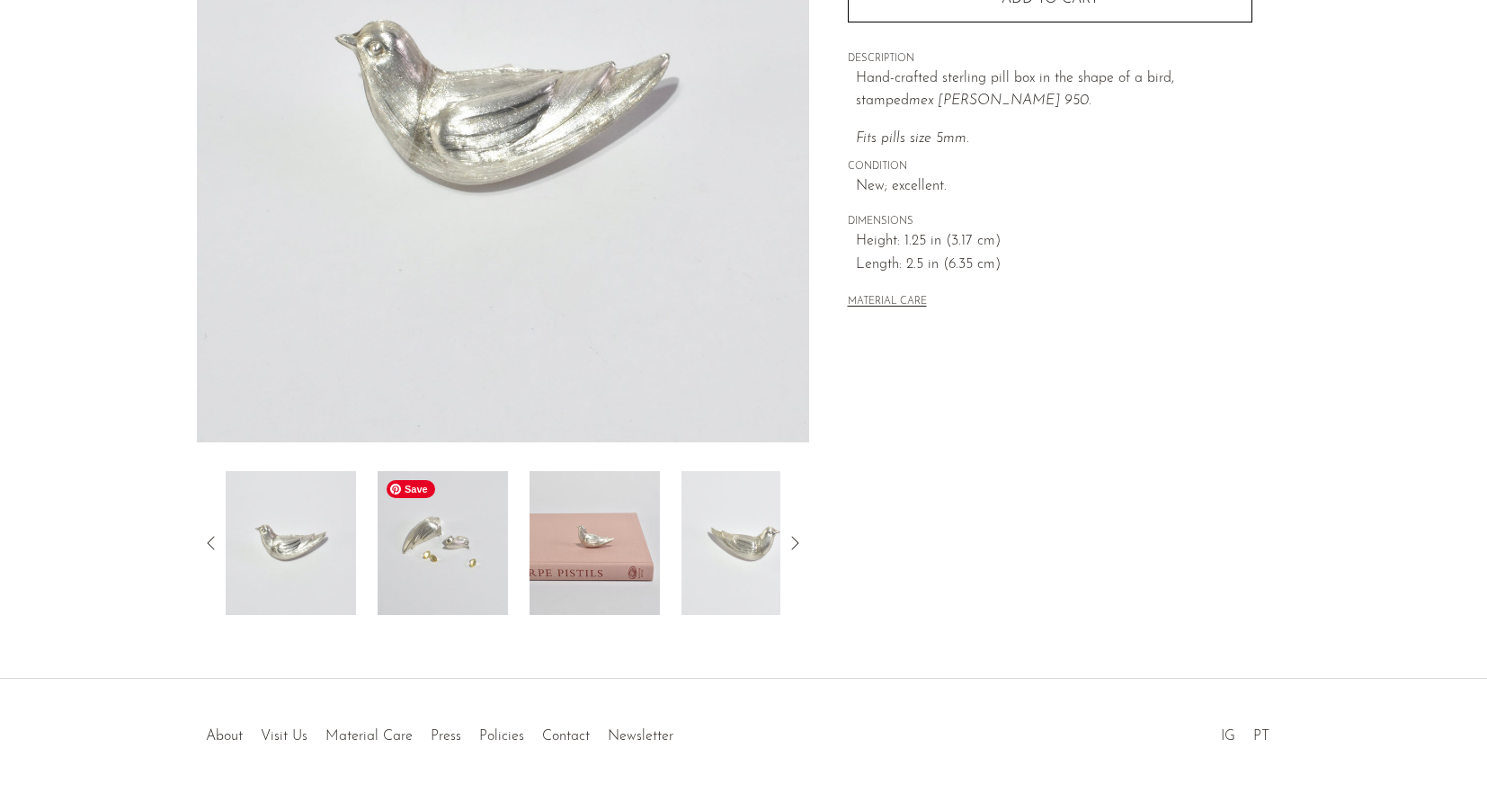
click at [461, 556] on img at bounding box center [442, 543] width 130 height 144
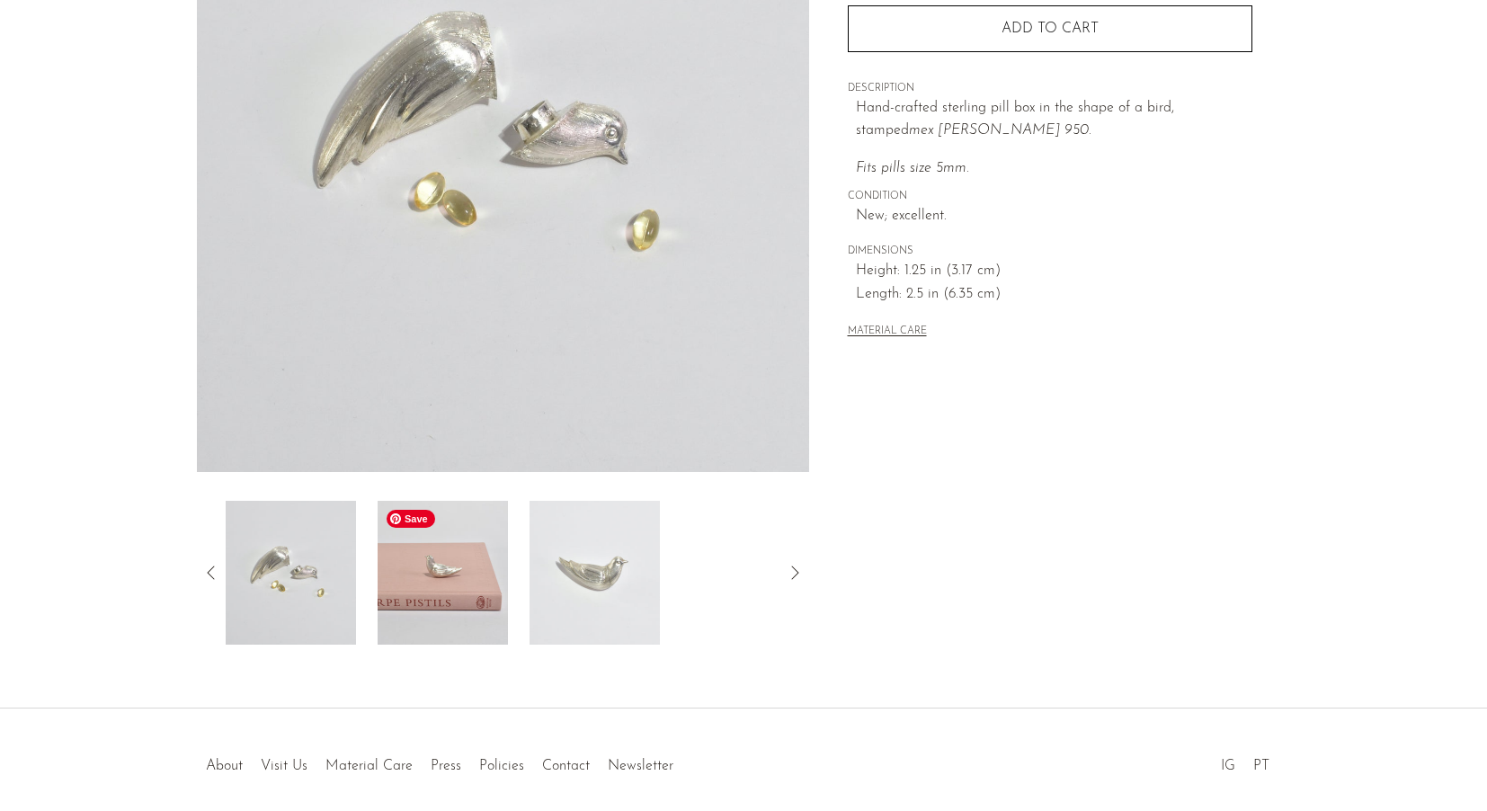
scroll to position [280, 0]
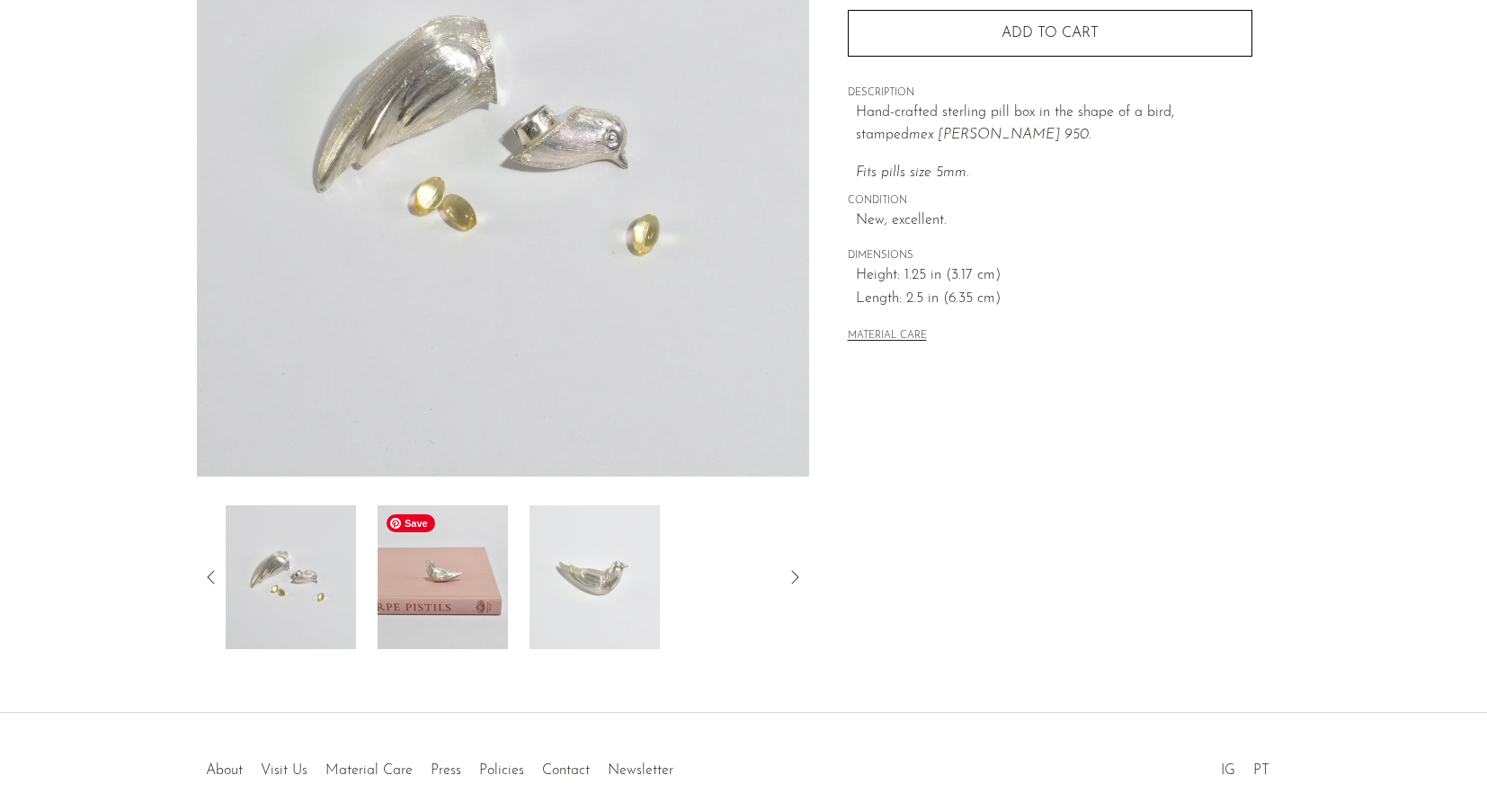
click at [461, 595] on img at bounding box center [442, 577] width 130 height 144
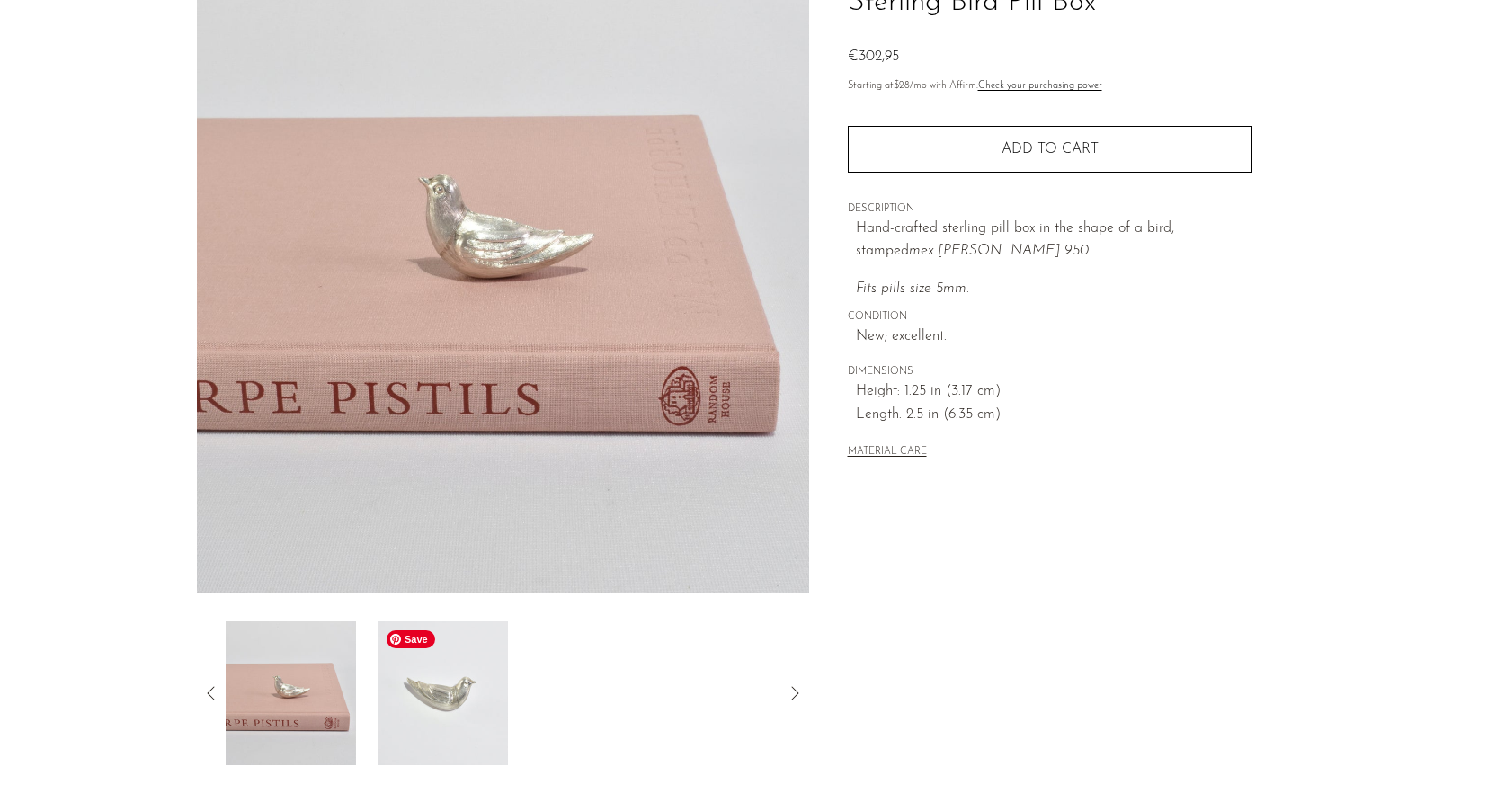
scroll to position [146, 0]
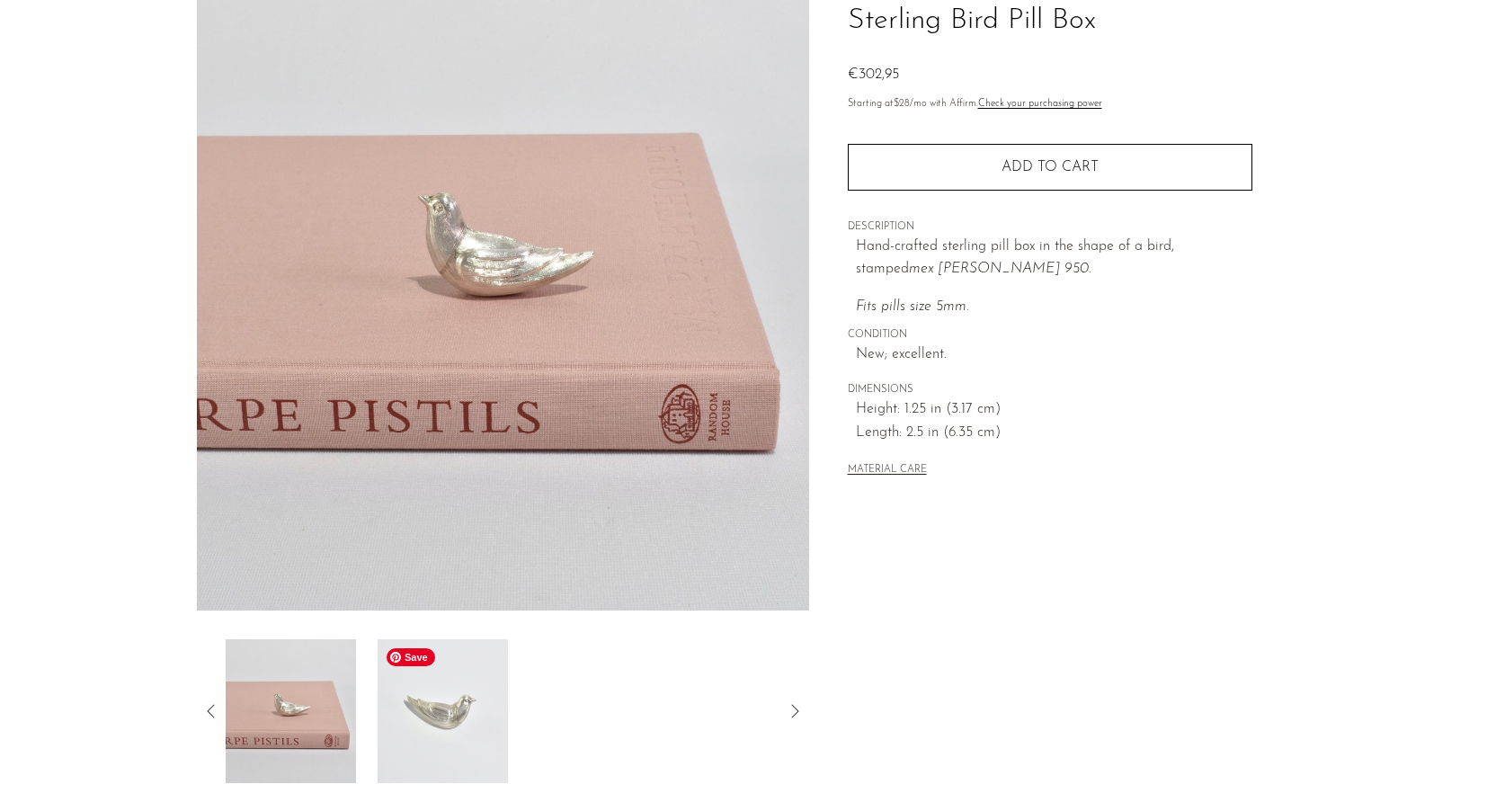
click at [448, 730] on img at bounding box center [442, 711] width 130 height 144
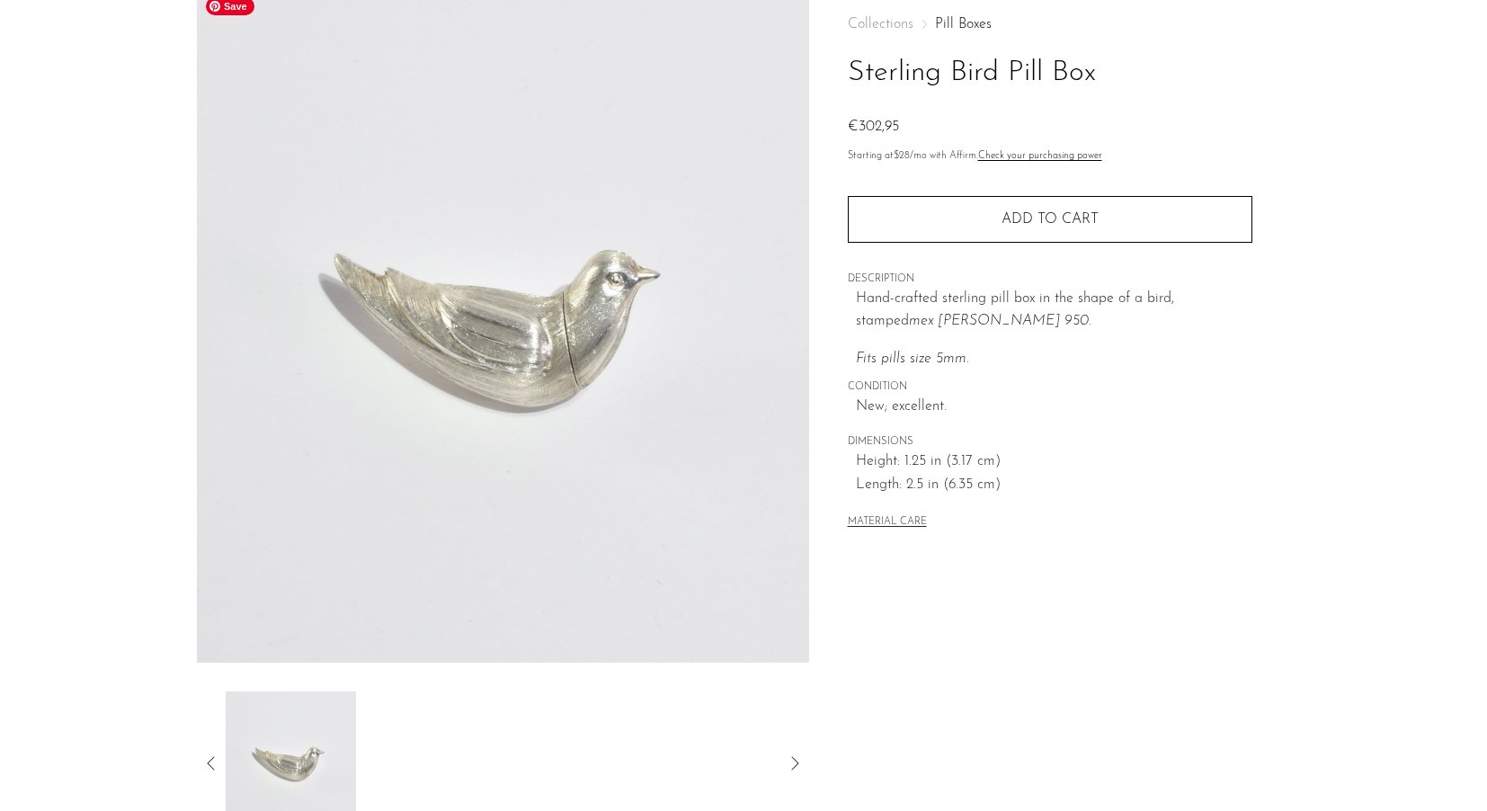
scroll to position [0, 0]
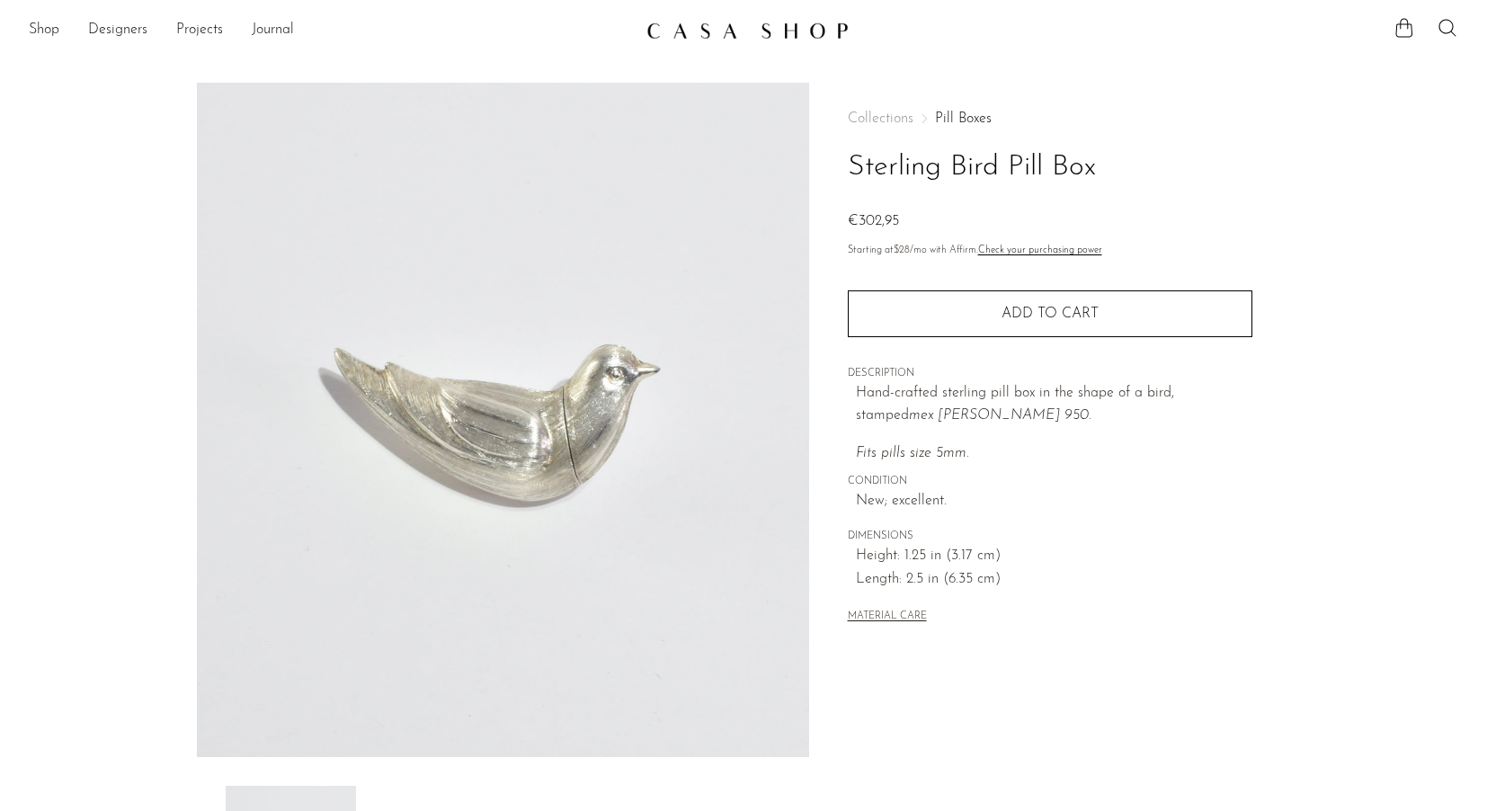
click at [724, 40] on link at bounding box center [743, 30] width 194 height 32
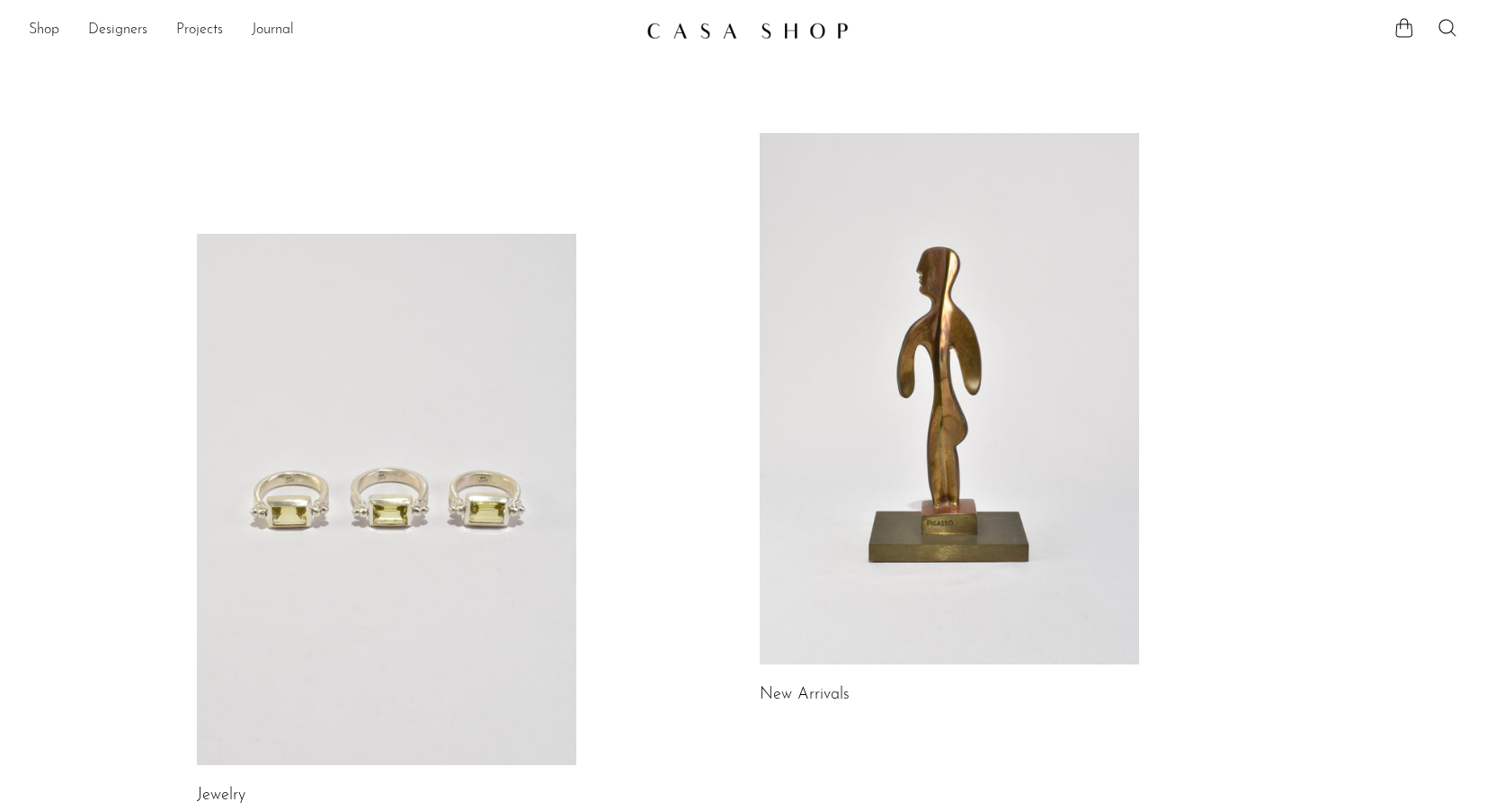
click at [898, 326] on link at bounding box center [948, 398] width 379 height 531
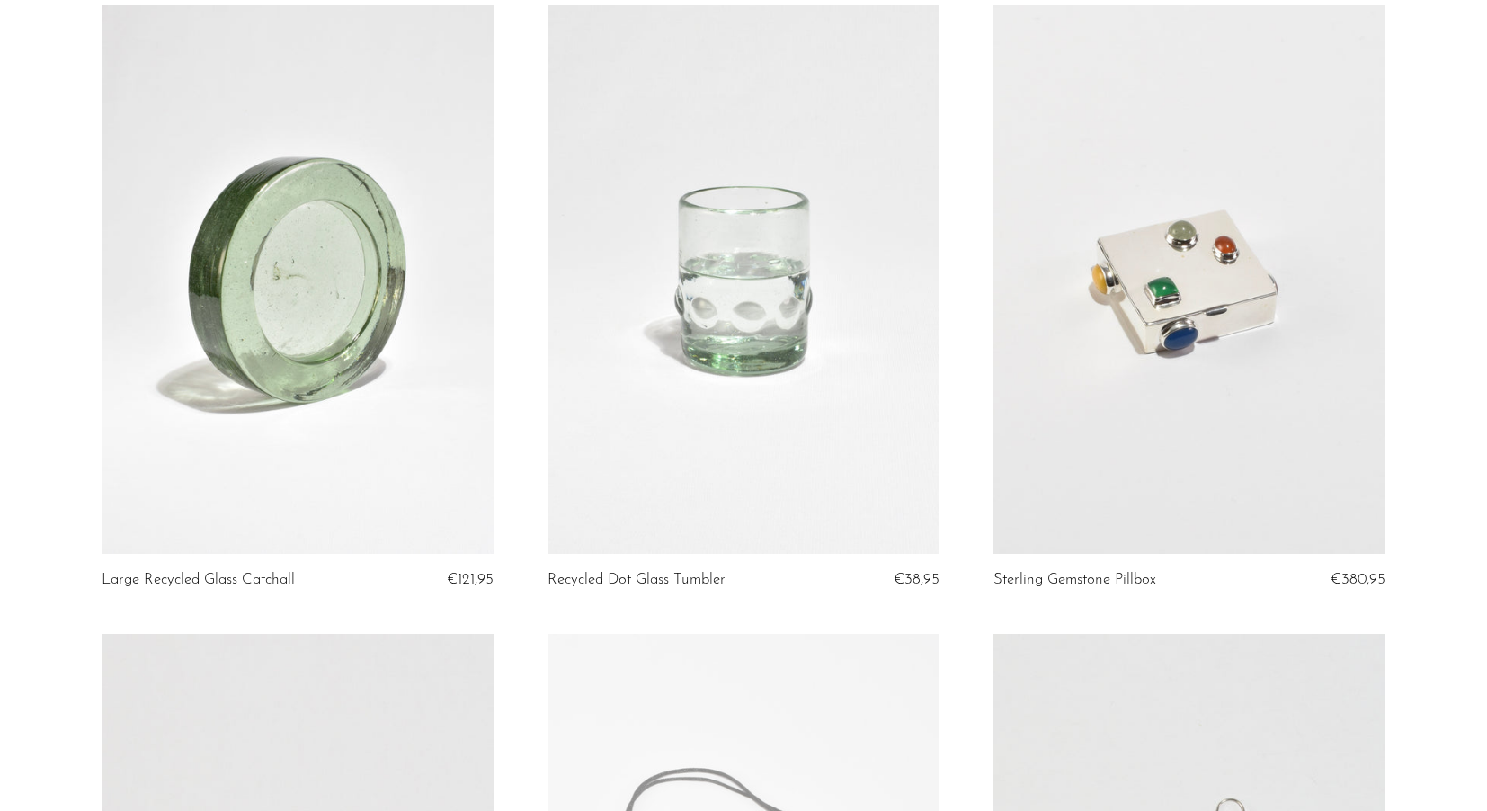
scroll to position [163, 0]
click at [334, 293] on link at bounding box center [298, 277] width 392 height 549
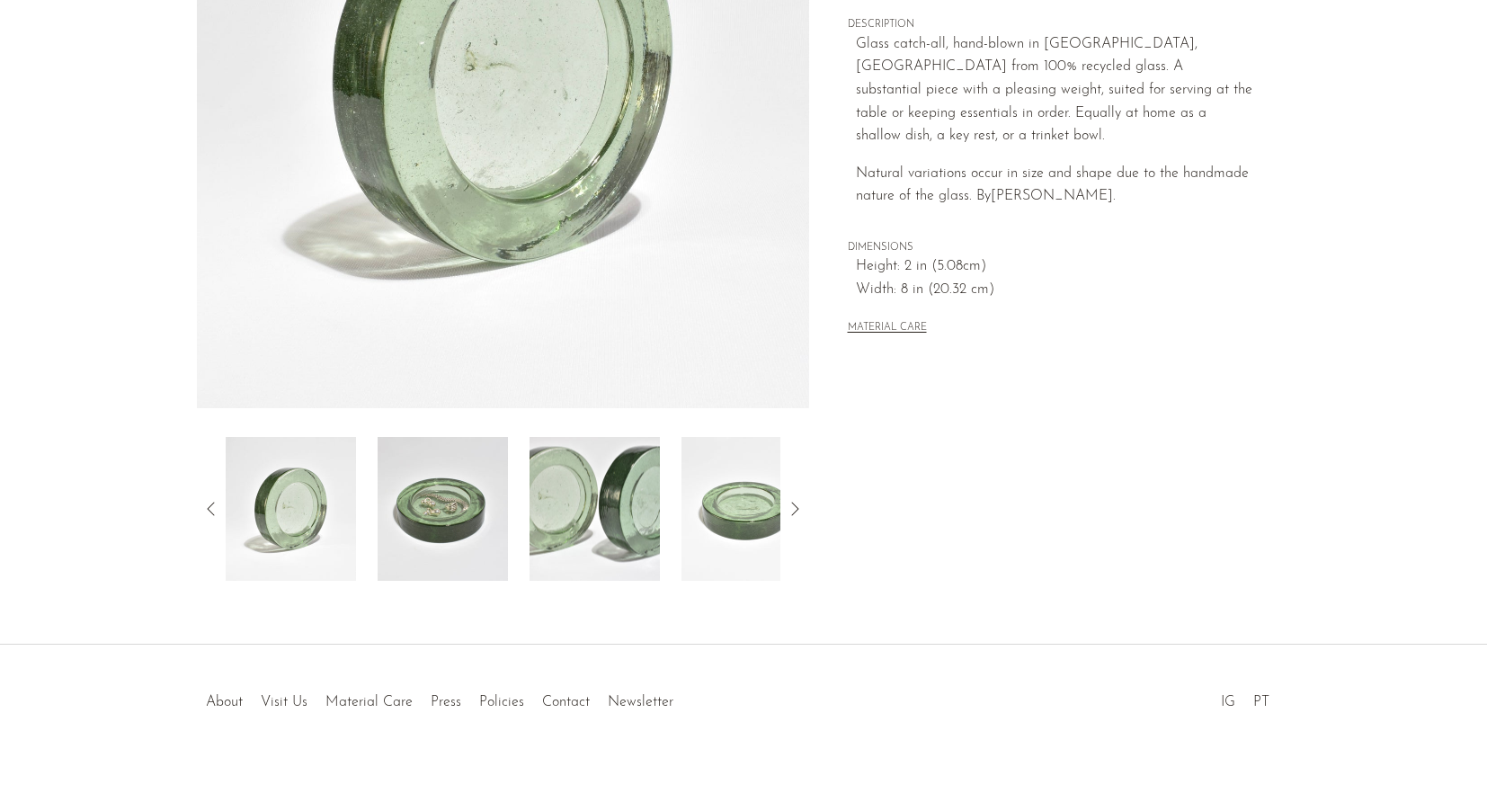
scroll to position [360, 0]
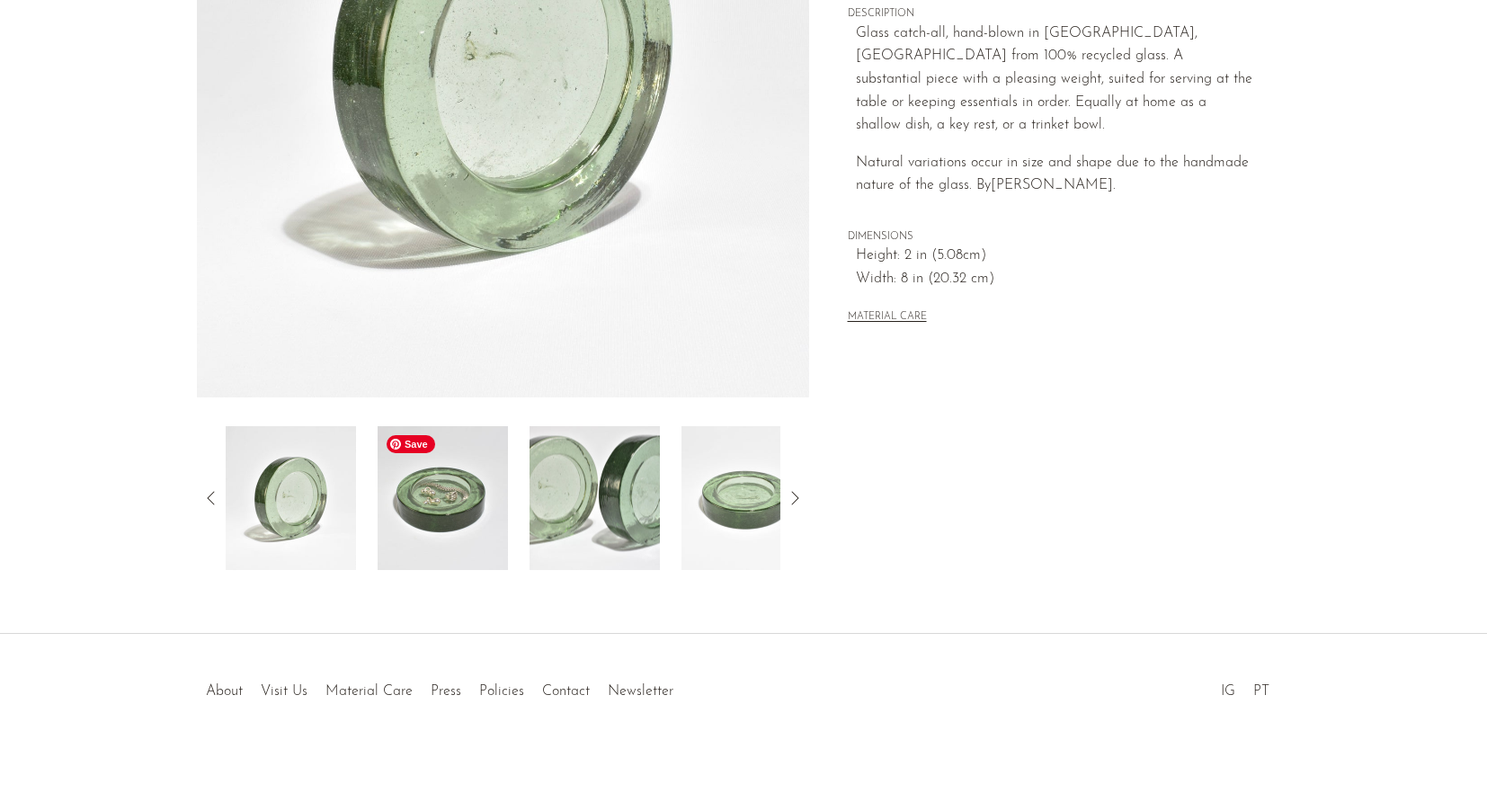
click at [473, 481] on img at bounding box center [442, 498] width 130 height 144
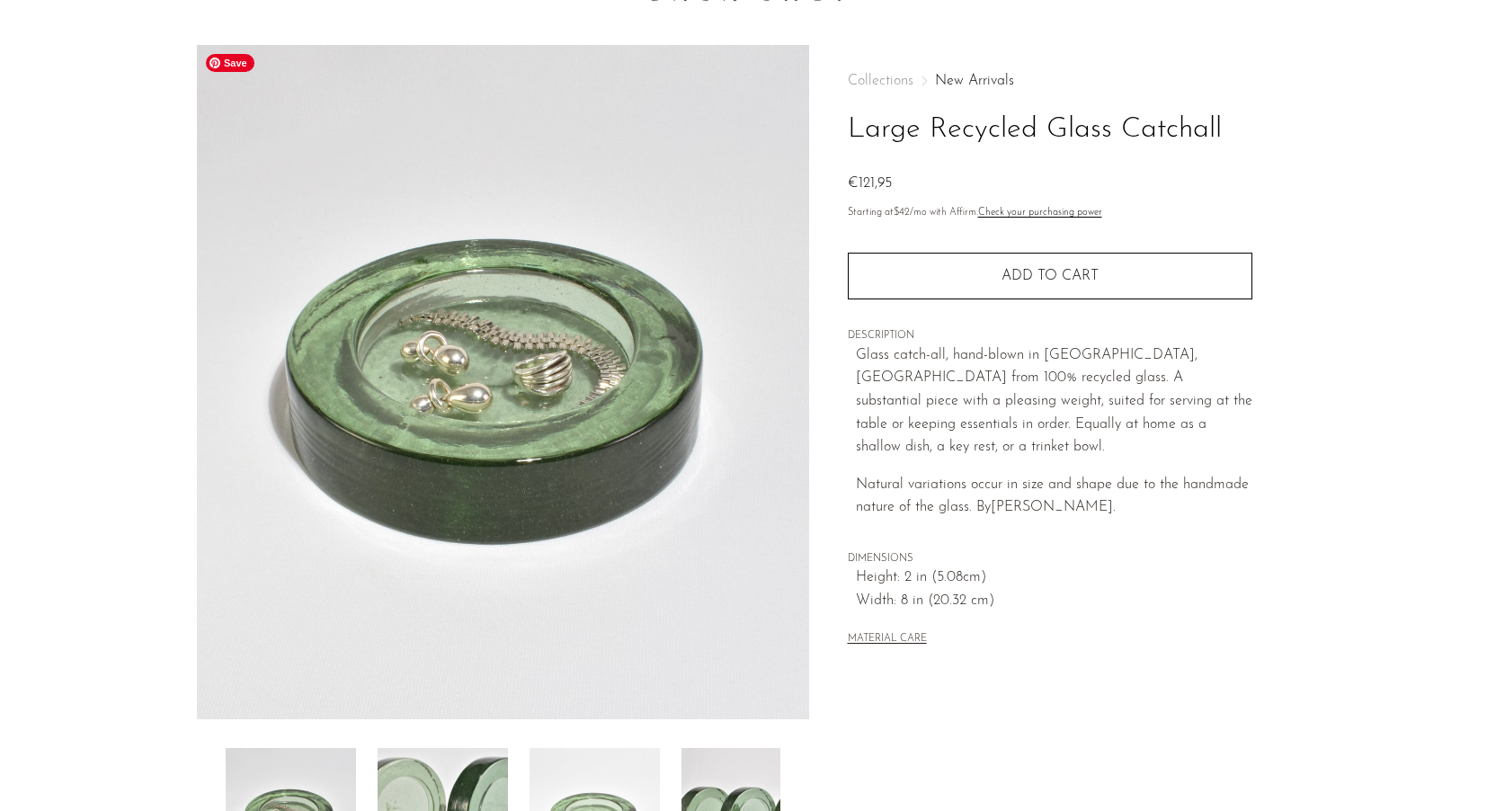
scroll to position [0, 0]
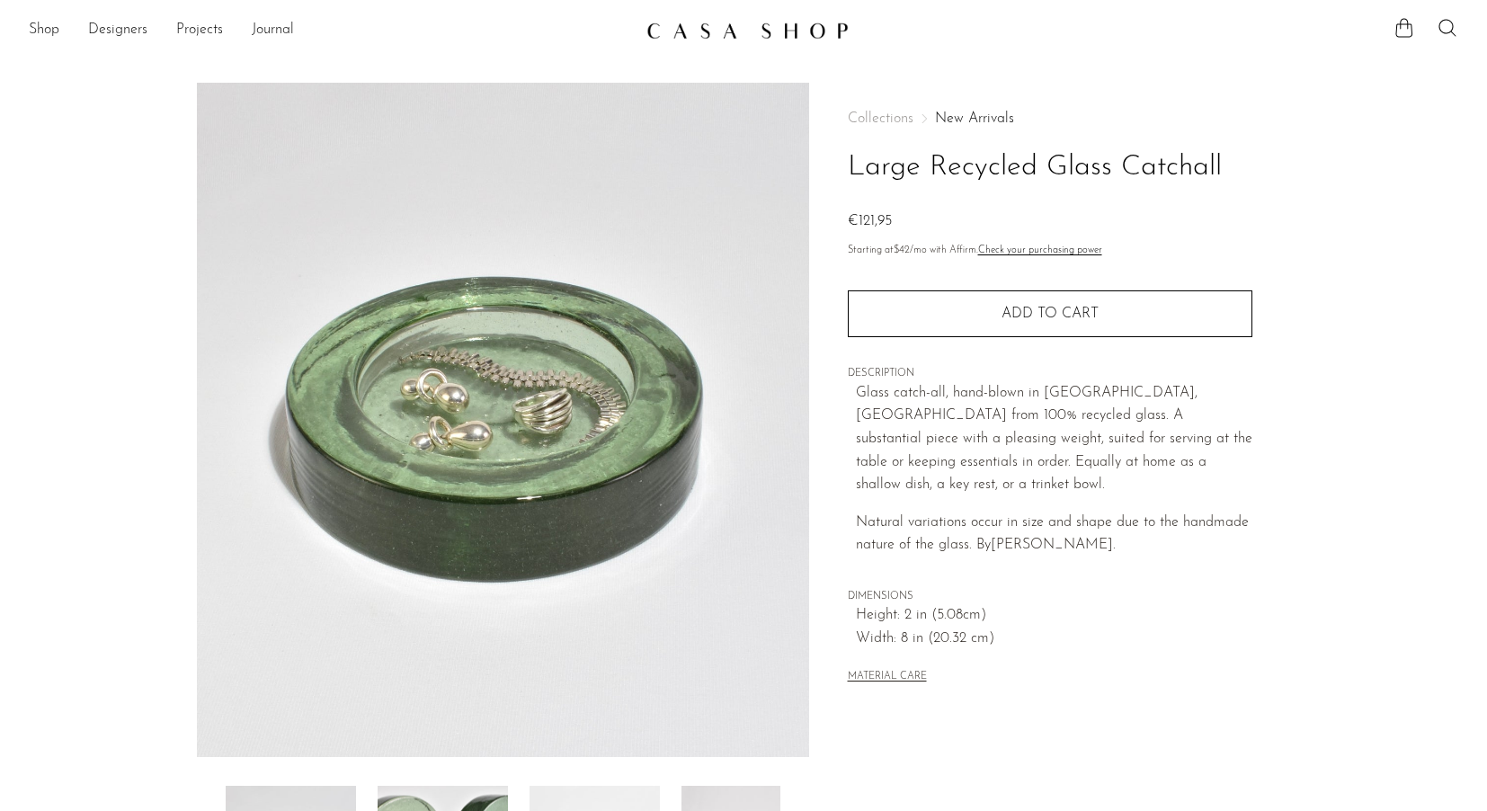
click at [712, 29] on img at bounding box center [747, 31] width 202 height 18
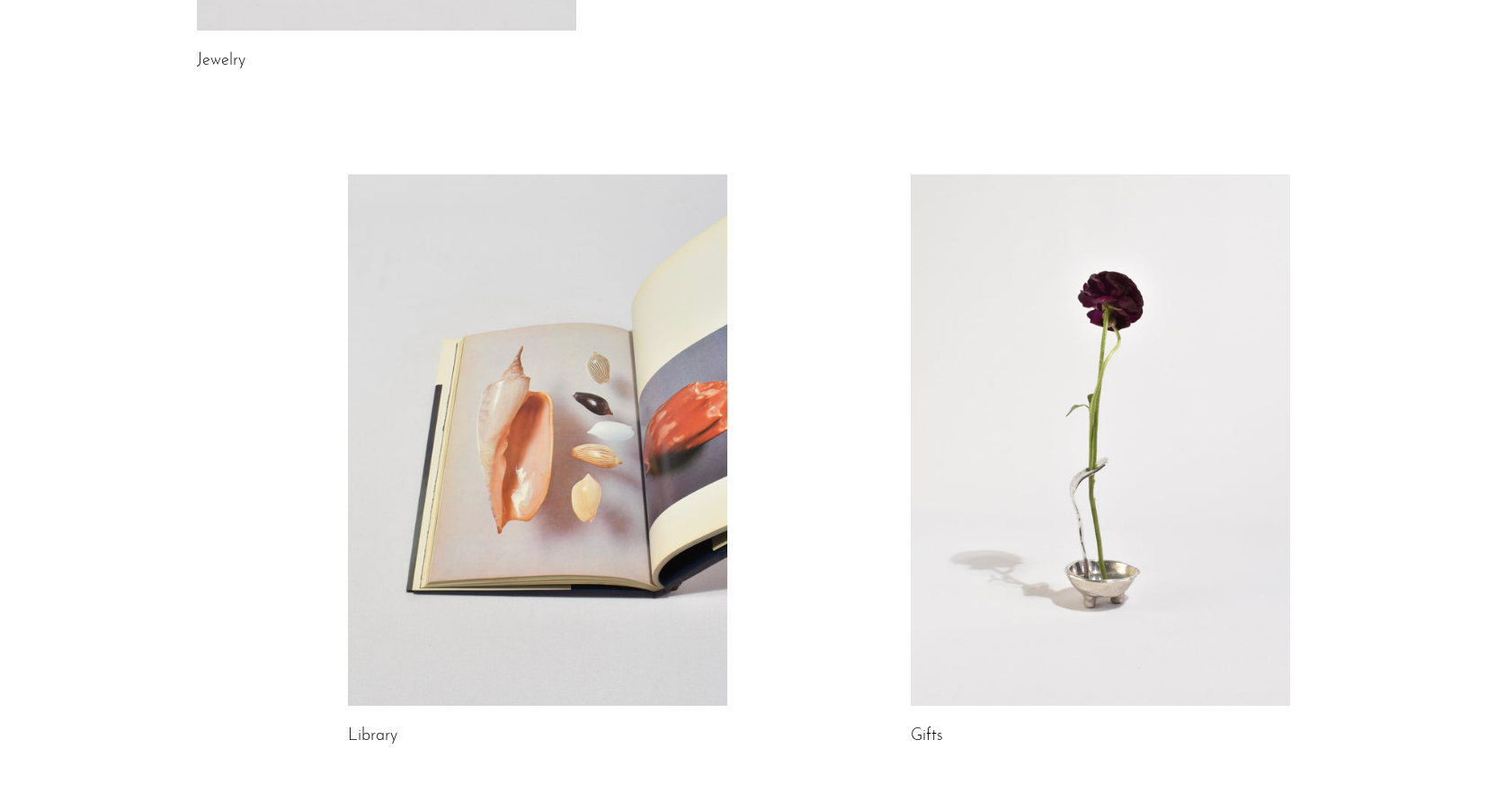
scroll to position [937, 0]
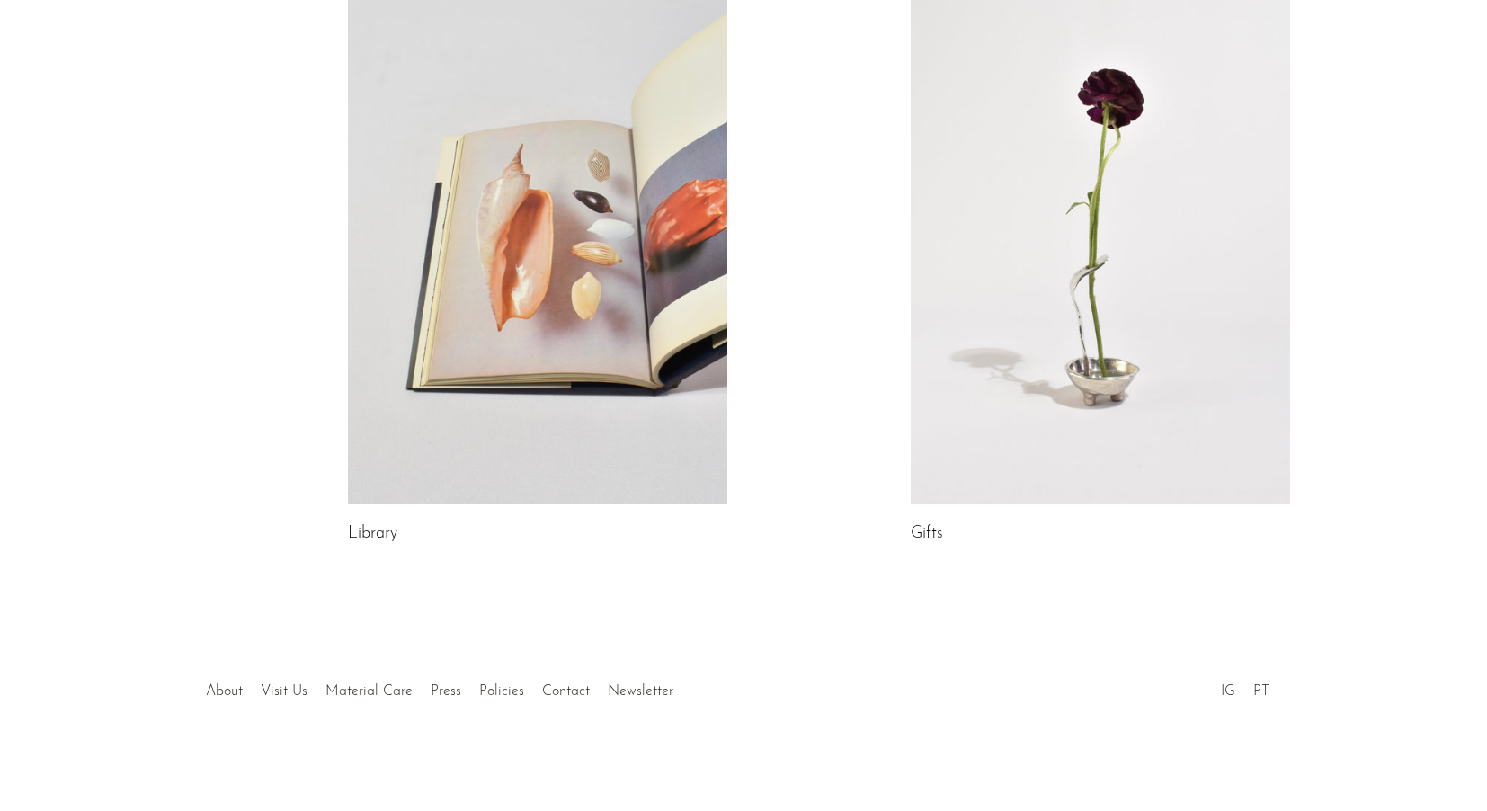
click at [1072, 281] on link at bounding box center [1099, 237] width 379 height 531
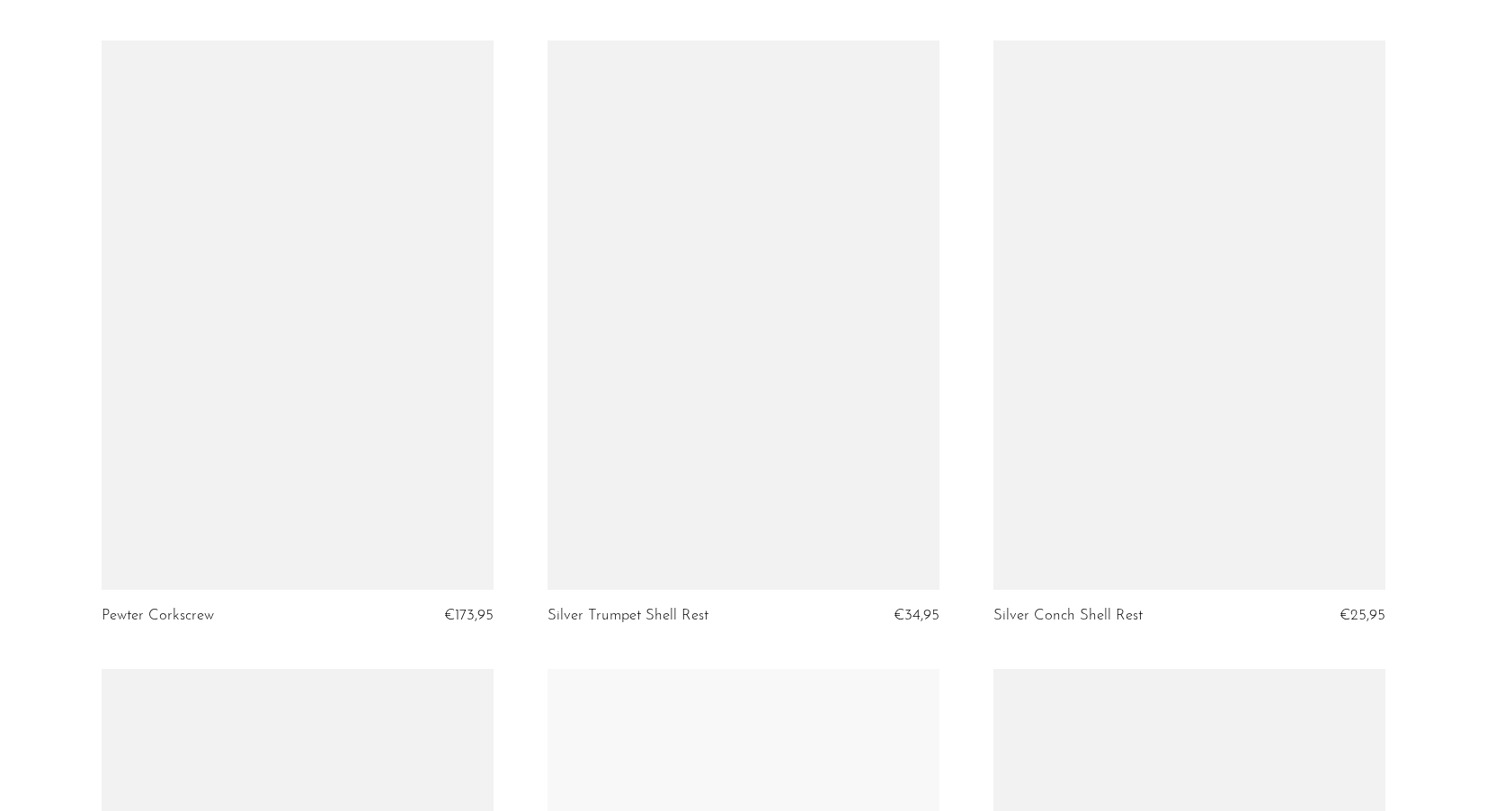
scroll to position [6436, 0]
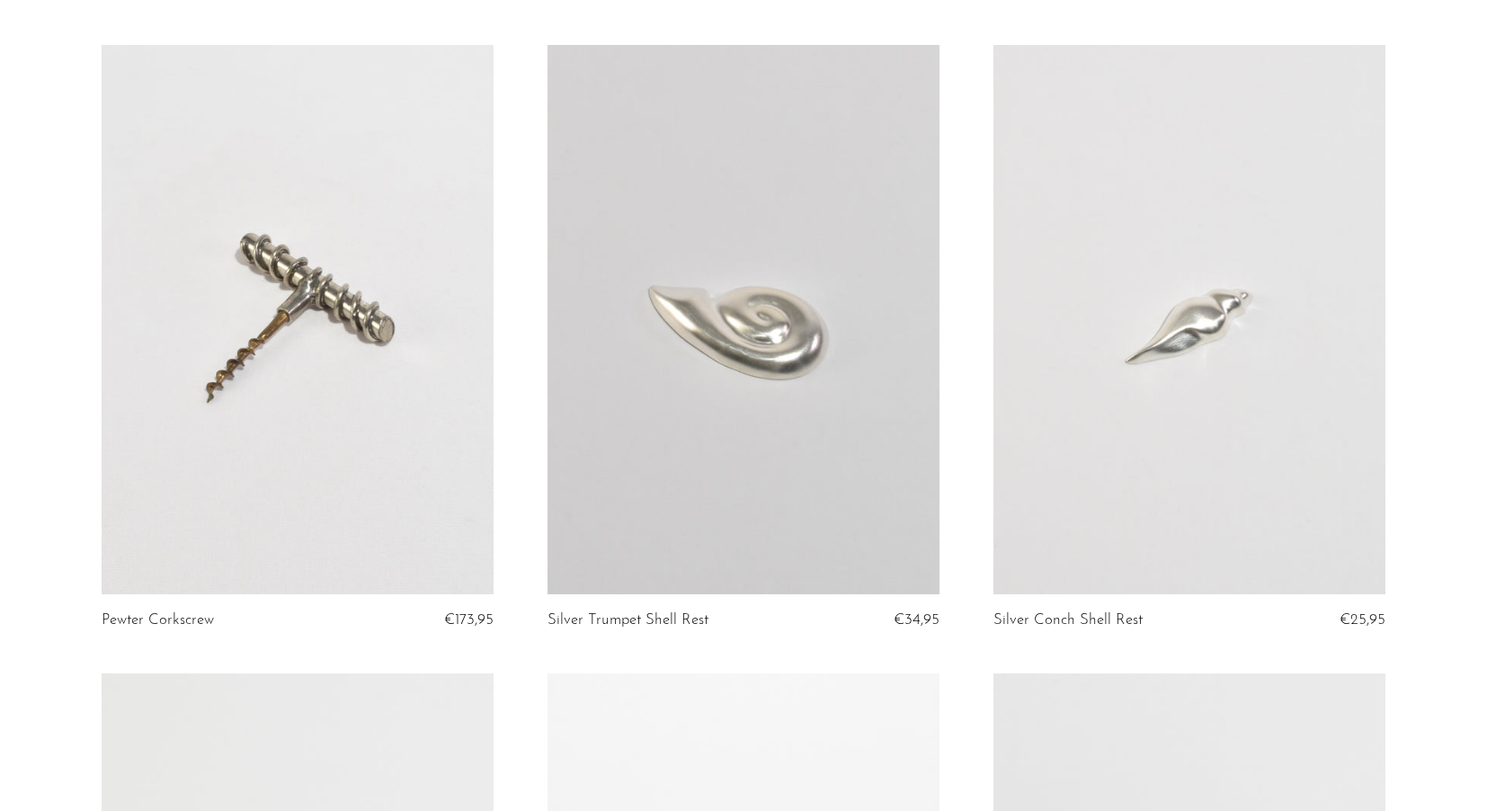
click at [879, 383] on link at bounding box center [743, 319] width 392 height 549
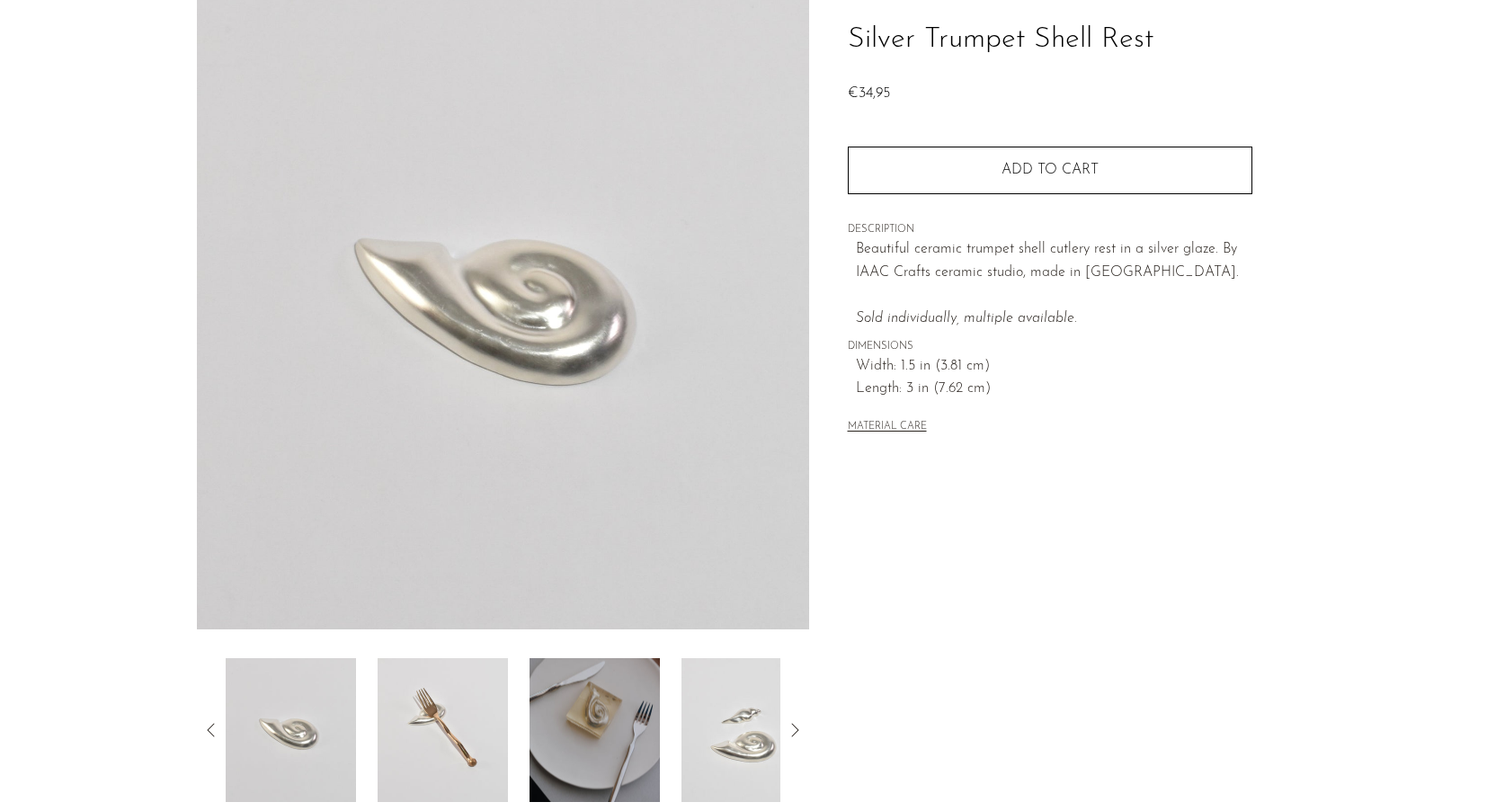
scroll to position [130, 0]
click at [478, 731] on img at bounding box center [442, 727] width 130 height 144
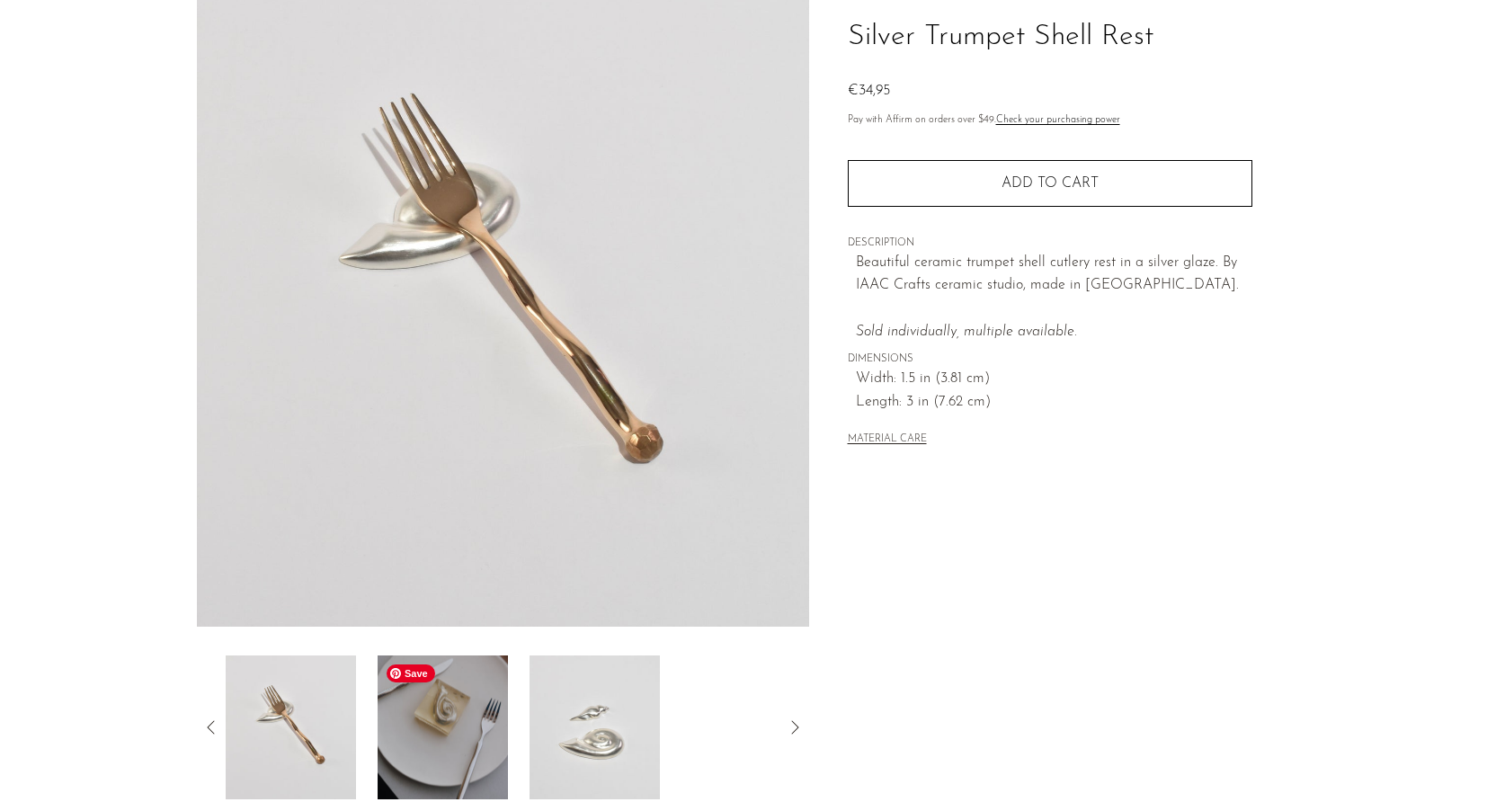
click at [464, 732] on img at bounding box center [442, 727] width 130 height 144
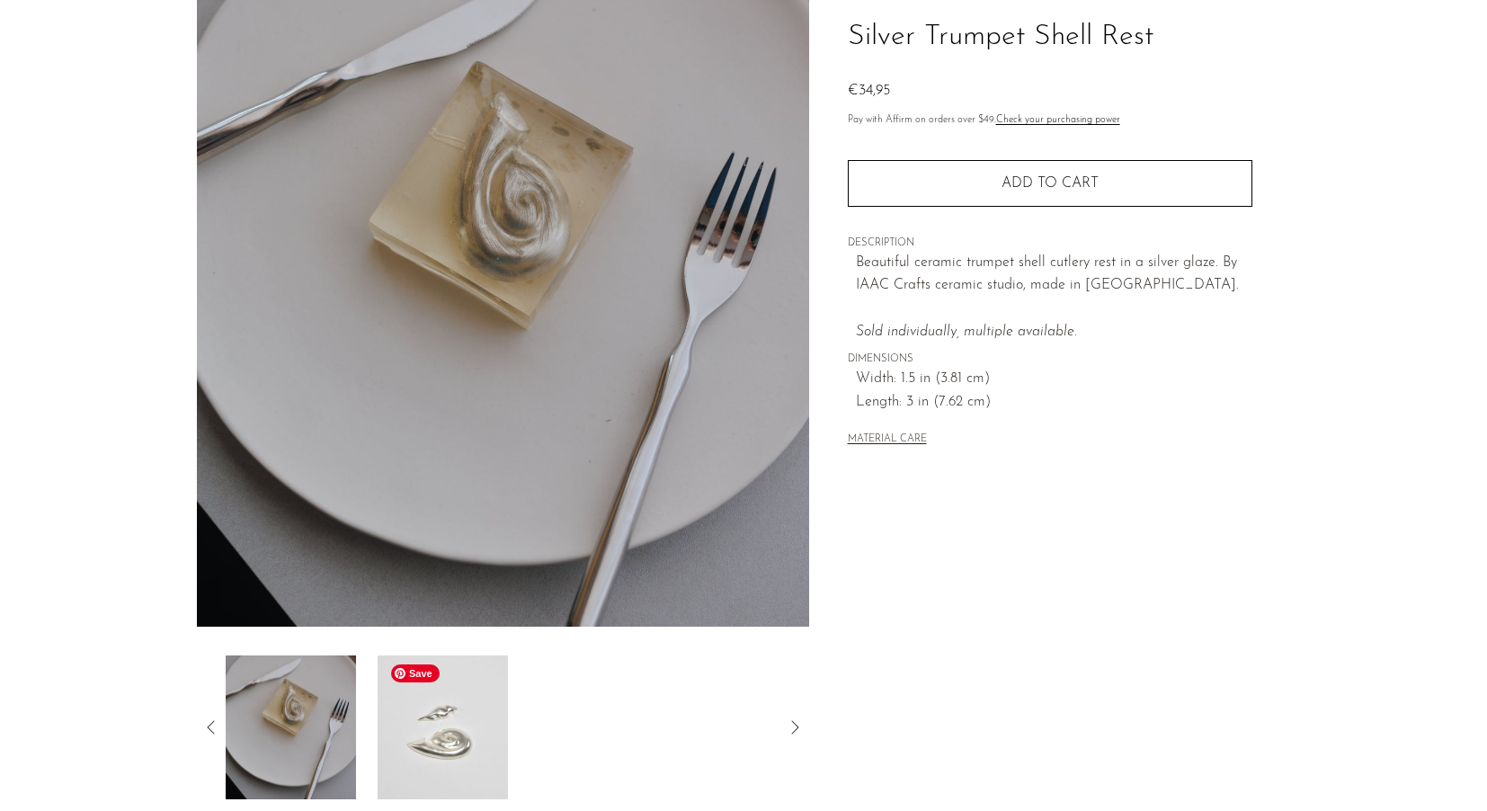
click at [430, 737] on img at bounding box center [442, 727] width 130 height 144
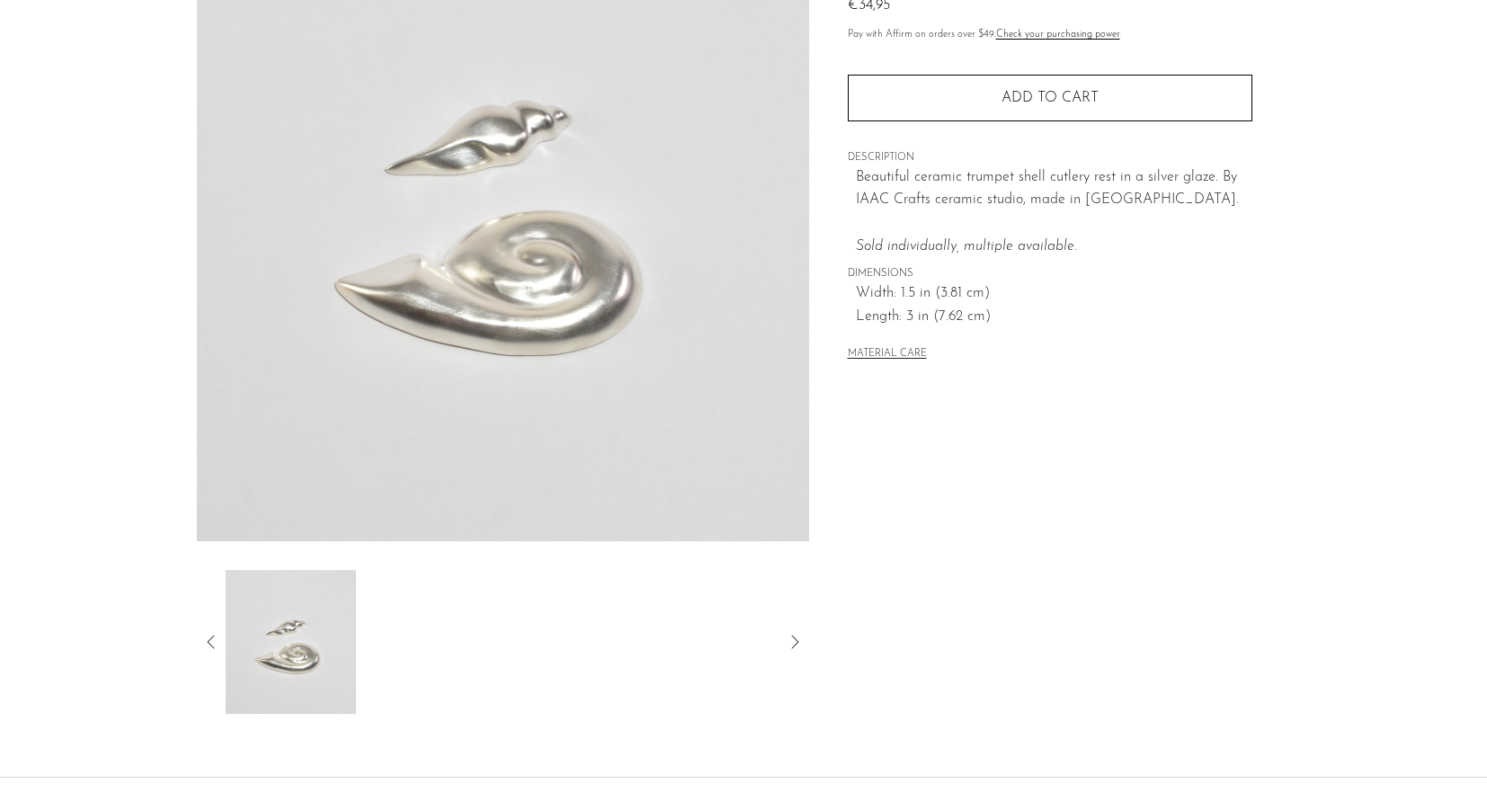
scroll to position [224, 0]
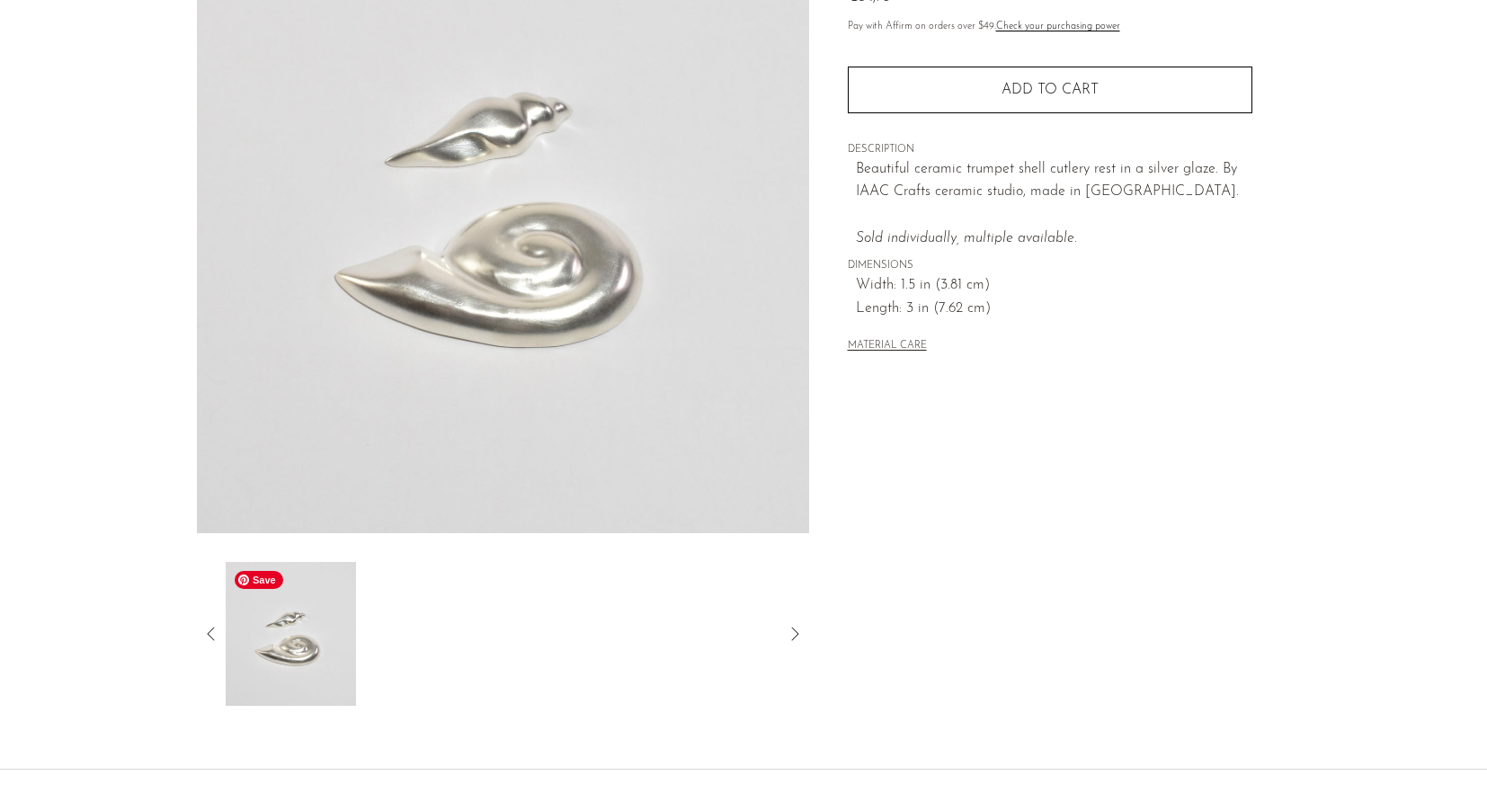
click at [204, 632] on icon at bounding box center [211, 634] width 22 height 22
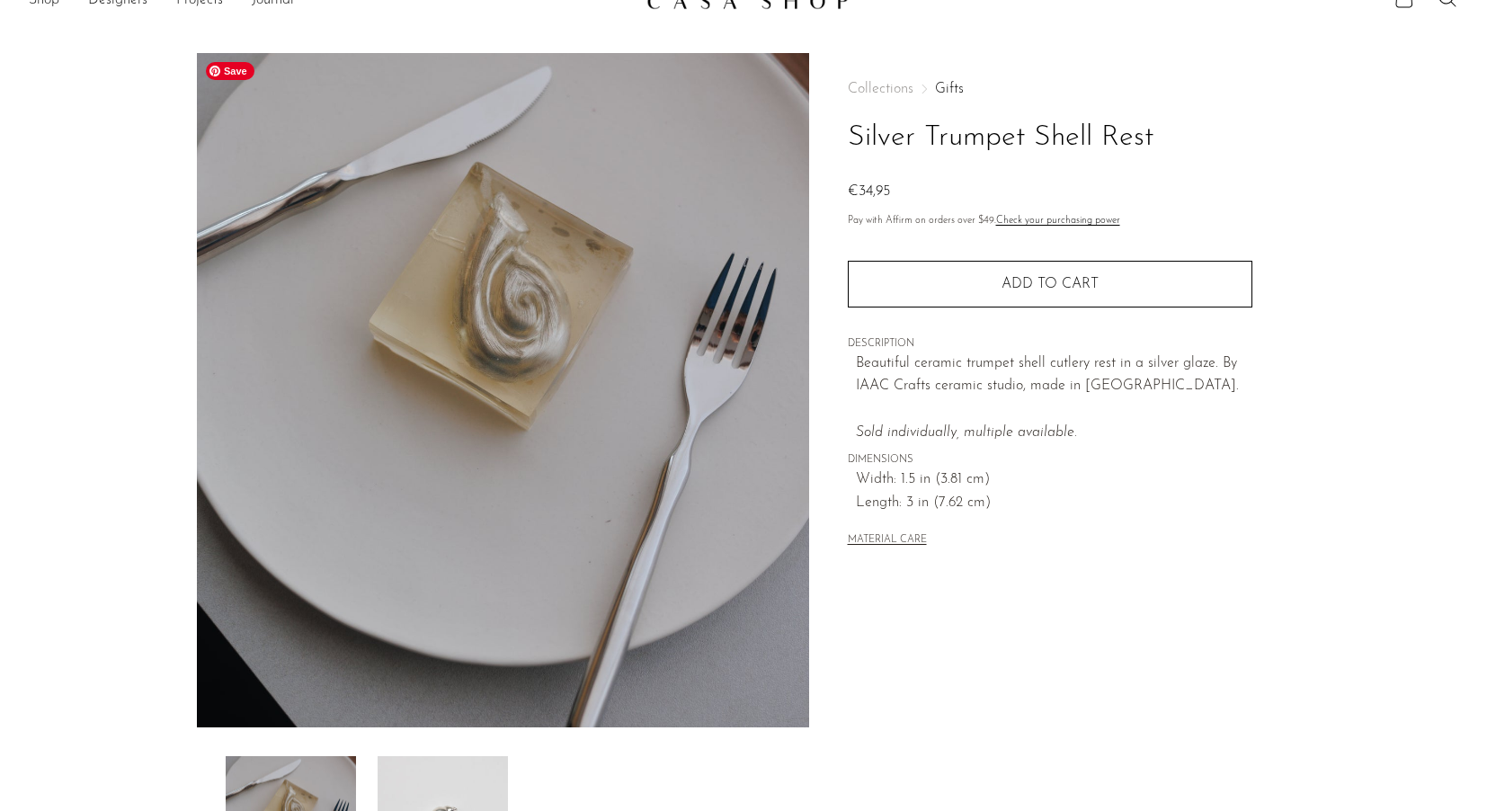
scroll to position [0, 0]
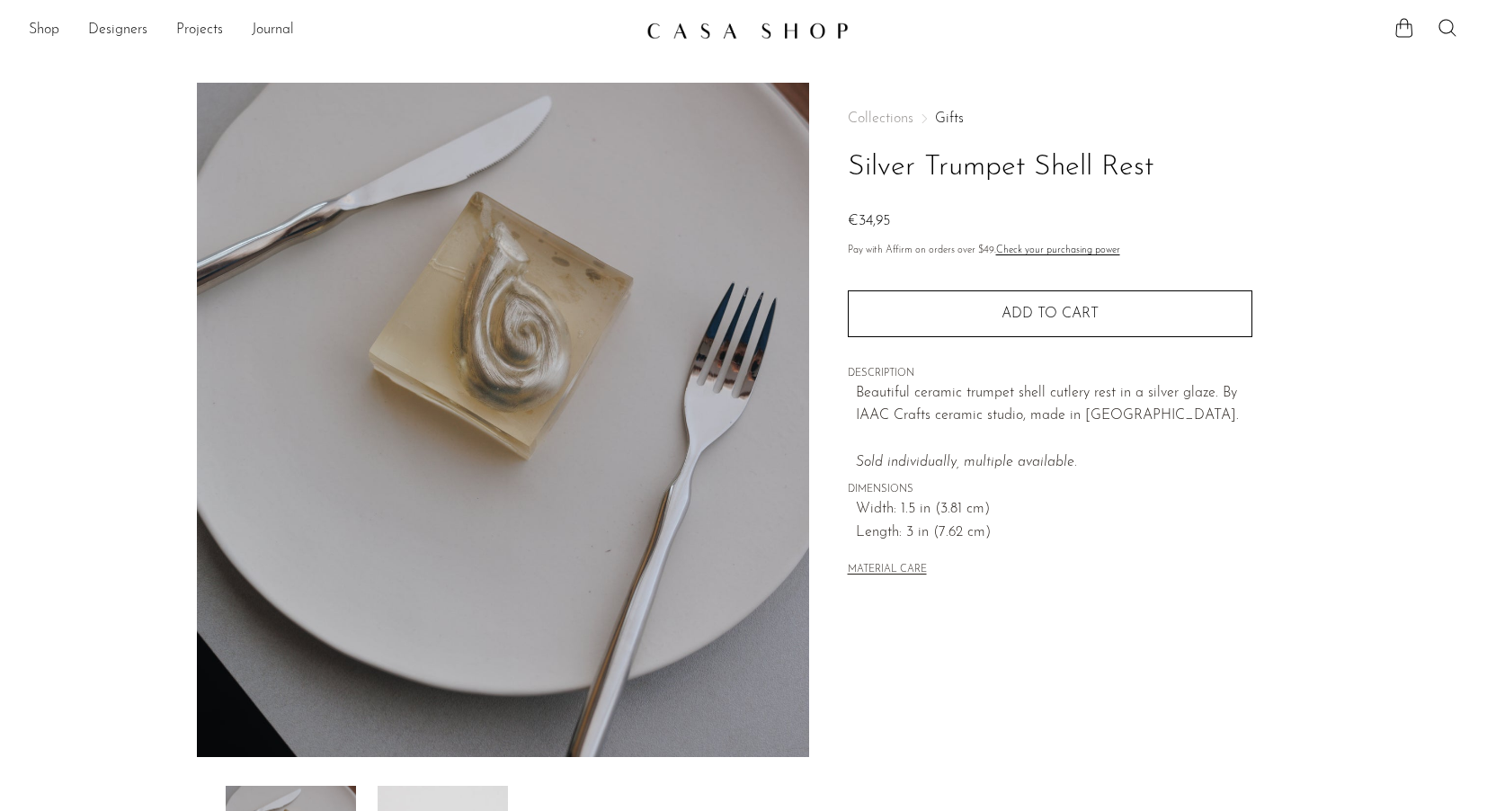
click at [719, 47] on main "Silver Trumpet Shell Rest €34,95" at bounding box center [743, 520] width 1487 height 946
click at [728, 36] on img at bounding box center [747, 31] width 202 height 18
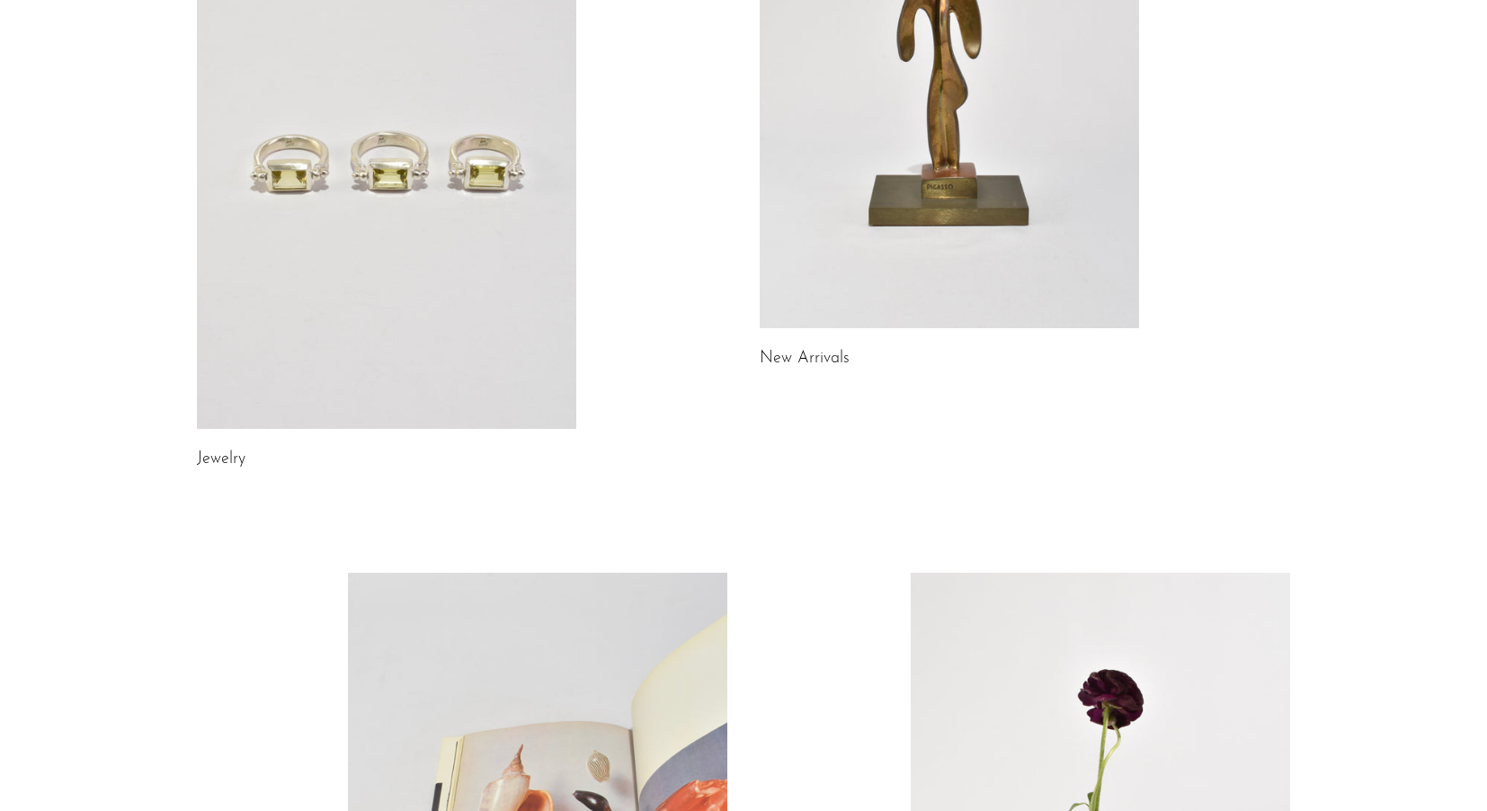
scroll to position [937, 0]
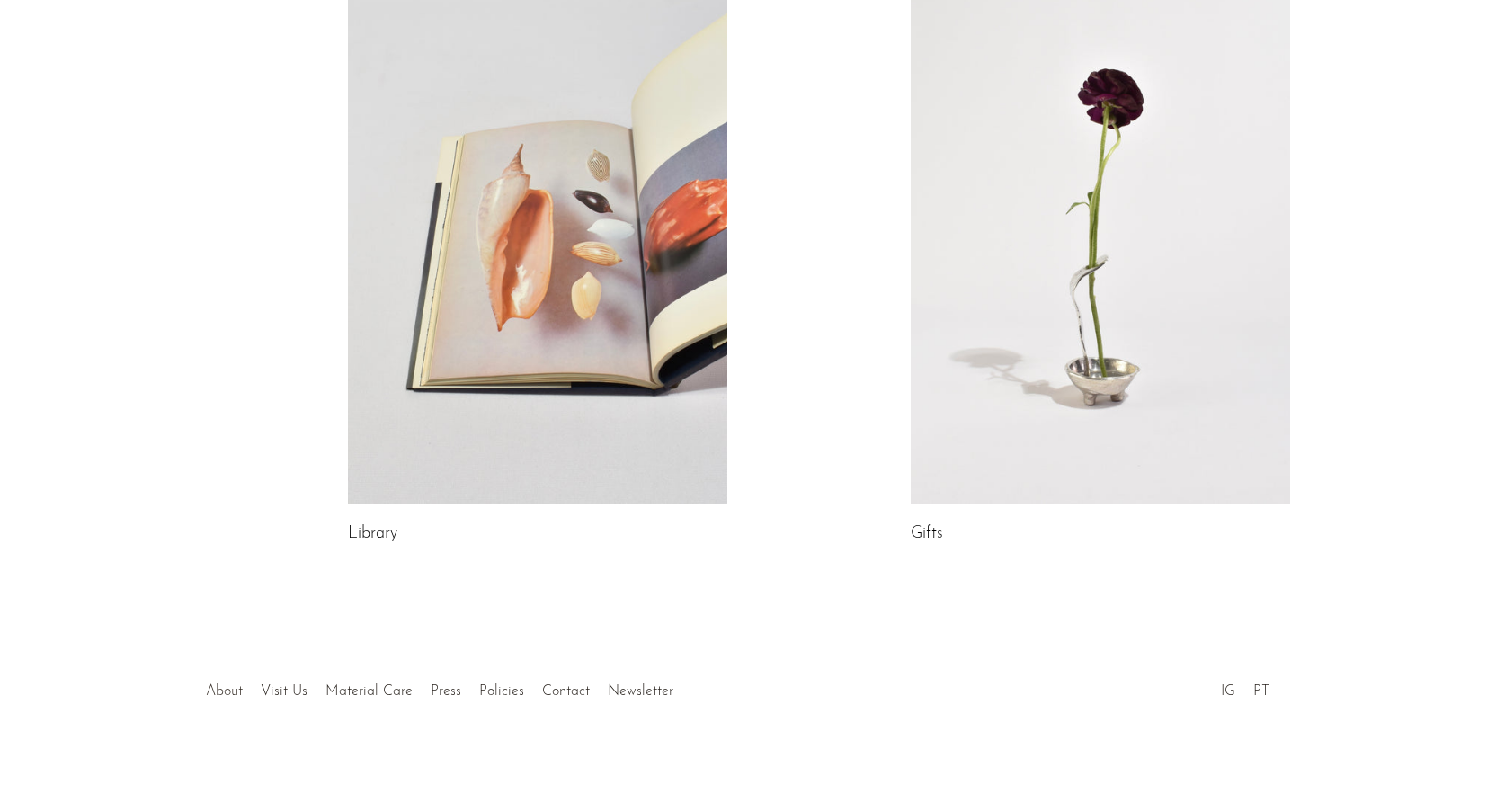
click at [226, 689] on link "About" at bounding box center [224, 691] width 37 height 14
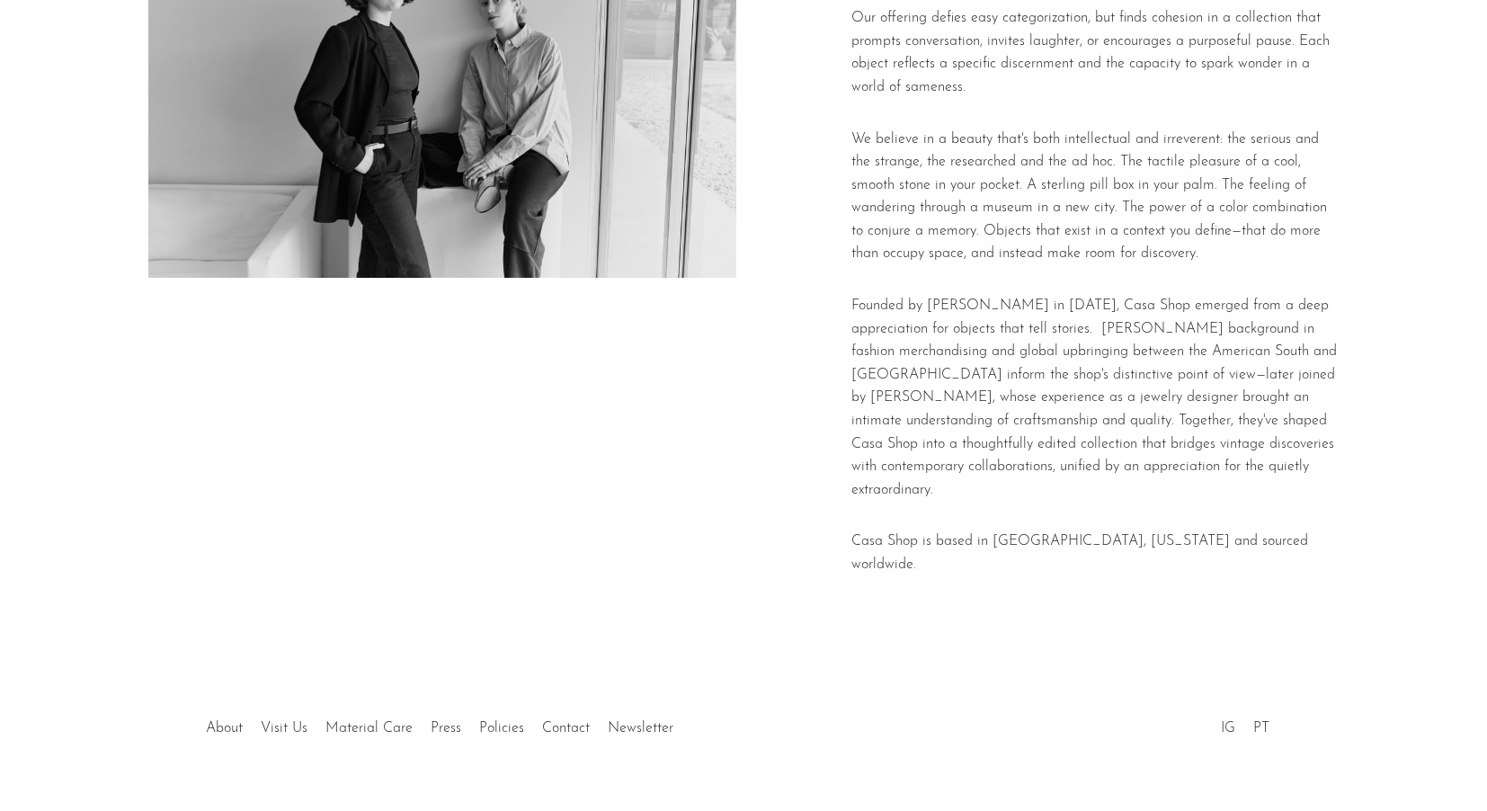
scroll to position [253, 0]
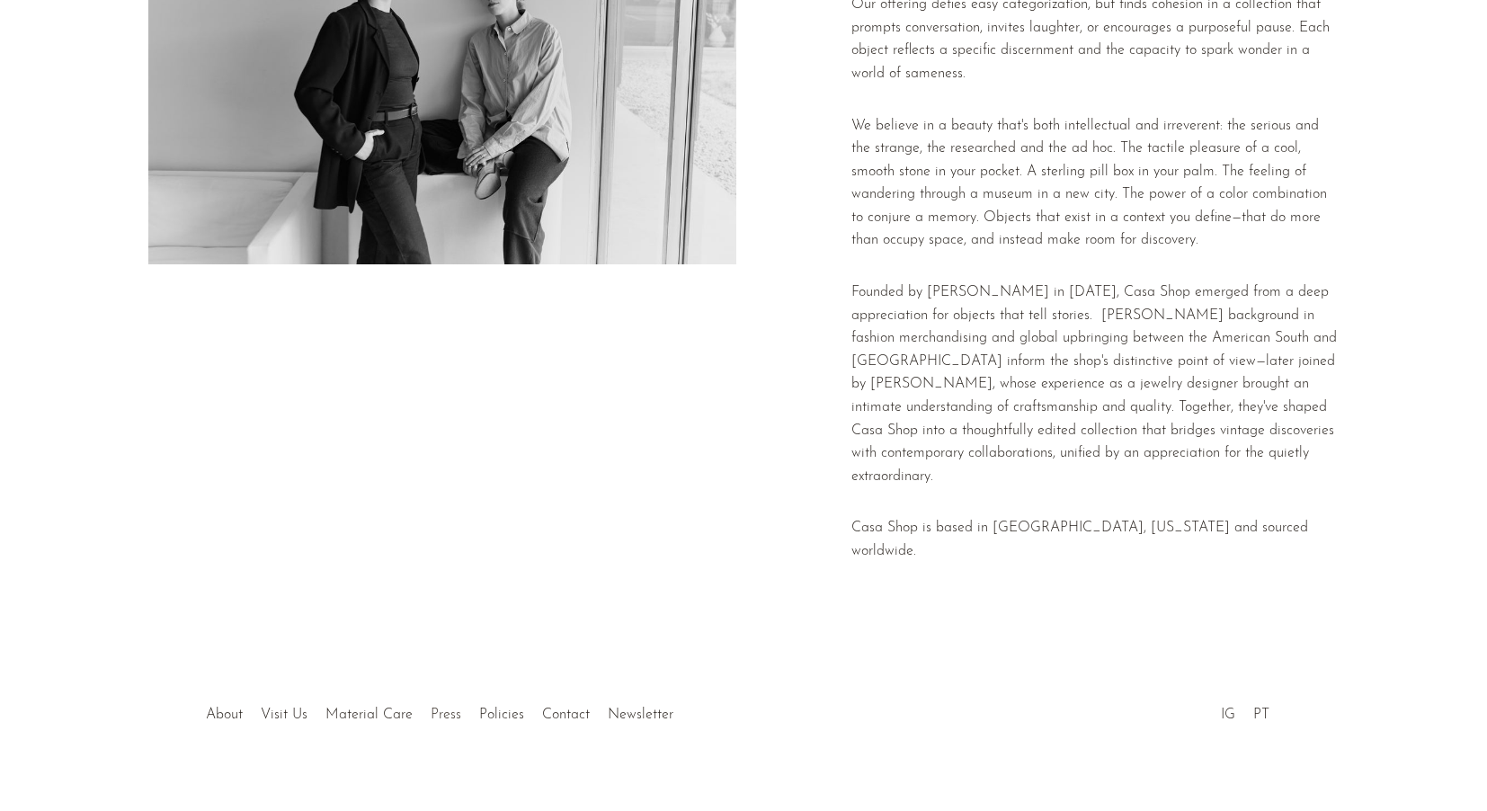
click at [442, 707] on link "Press" at bounding box center [446, 714] width 31 height 14
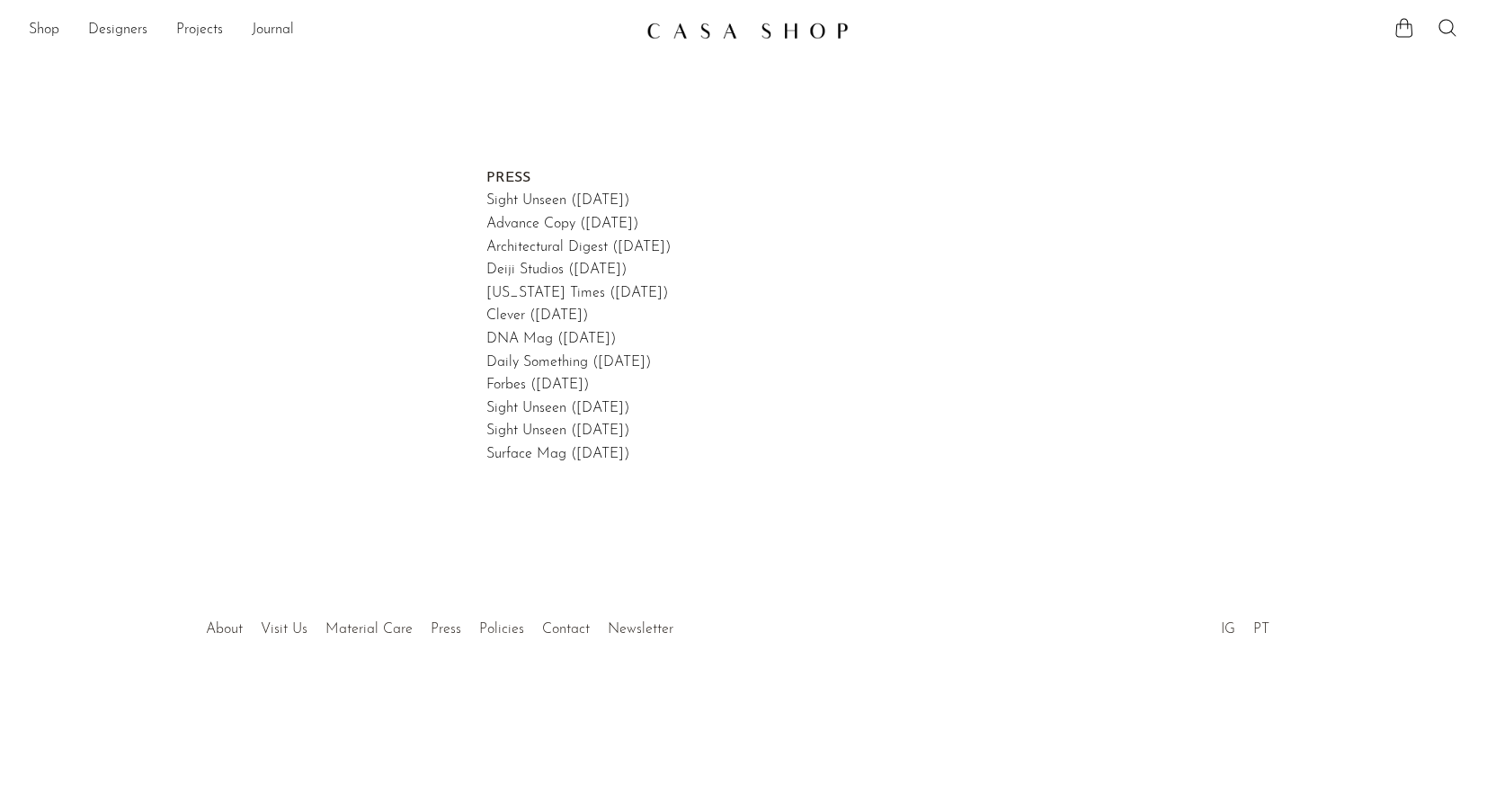
click at [502, 638] on li "Policies" at bounding box center [501, 629] width 63 height 23
click at [556, 621] on li "Contact" at bounding box center [566, 629] width 66 height 23
click at [563, 626] on link "Contact" at bounding box center [566, 629] width 48 height 14
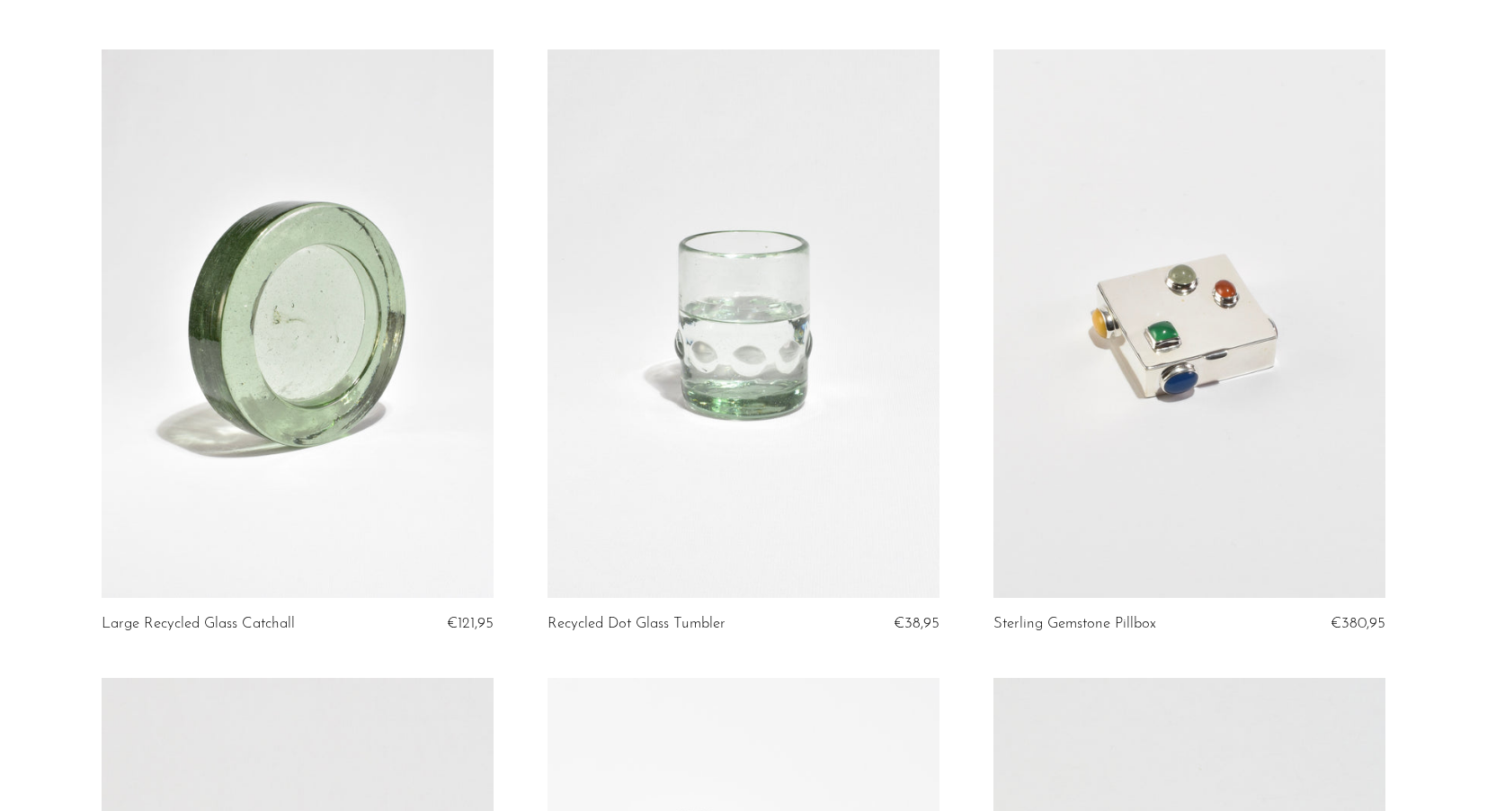
scroll to position [74, 0]
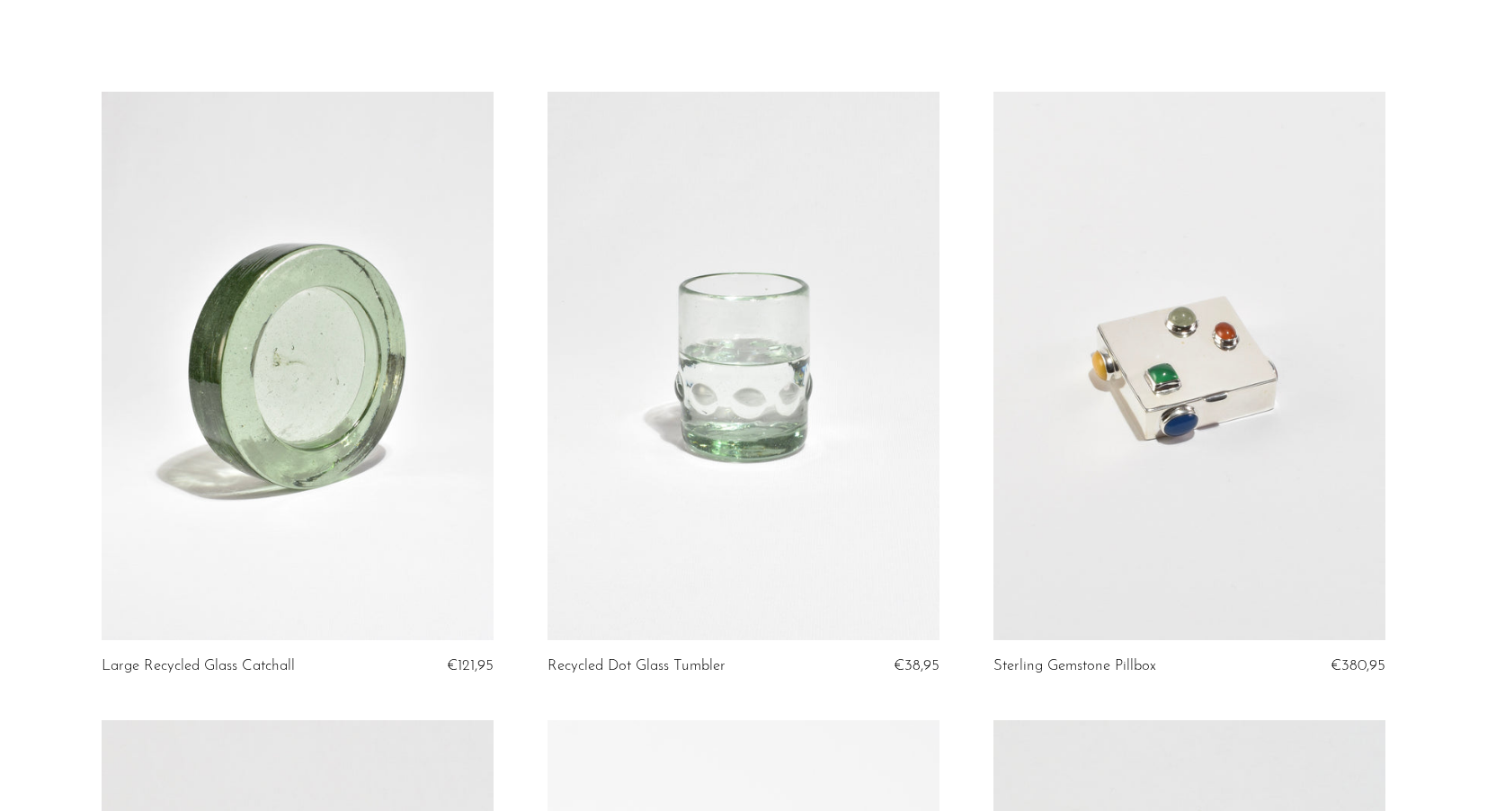
click at [837, 302] on link at bounding box center [743, 366] width 392 height 549
